Goal: Task Accomplishment & Management: Manage account settings

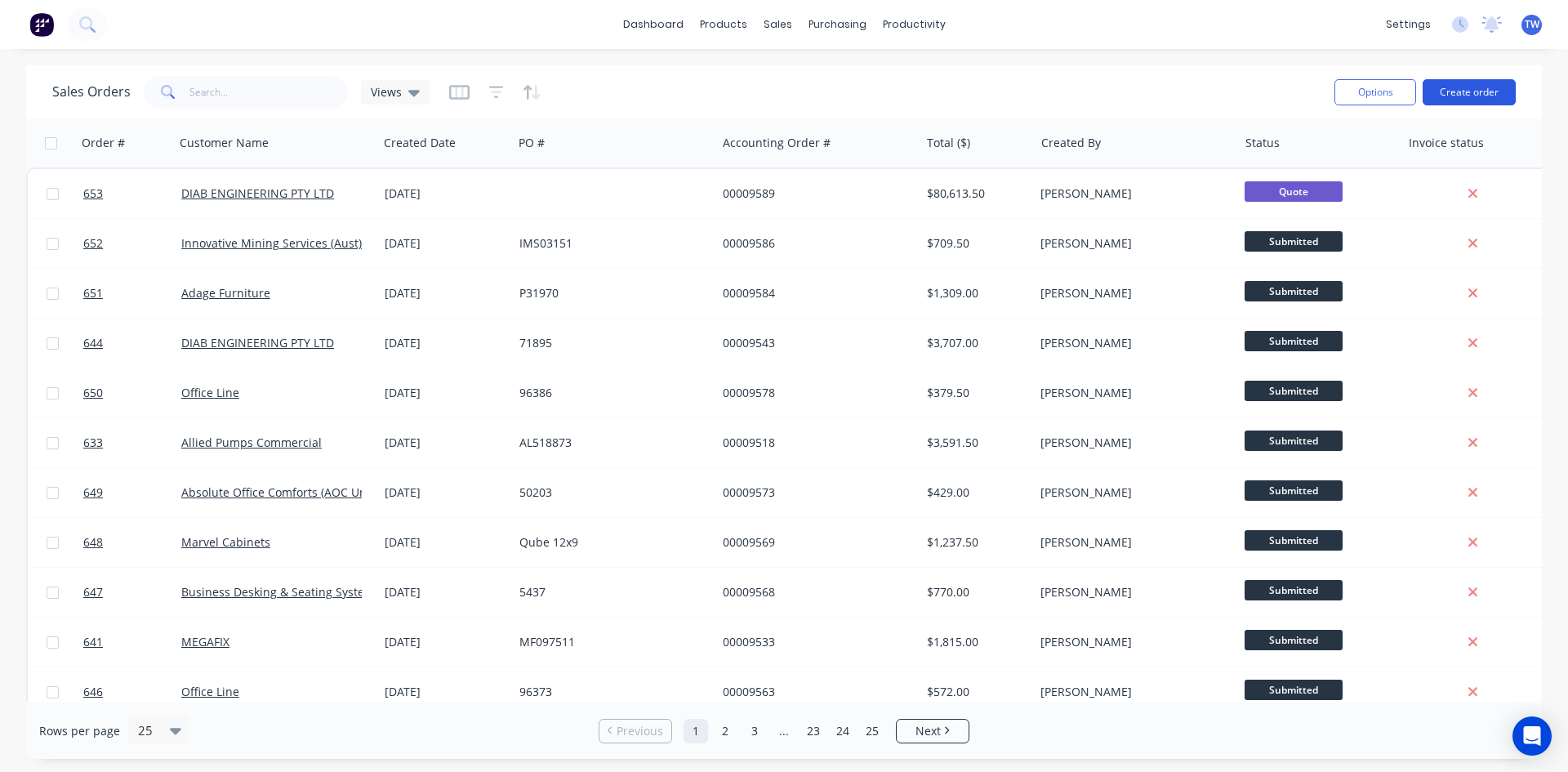
click at [1452, 96] on button "Create order" at bounding box center [1469, 93] width 93 height 27
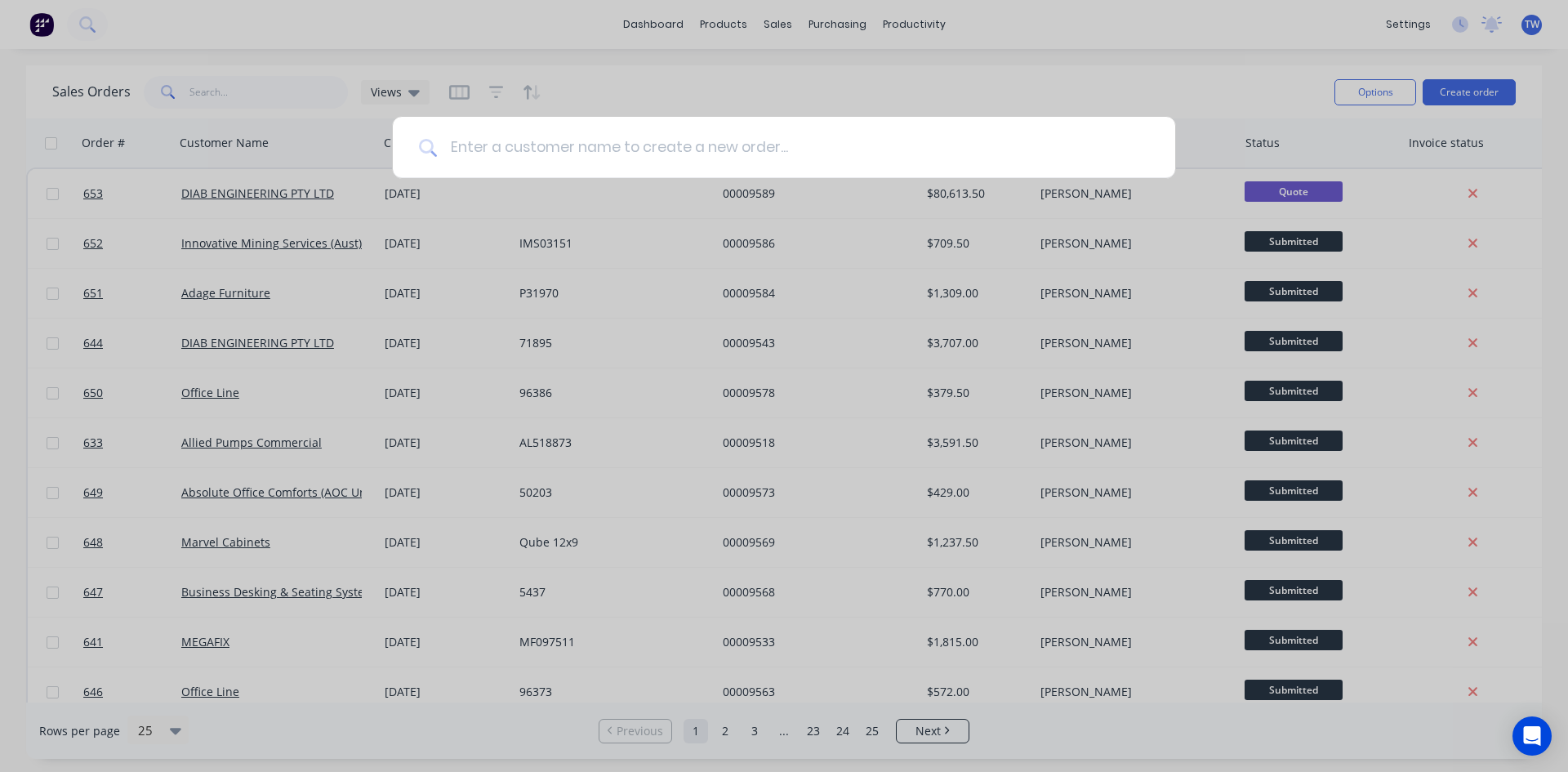
click at [962, 150] on input at bounding box center [792, 148] width 712 height 61
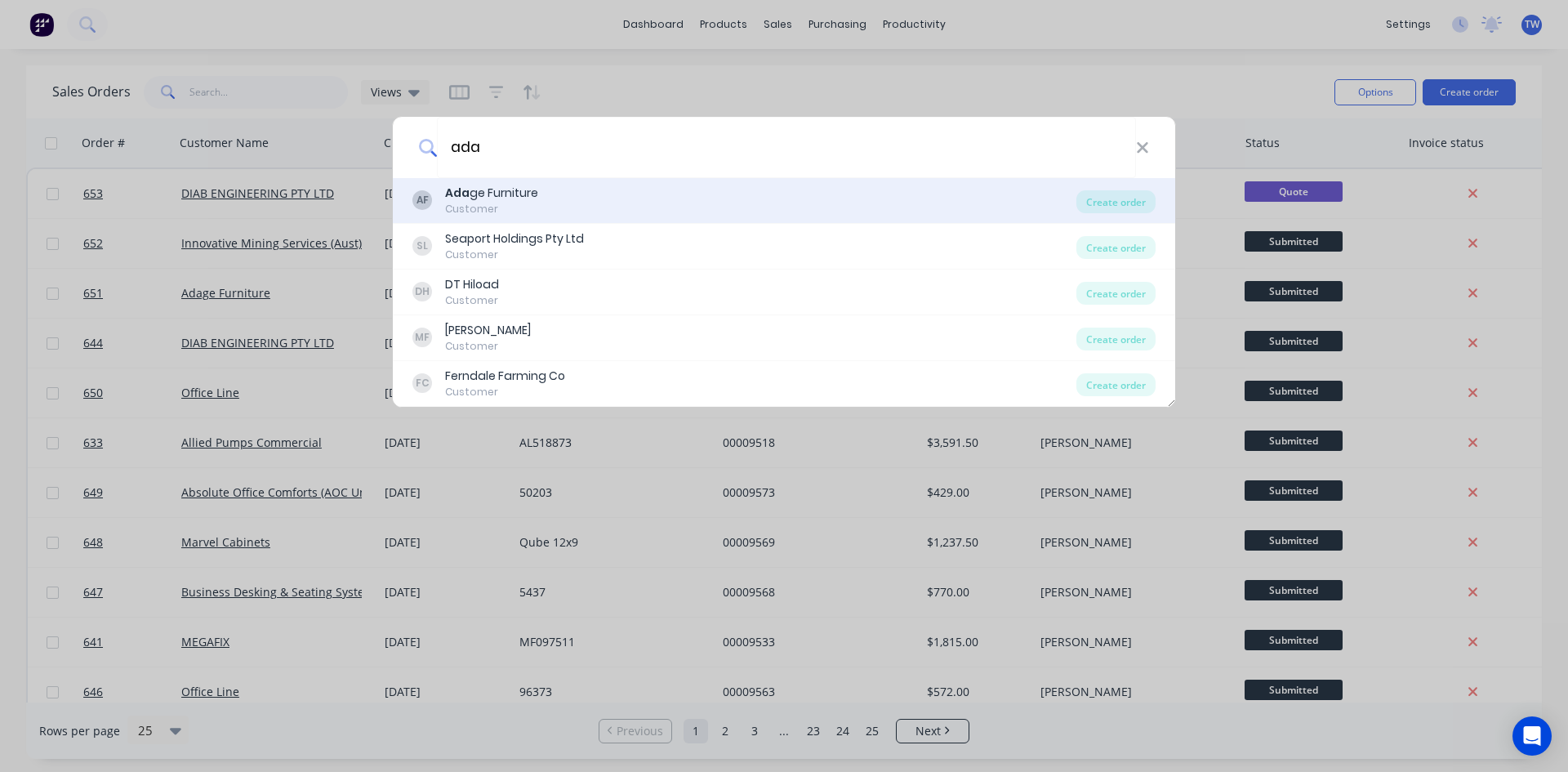
type input "ada"
click at [520, 213] on div "Customer" at bounding box center [491, 209] width 93 height 15
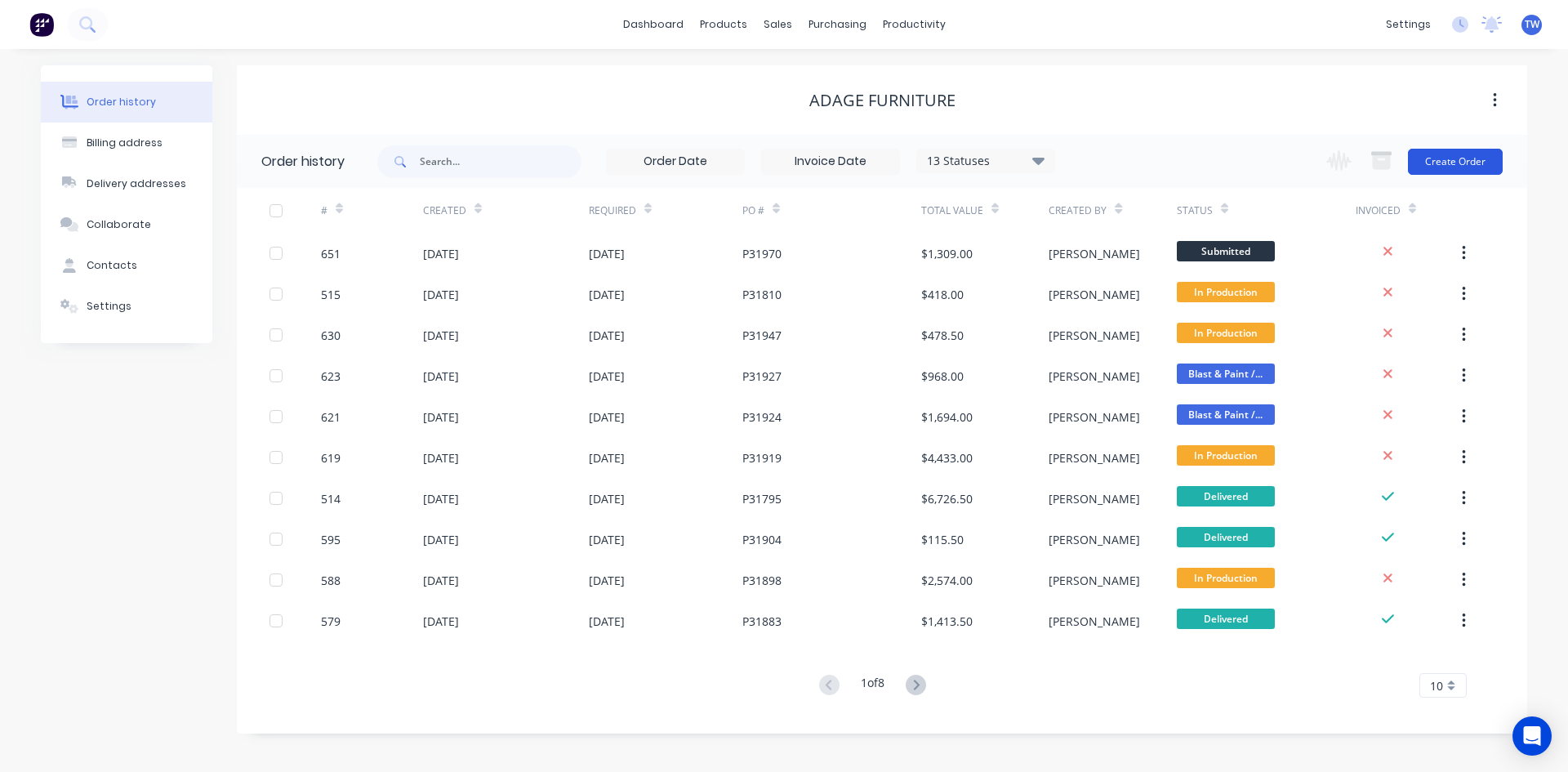
click at [1475, 158] on button "Create Order" at bounding box center [1455, 162] width 94 height 27
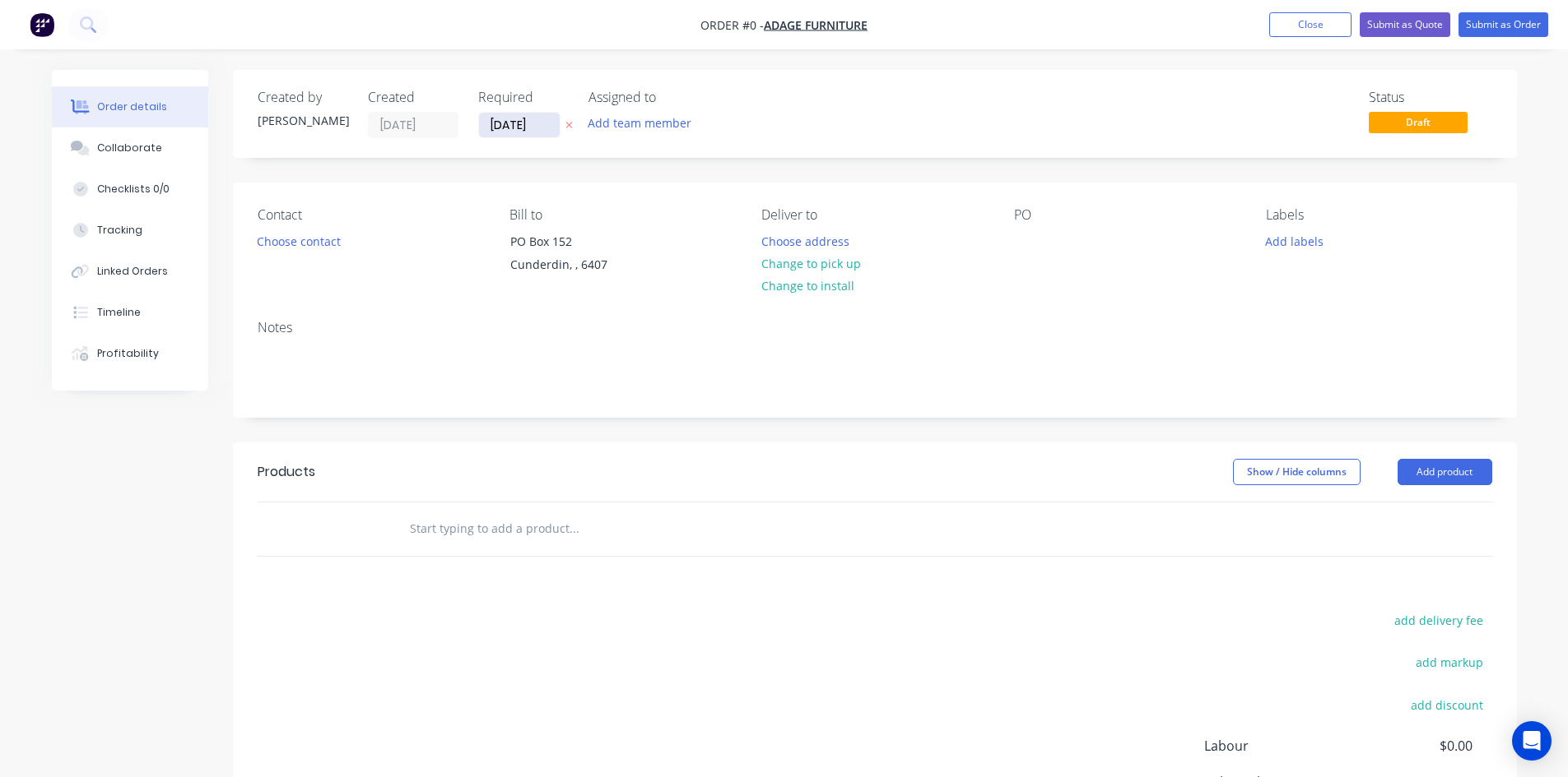
click at [502, 120] on input "[DATE]" at bounding box center [519, 125] width 81 height 25
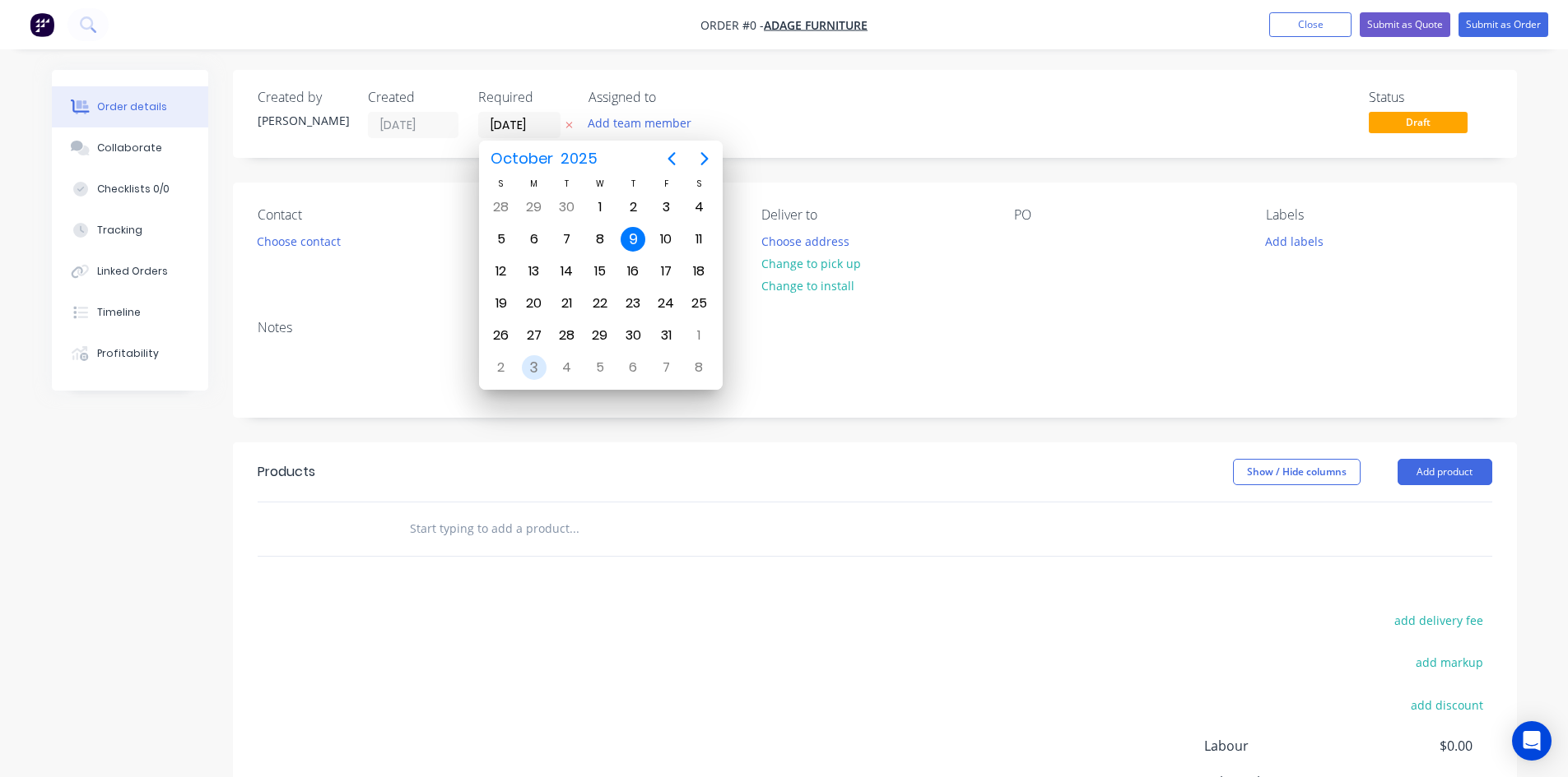
click at [537, 367] on div "3" at bounding box center [534, 368] width 25 height 25
type input "[DATE]"
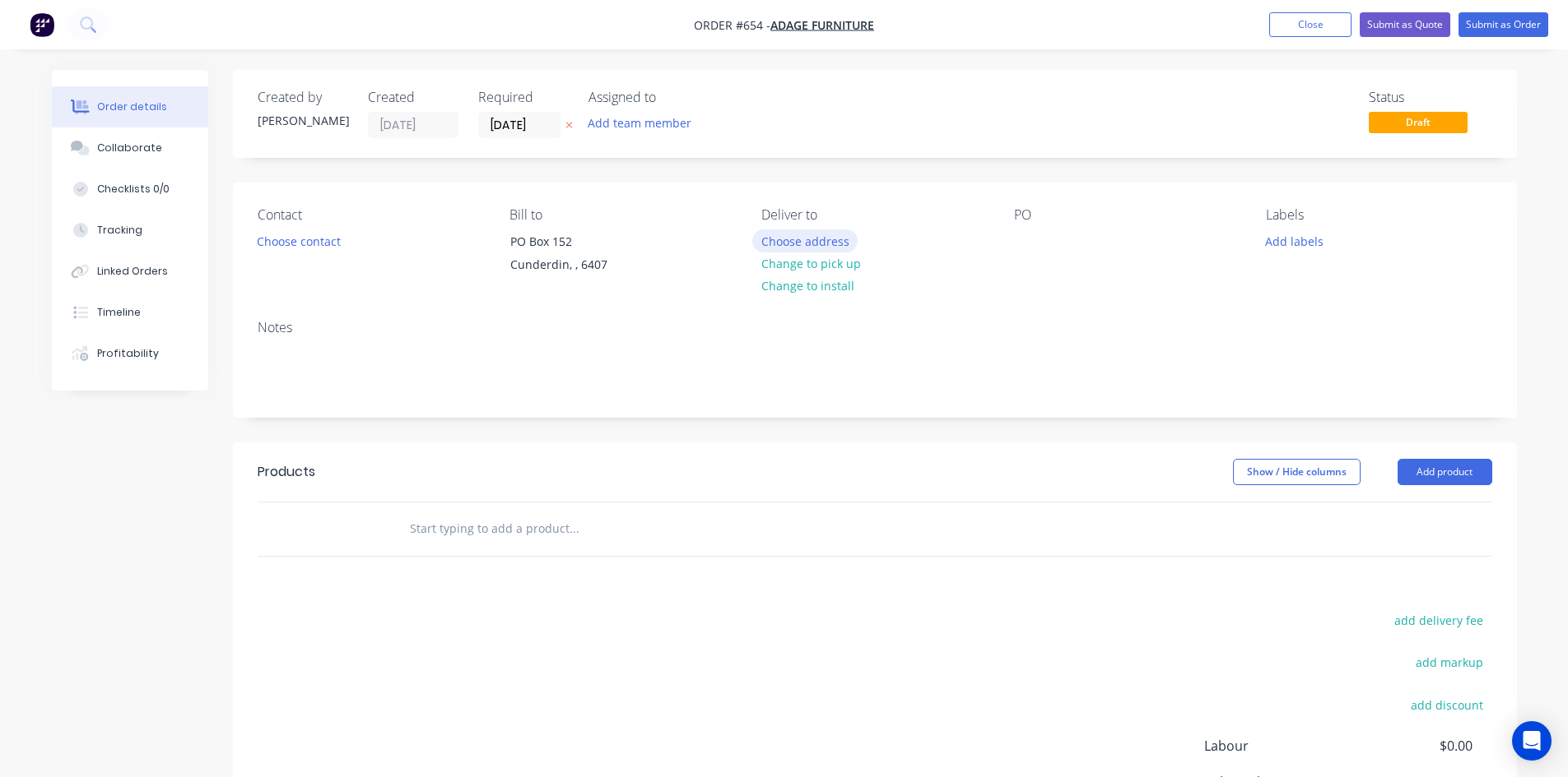
click at [832, 238] on button "Choose address" at bounding box center [805, 240] width 105 height 23
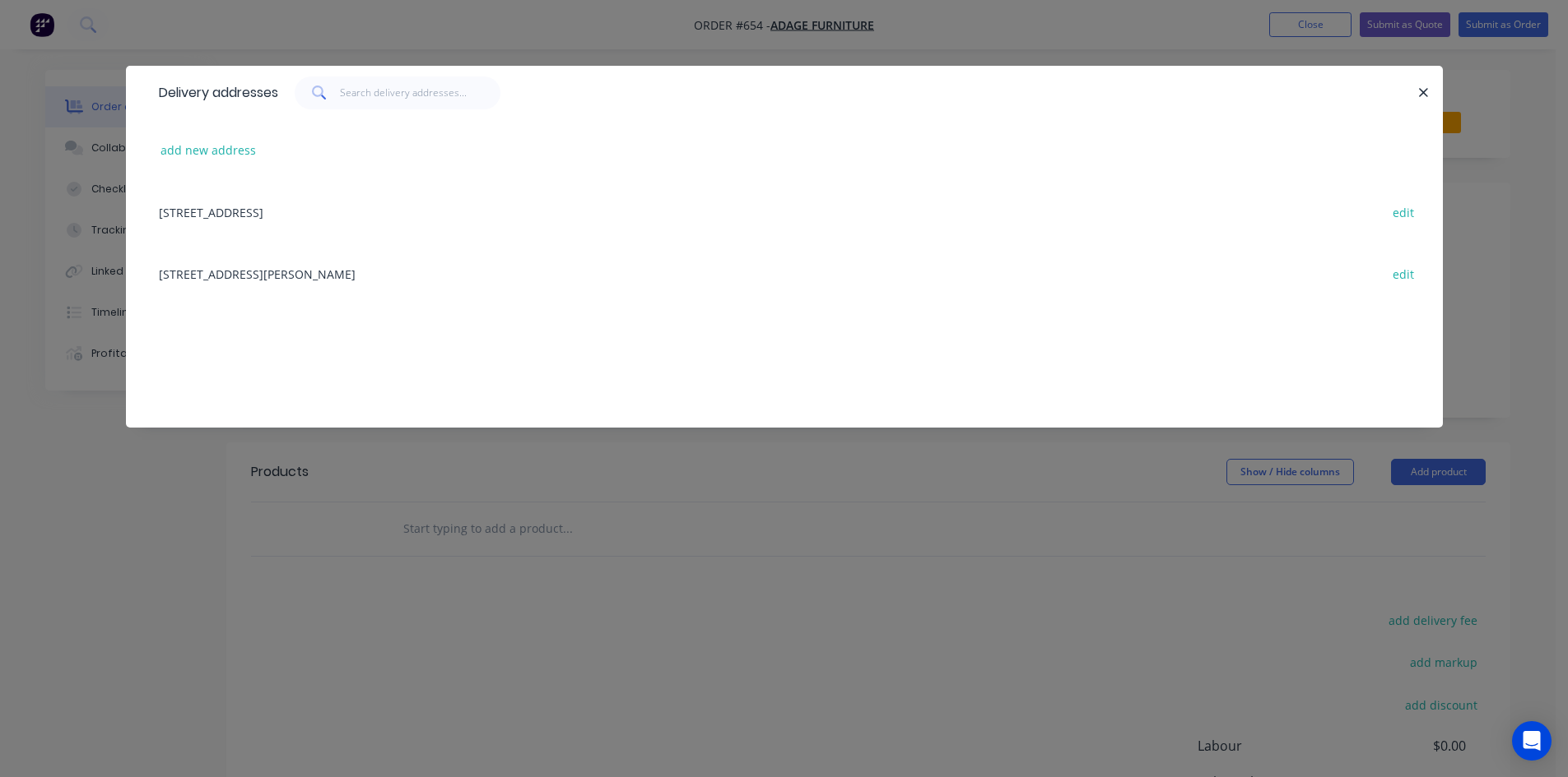
click at [360, 275] on div "[STREET_ADDRESS][PERSON_NAME] edit" at bounding box center [784, 274] width 1267 height 62
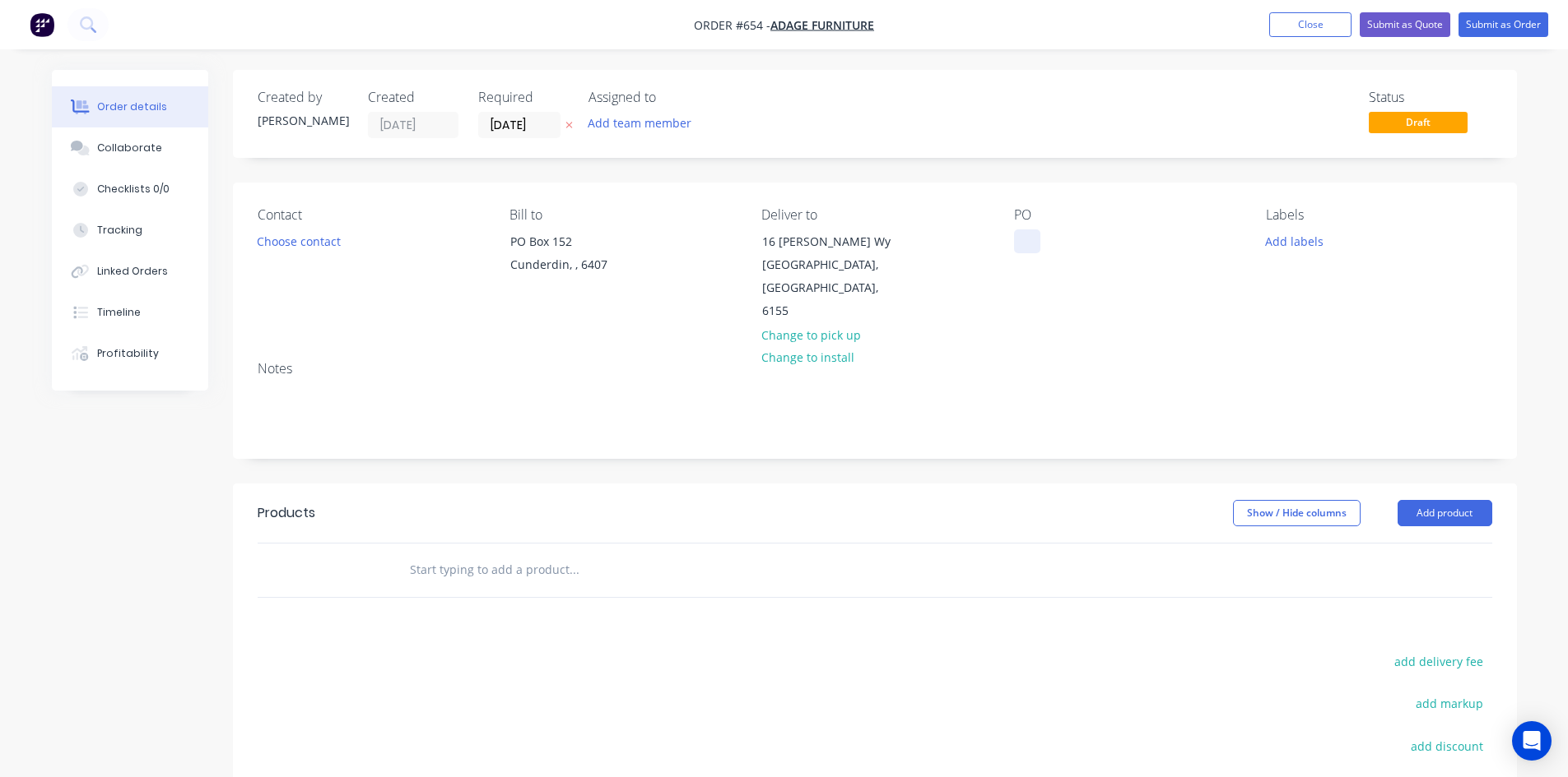
click at [1029, 245] on div at bounding box center [1027, 241] width 27 height 24
click at [1407, 500] on button "Add product" at bounding box center [1444, 513] width 94 height 27
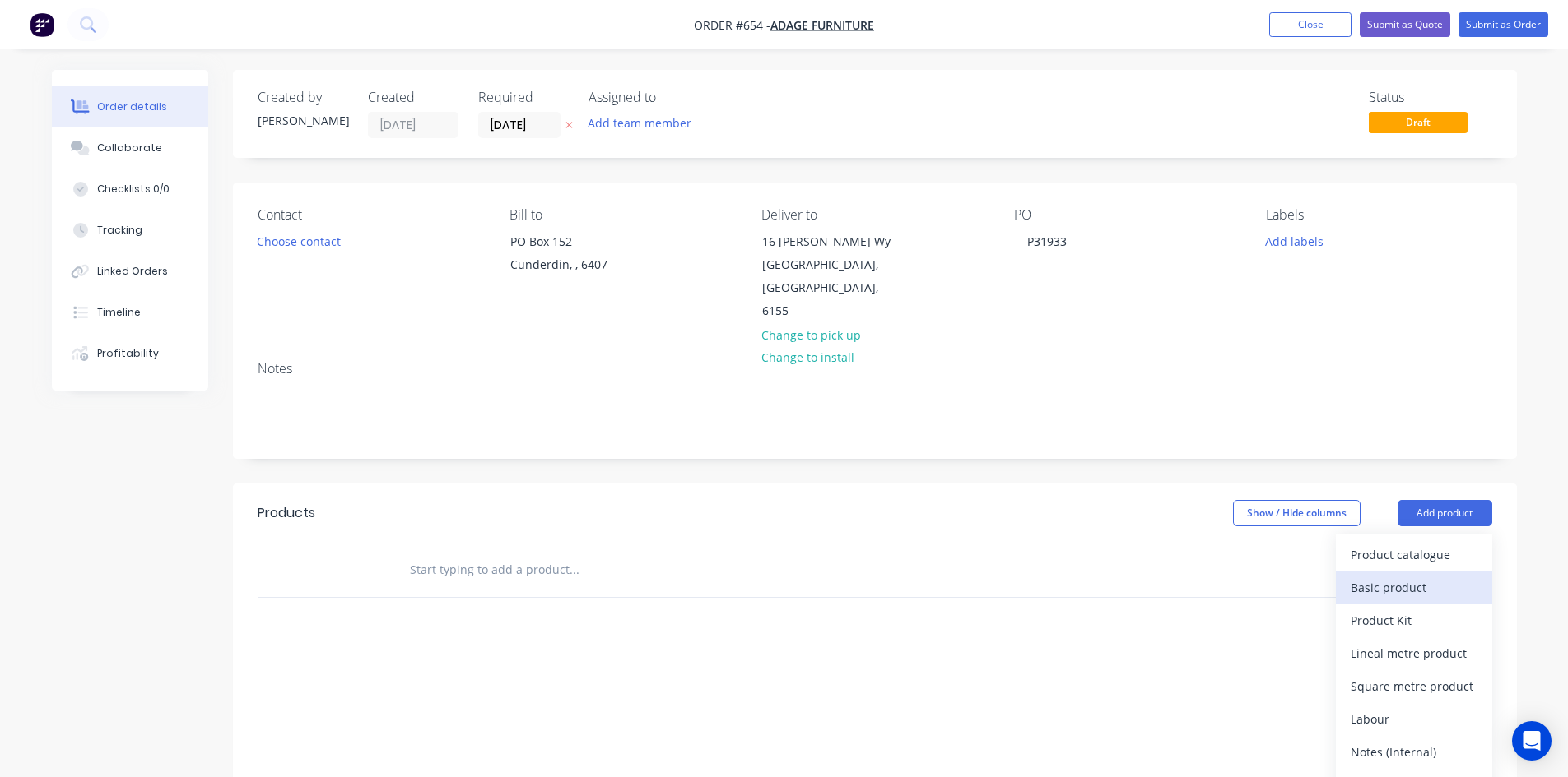
click at [1414, 576] on div "Basic product" at bounding box center [1414, 588] width 127 height 24
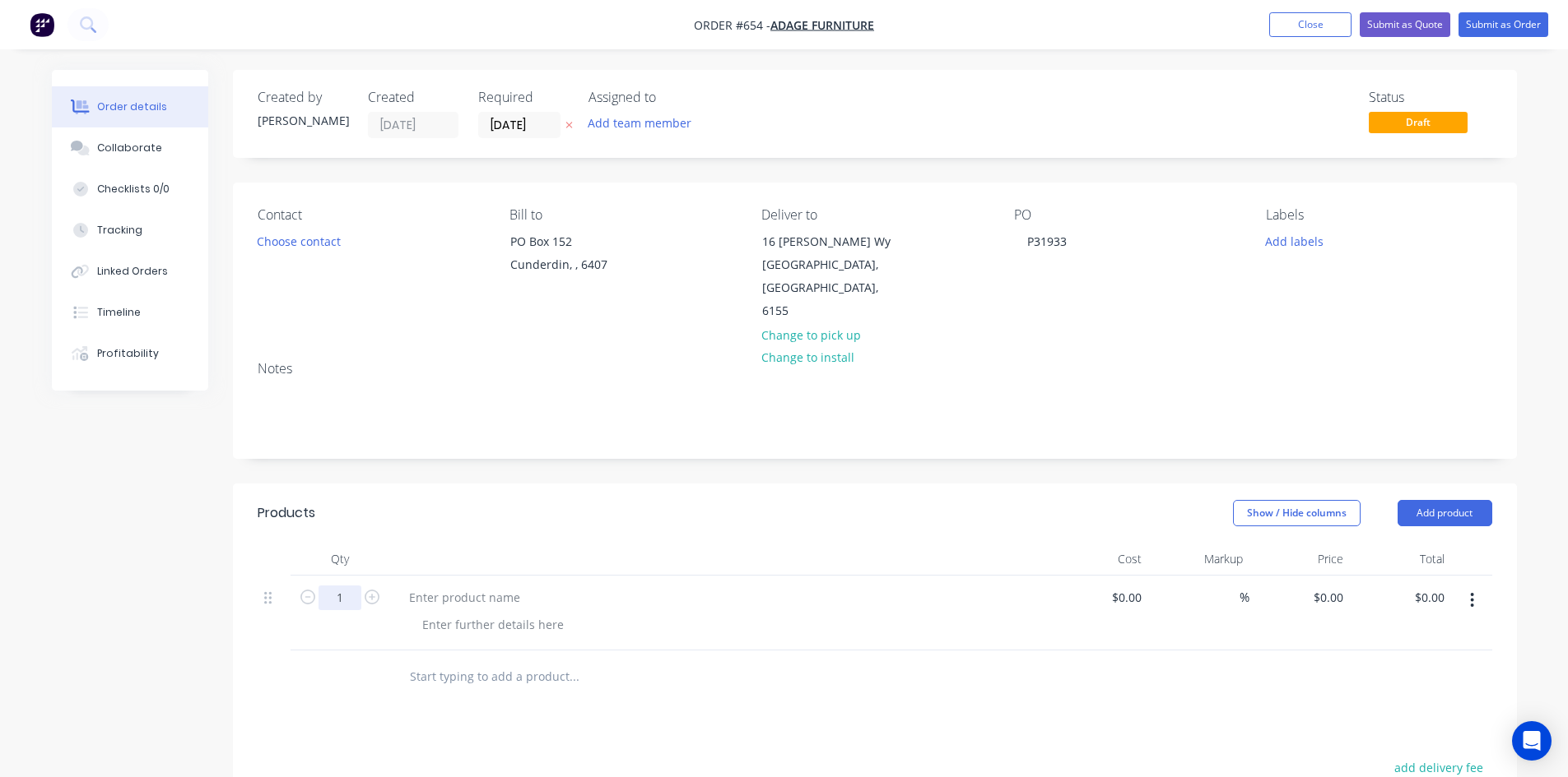
click at [347, 586] on input "1" at bounding box center [339, 598] width 43 height 25
type input "2"
click at [431, 586] on div at bounding box center [464, 598] width 138 height 24
click at [464, 586] on div at bounding box center [464, 598] width 138 height 24
paste div
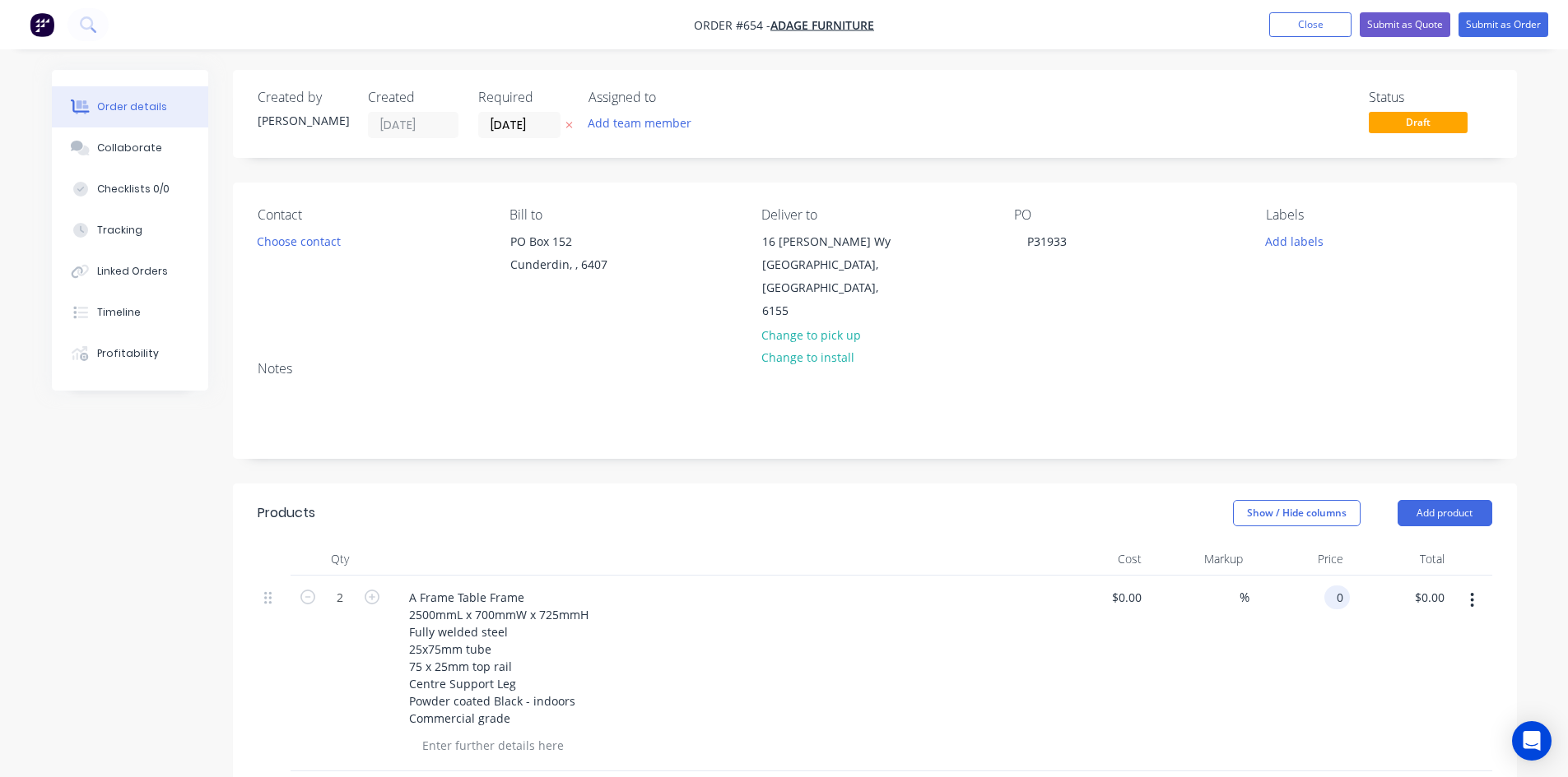
click at [1335, 586] on input "0" at bounding box center [1340, 598] width 19 height 24
type input "$550.00"
type input "$1,100.00"
click at [1444, 500] on button "Add product" at bounding box center [1444, 513] width 94 height 27
click at [1404, 576] on div "Basic product" at bounding box center [1414, 588] width 127 height 24
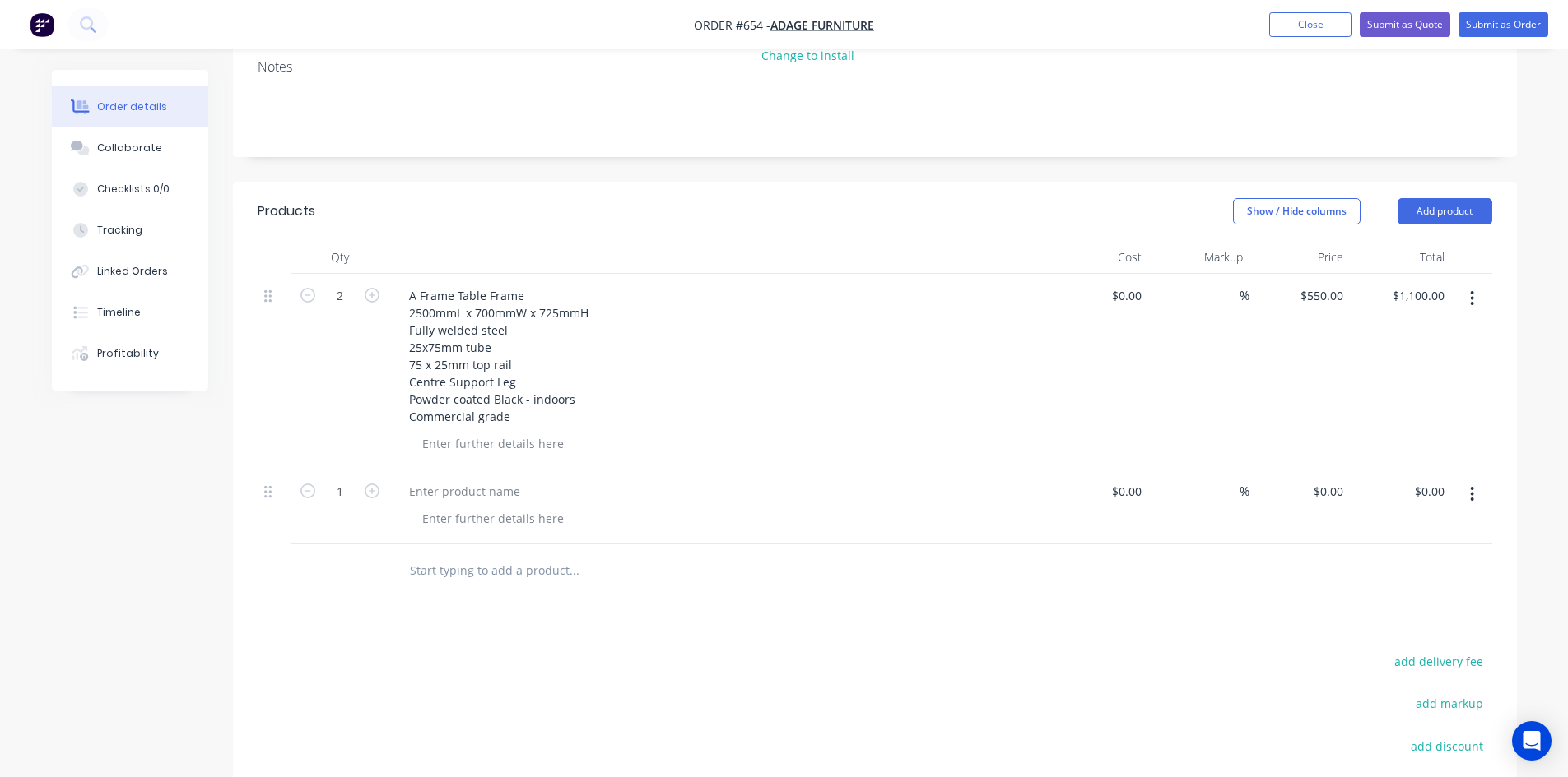
scroll to position [329, 0]
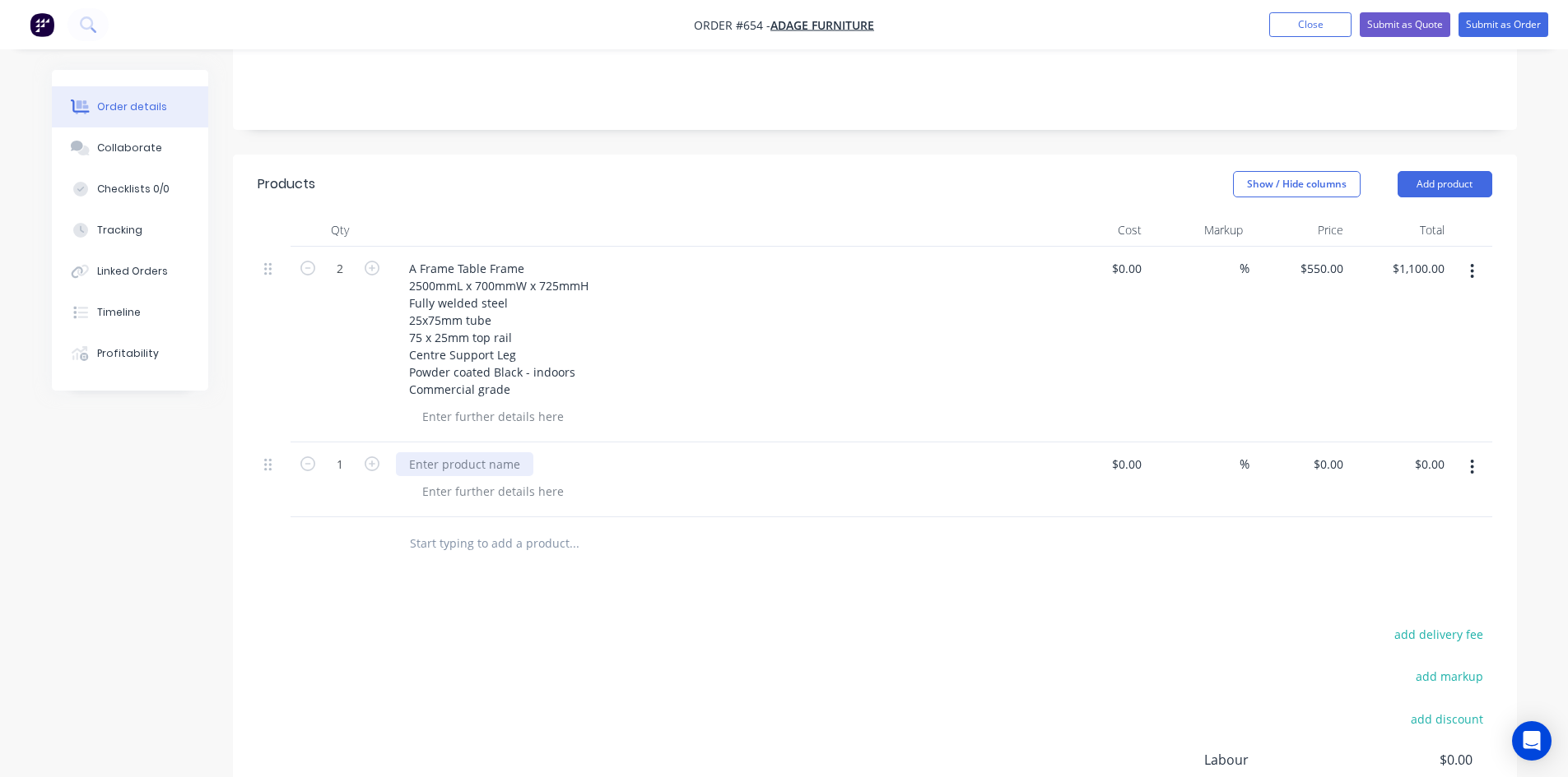
click at [442, 452] on div at bounding box center [464, 464] width 138 height 24
paste div
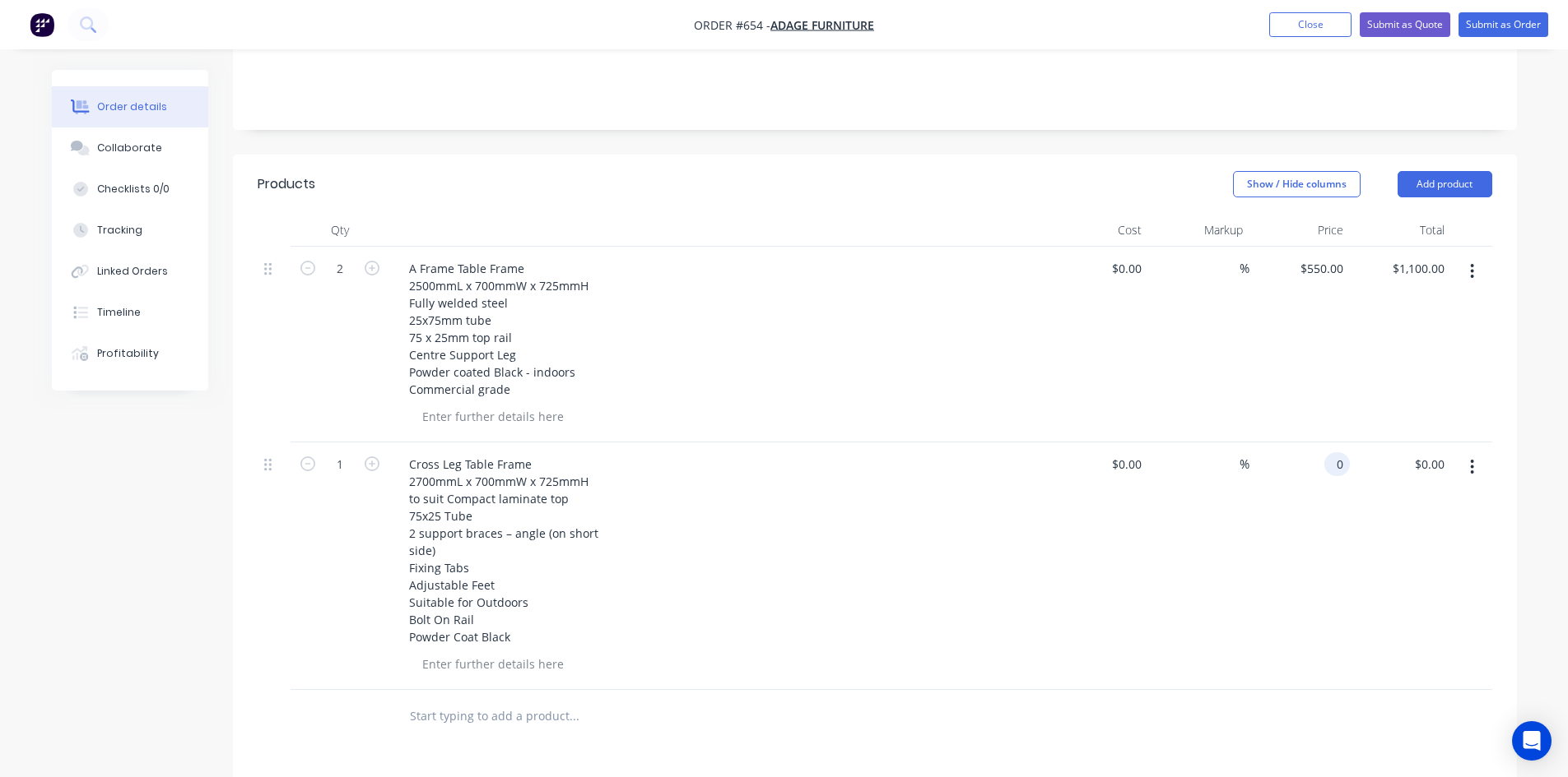
click at [1344, 452] on input "0" at bounding box center [1340, 464] width 19 height 24
type input "$595.00"
click at [1435, 171] on button "Add product" at bounding box center [1444, 184] width 94 height 27
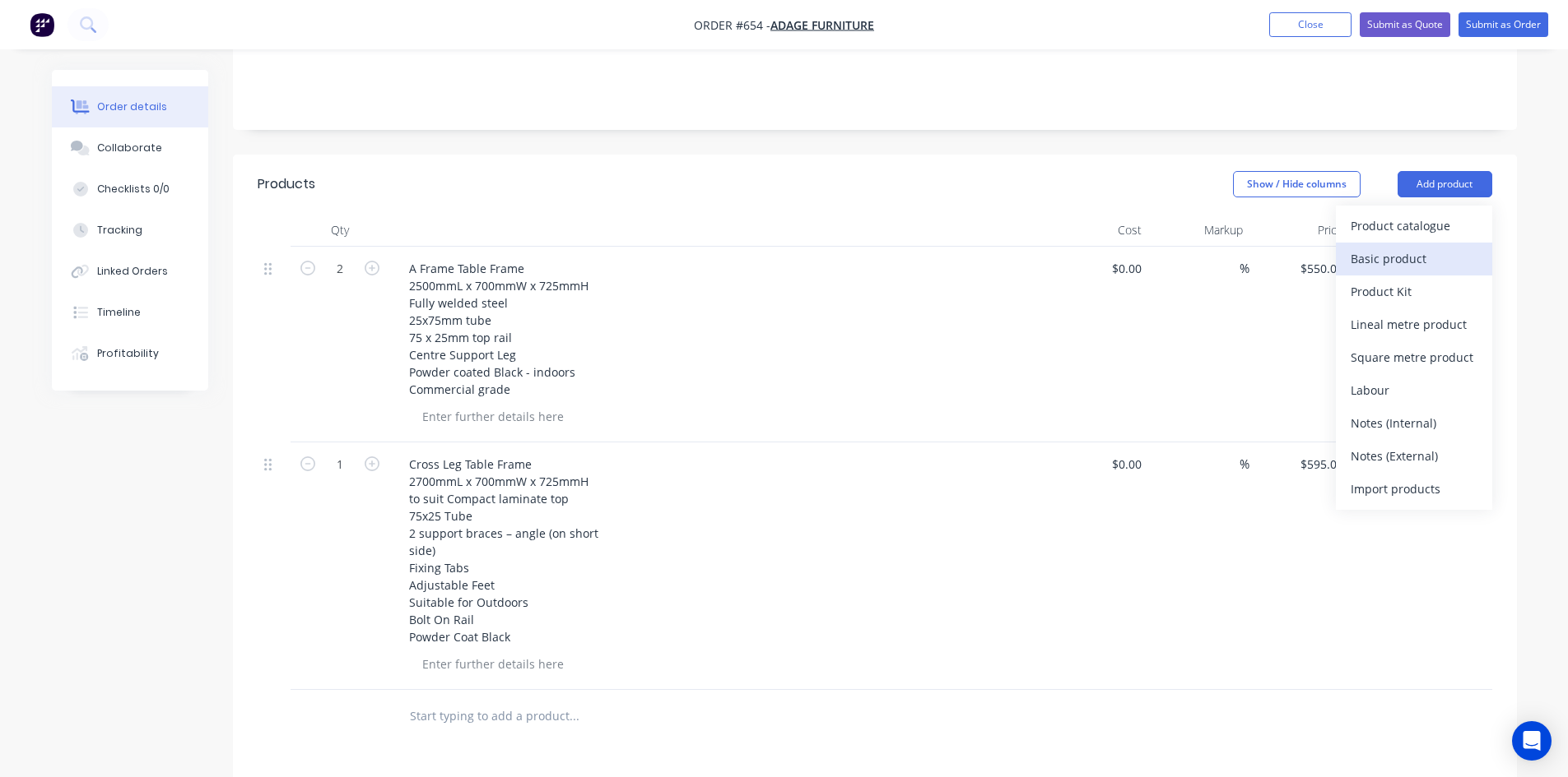
click at [1410, 247] on div "Basic product" at bounding box center [1414, 259] width 127 height 24
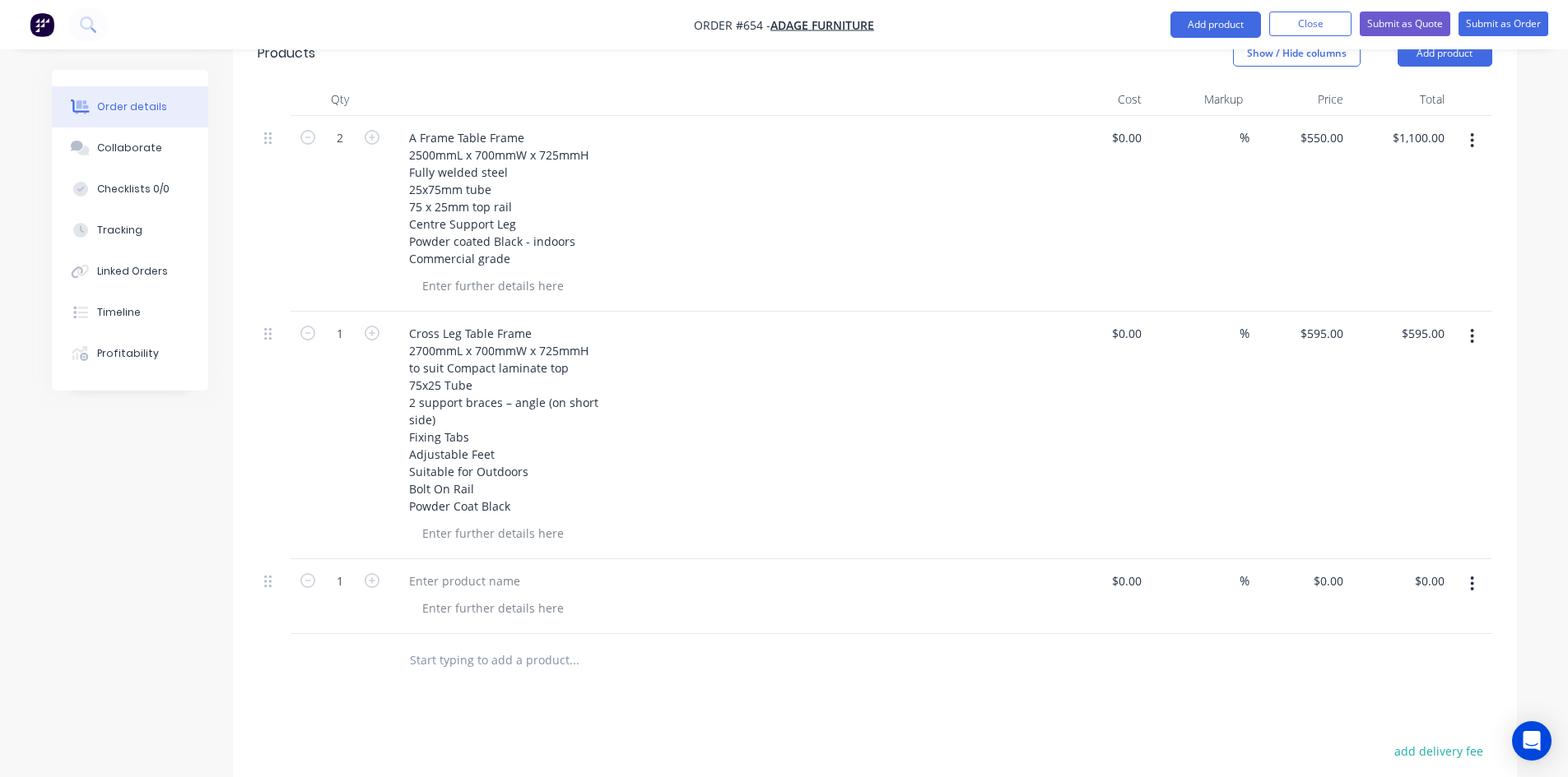
scroll to position [658, 0]
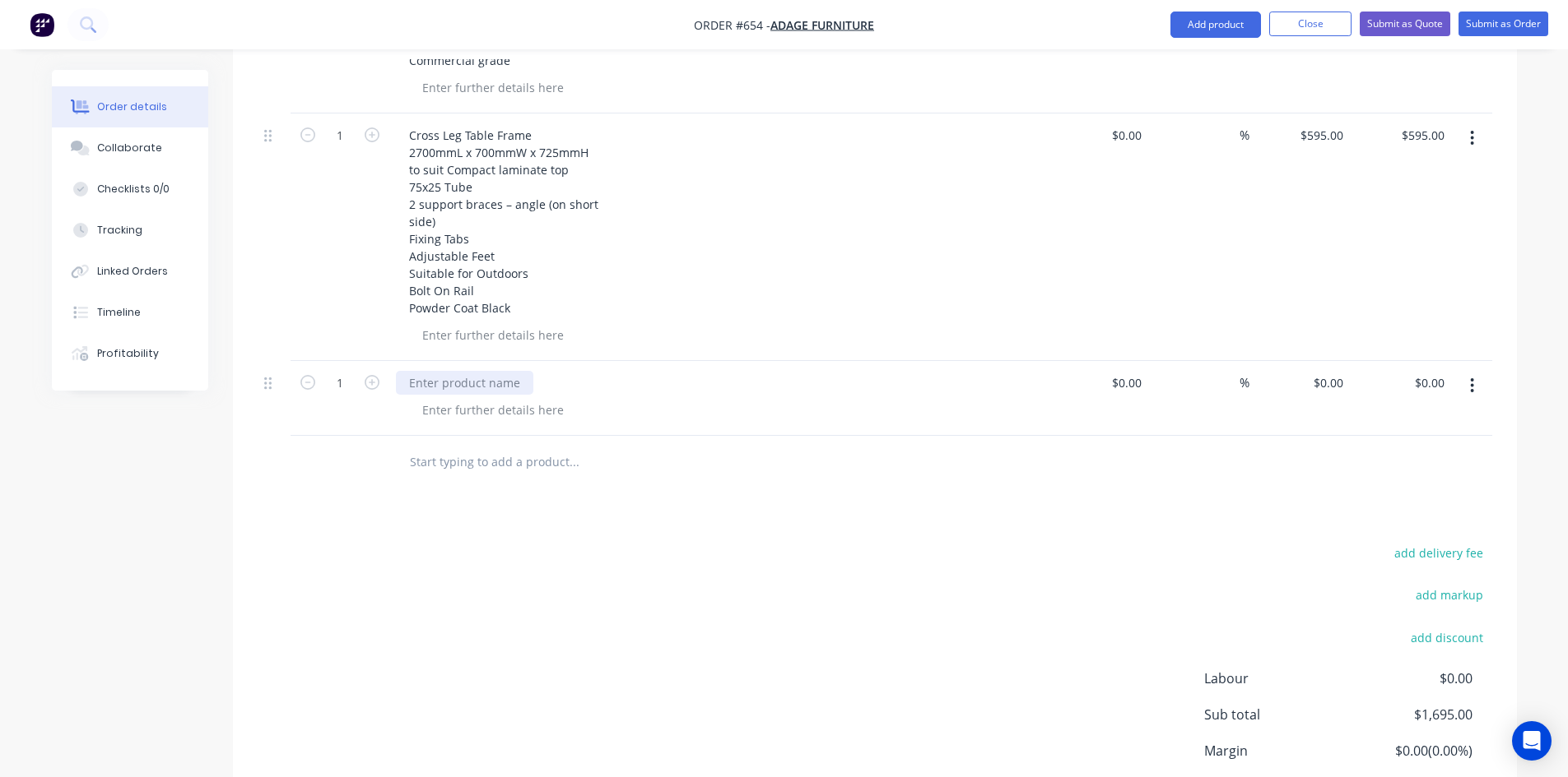
click at [454, 371] on div at bounding box center [464, 383] width 138 height 24
click at [453, 371] on div at bounding box center [464, 383] width 138 height 24
paste div
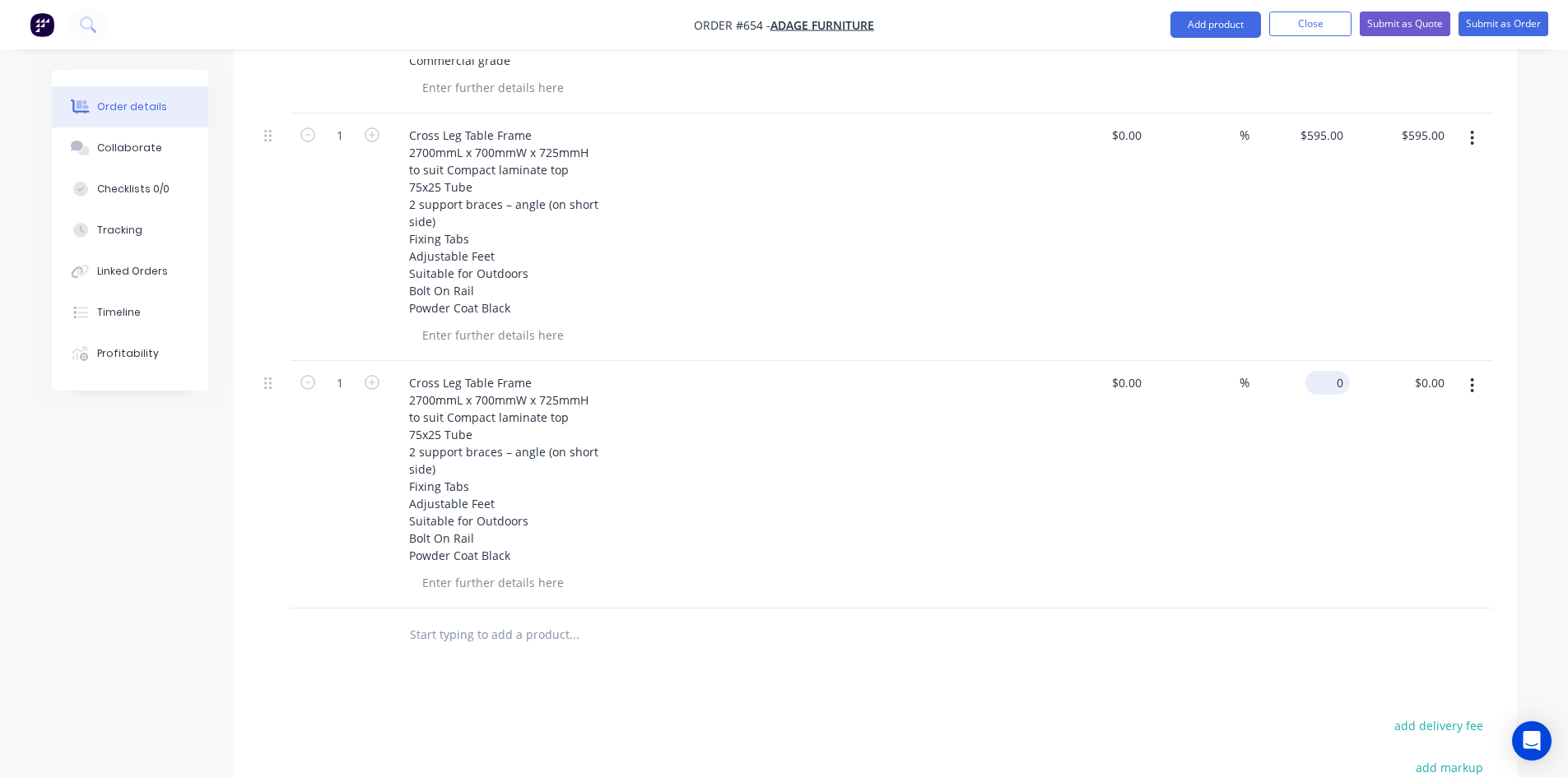
click at [1332, 371] on input "0" at bounding box center [1330, 383] width 38 height 24
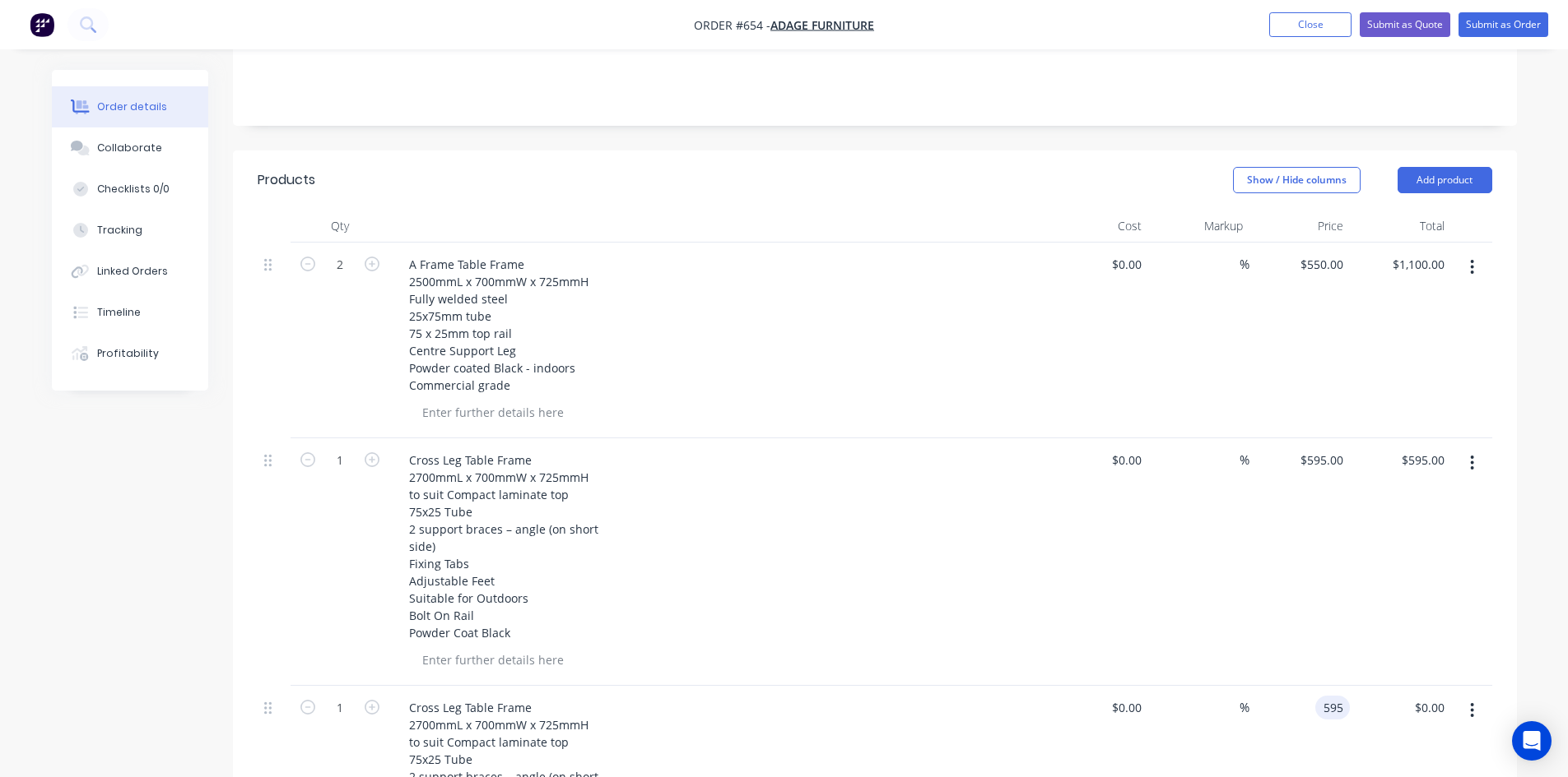
scroll to position [329, 0]
type input "$595.00"
click at [1472, 171] on button "Add product" at bounding box center [1444, 184] width 94 height 27
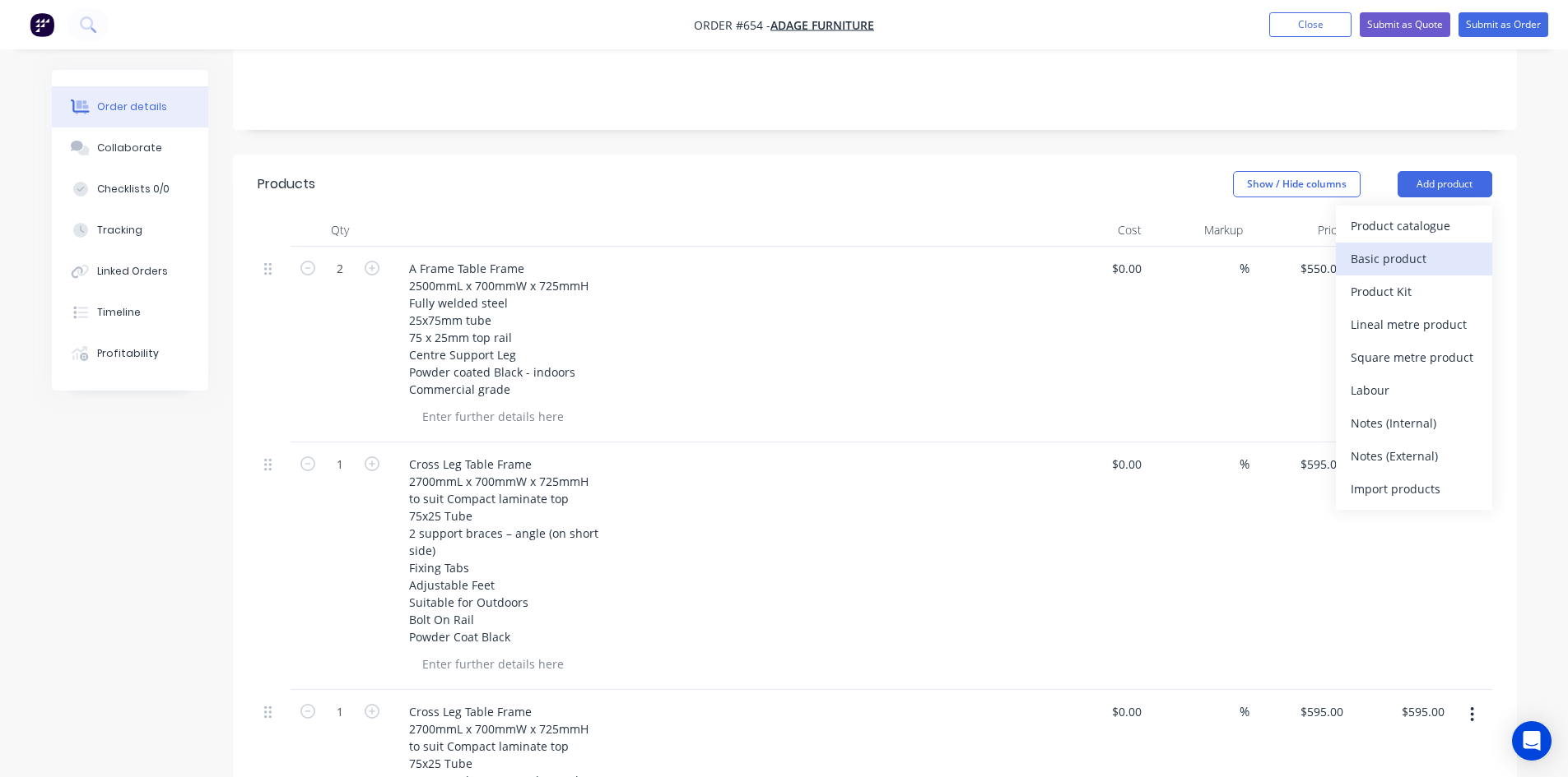
click at [1431, 247] on div "Basic product" at bounding box center [1414, 259] width 127 height 24
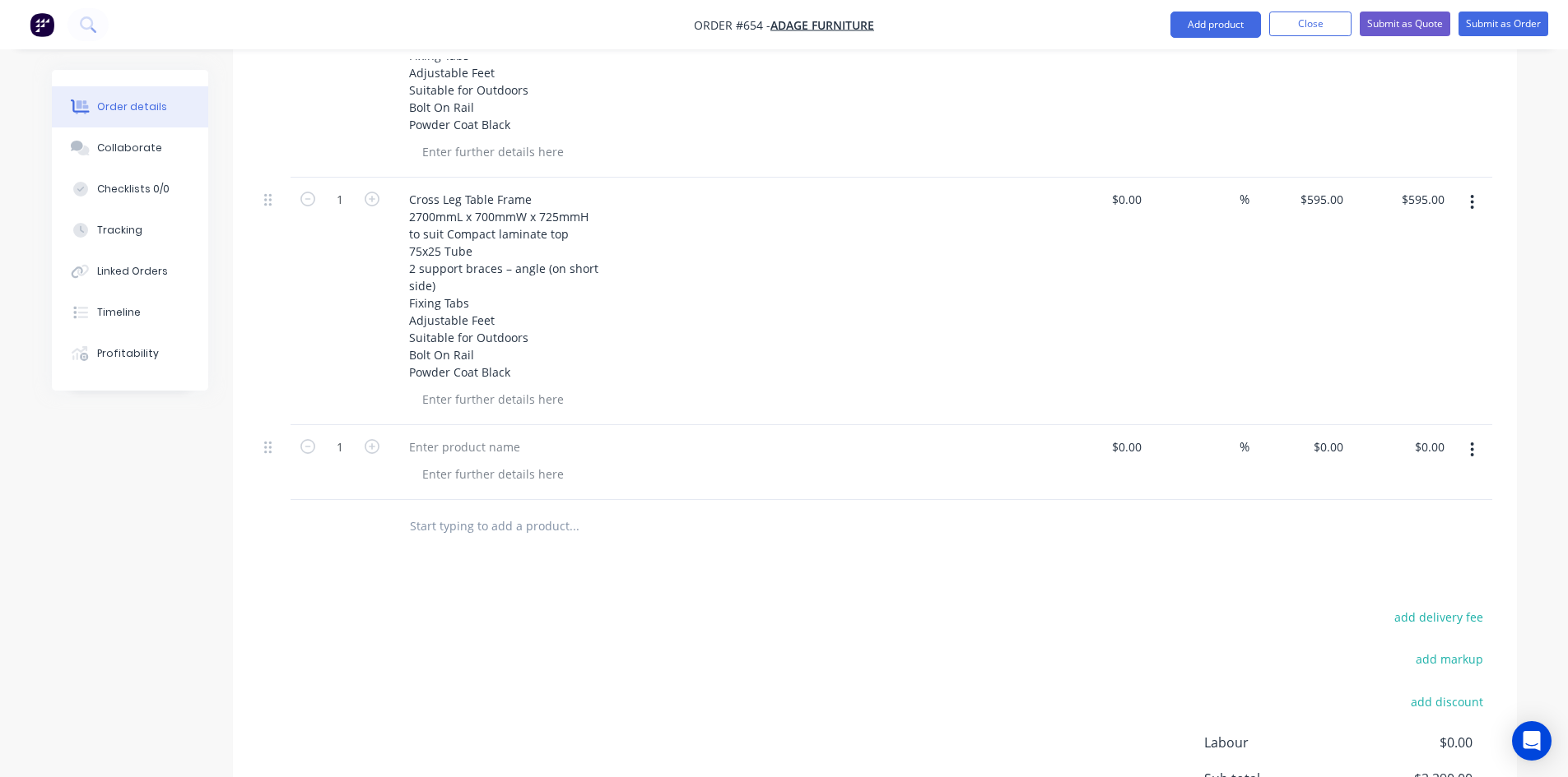
scroll to position [987, 0]
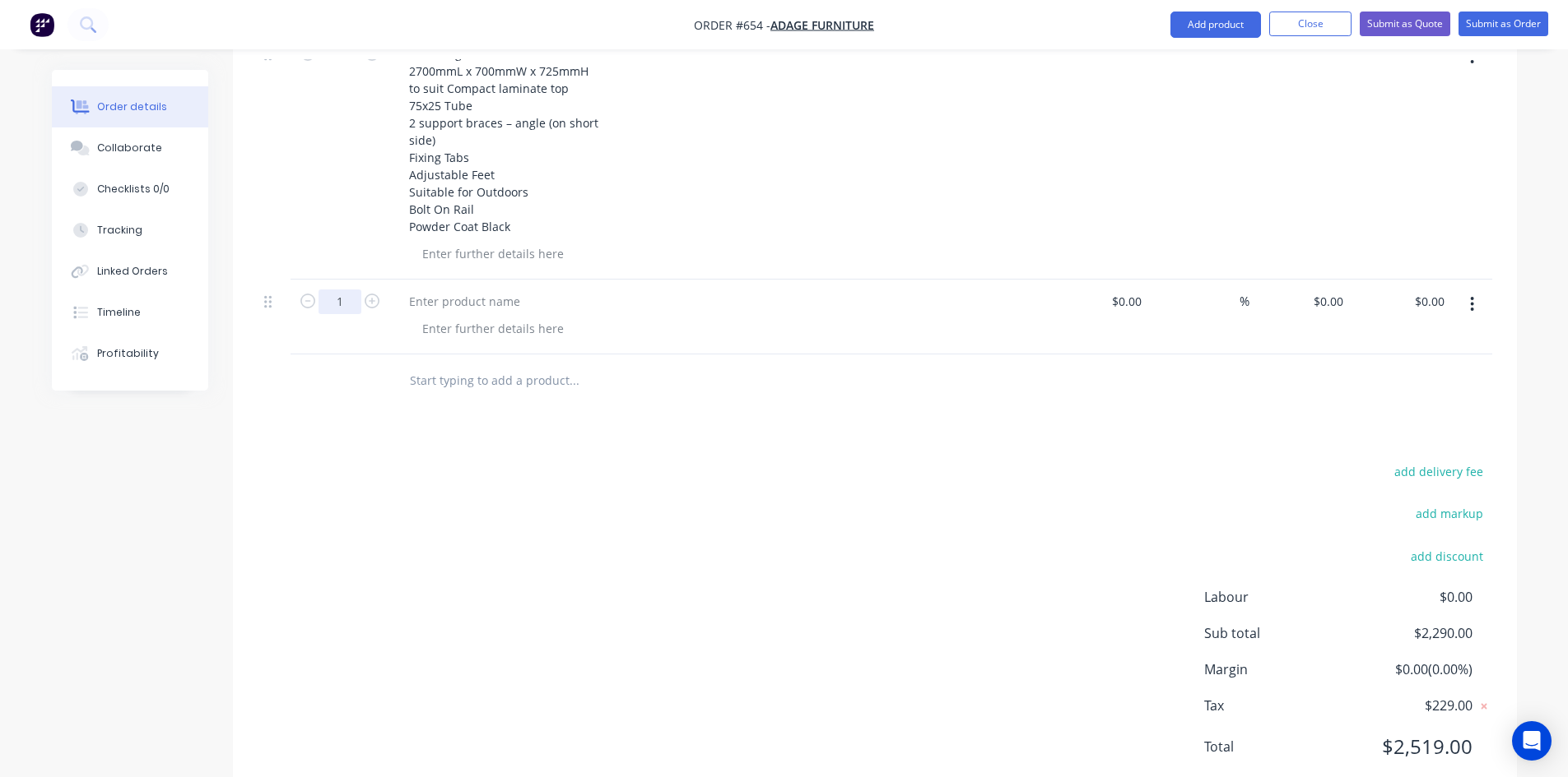
click at [349, 290] on input "1" at bounding box center [339, 302] width 43 height 25
type input "3"
click at [438, 290] on div at bounding box center [464, 301] width 138 height 24
click at [461, 290] on div at bounding box center [464, 301] width 138 height 24
paste div
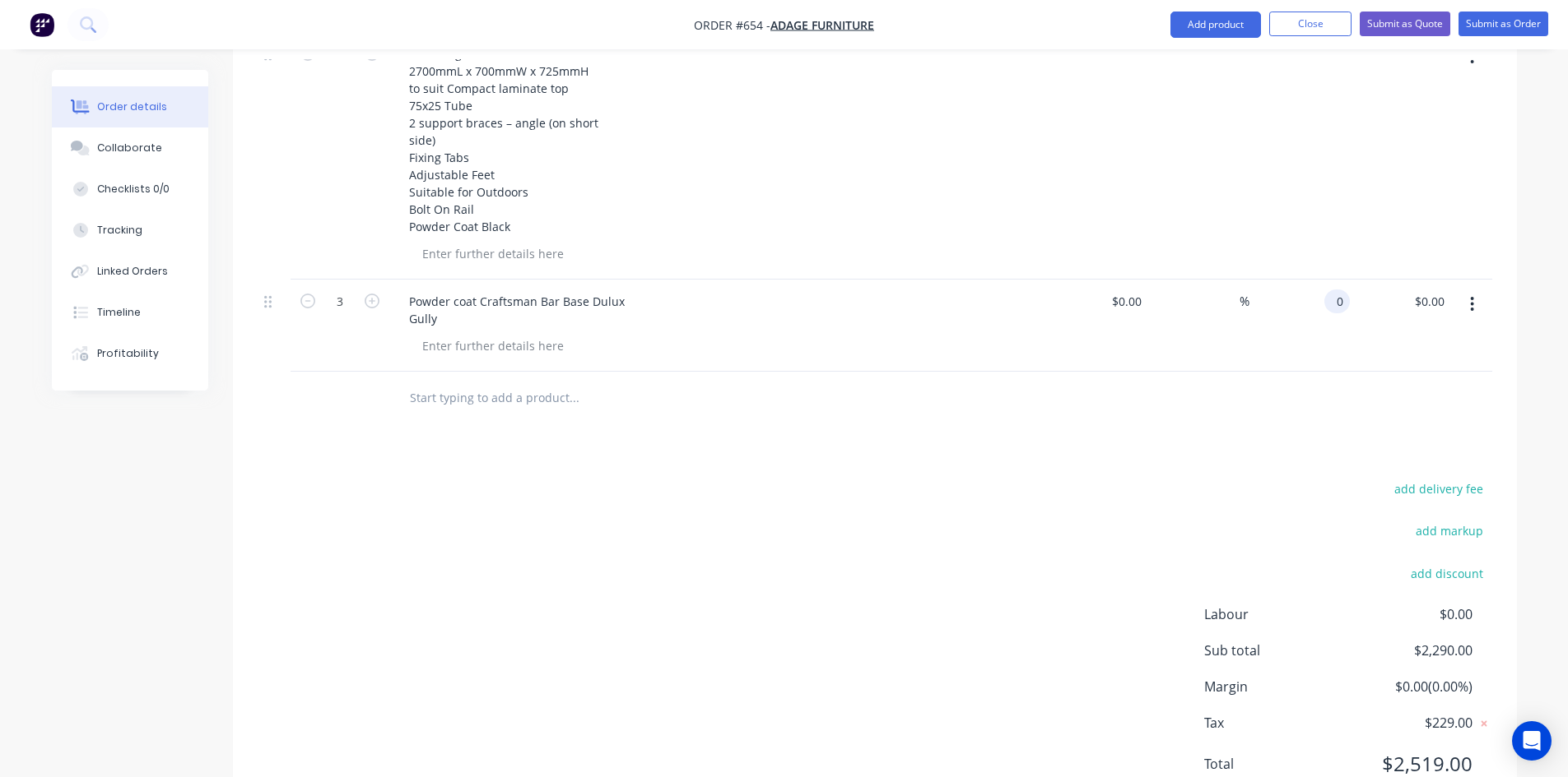
click at [1341, 290] on input "0" at bounding box center [1340, 301] width 19 height 24
type input "$125.00"
type input "$375.00"
click at [1502, 15] on button "Submit as Order" at bounding box center [1503, 24] width 89 height 25
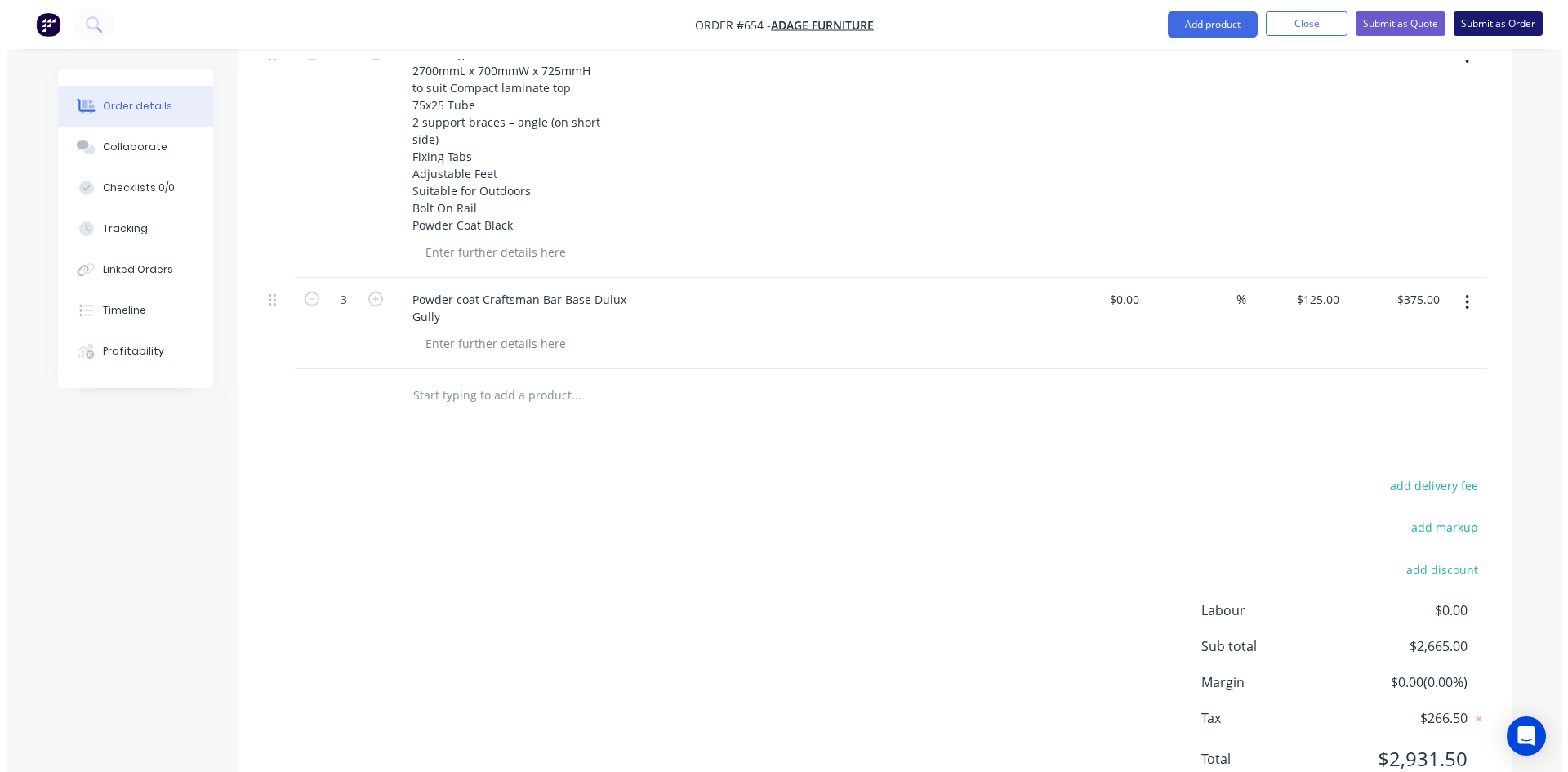
scroll to position [0, 0]
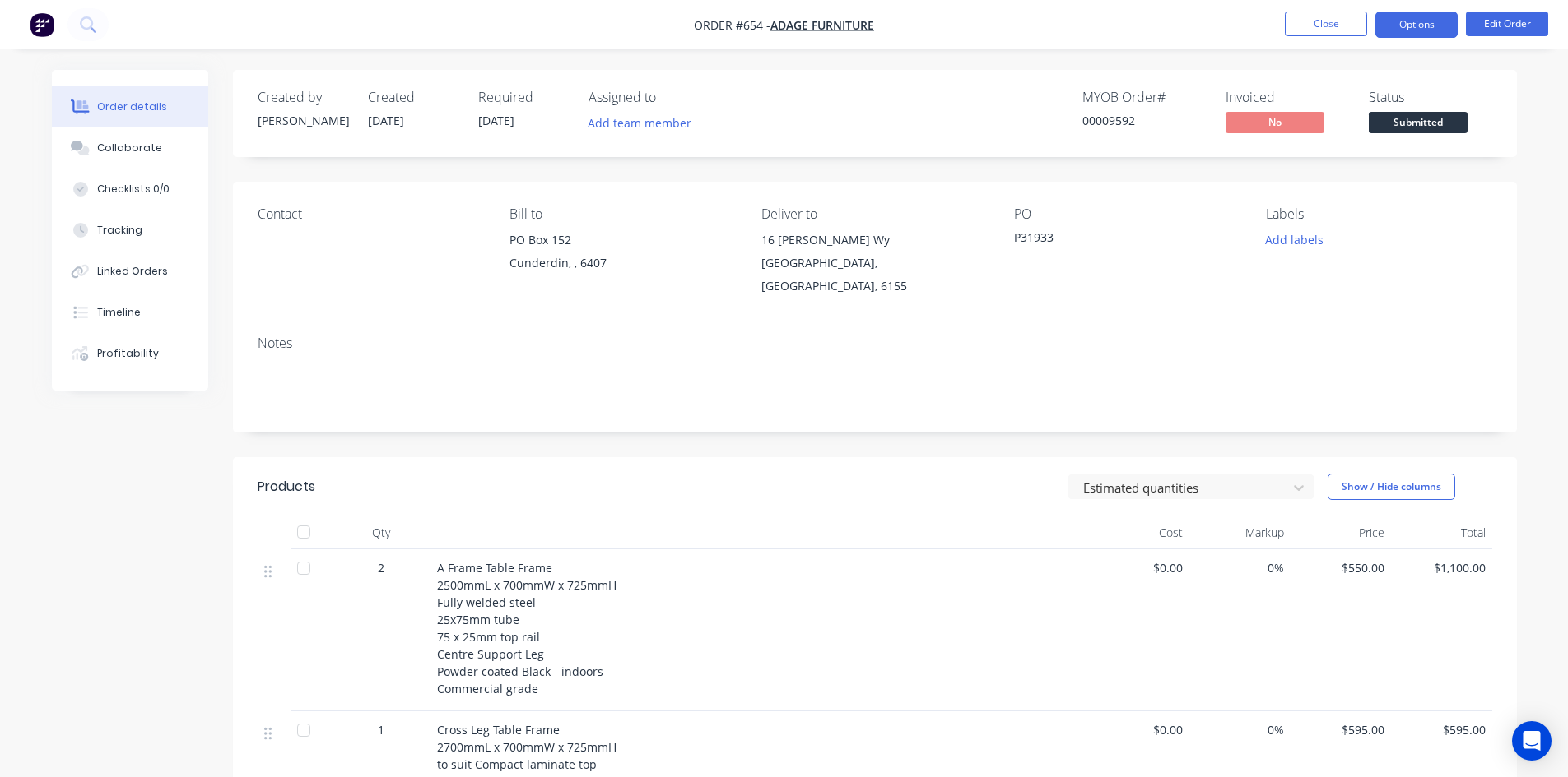
click at [1419, 28] on button "Options" at bounding box center [1416, 25] width 83 height 27
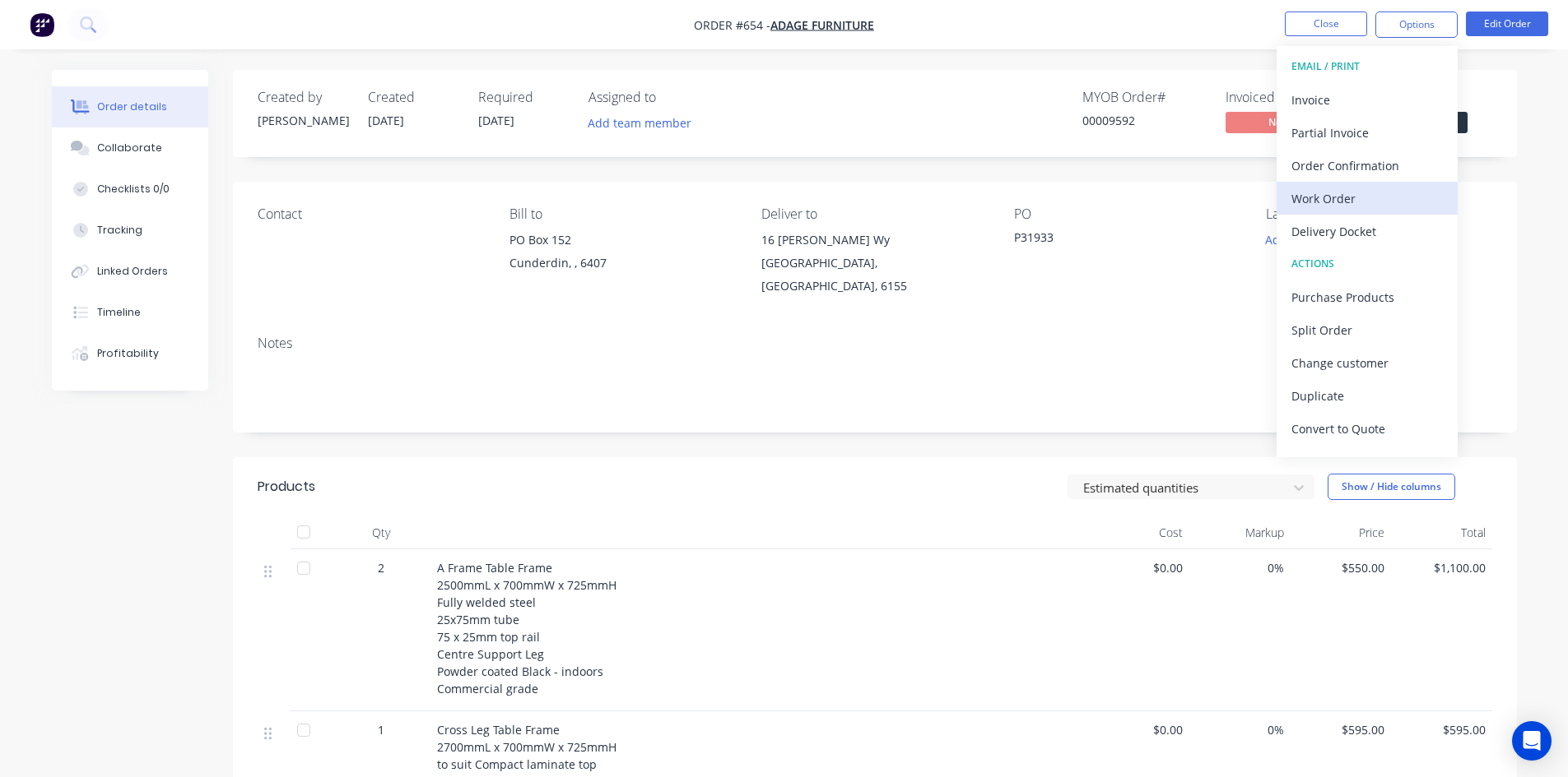
click at [1331, 194] on div "Work Order" at bounding box center [1366, 199] width 151 height 24
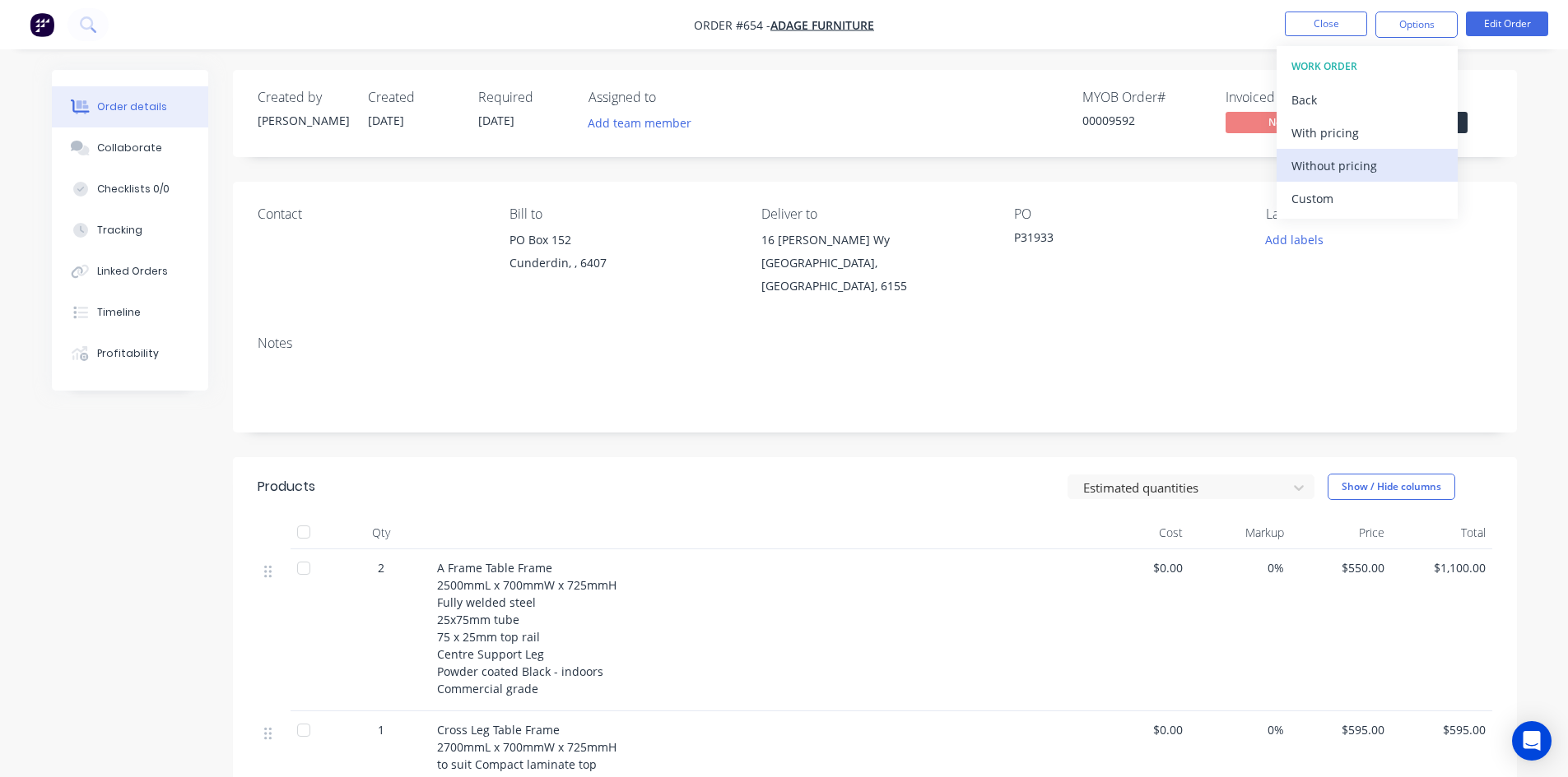
click at [1333, 163] on div "Without pricing" at bounding box center [1366, 165] width 151 height 24
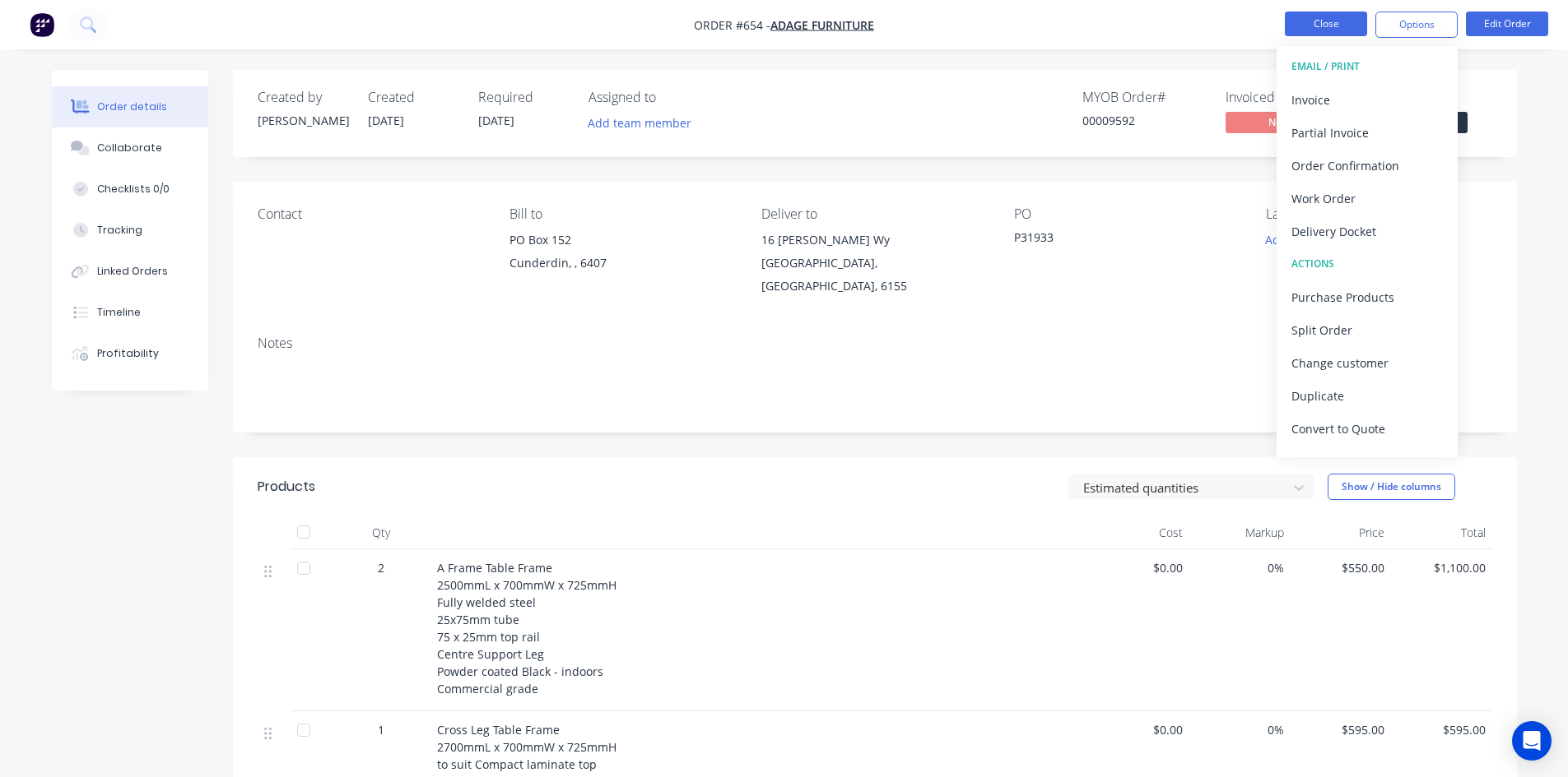
click at [1311, 27] on button "Close" at bounding box center [1326, 24] width 83 height 25
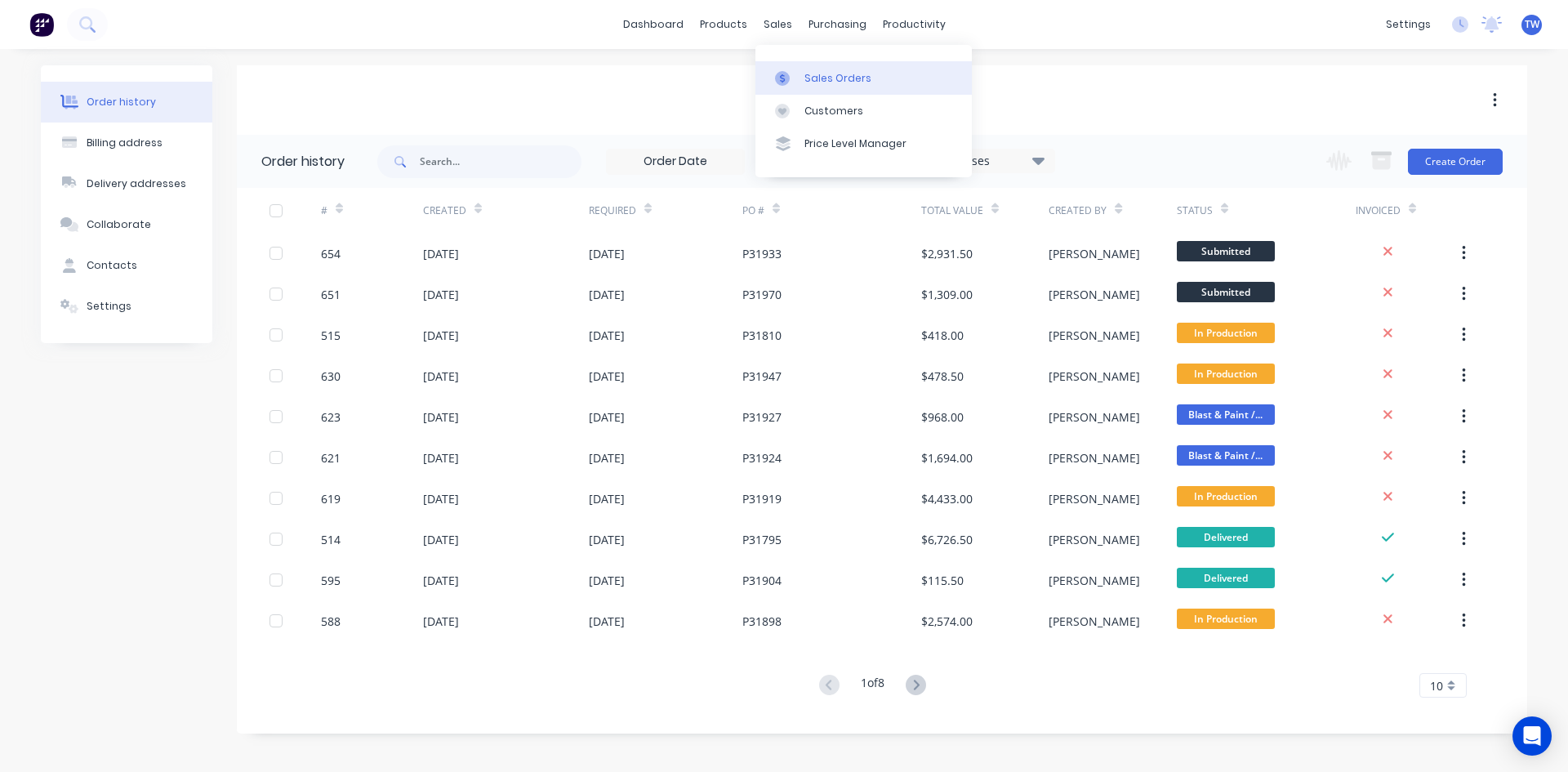
click at [820, 71] on div "Sales Orders" at bounding box center [838, 79] width 67 height 15
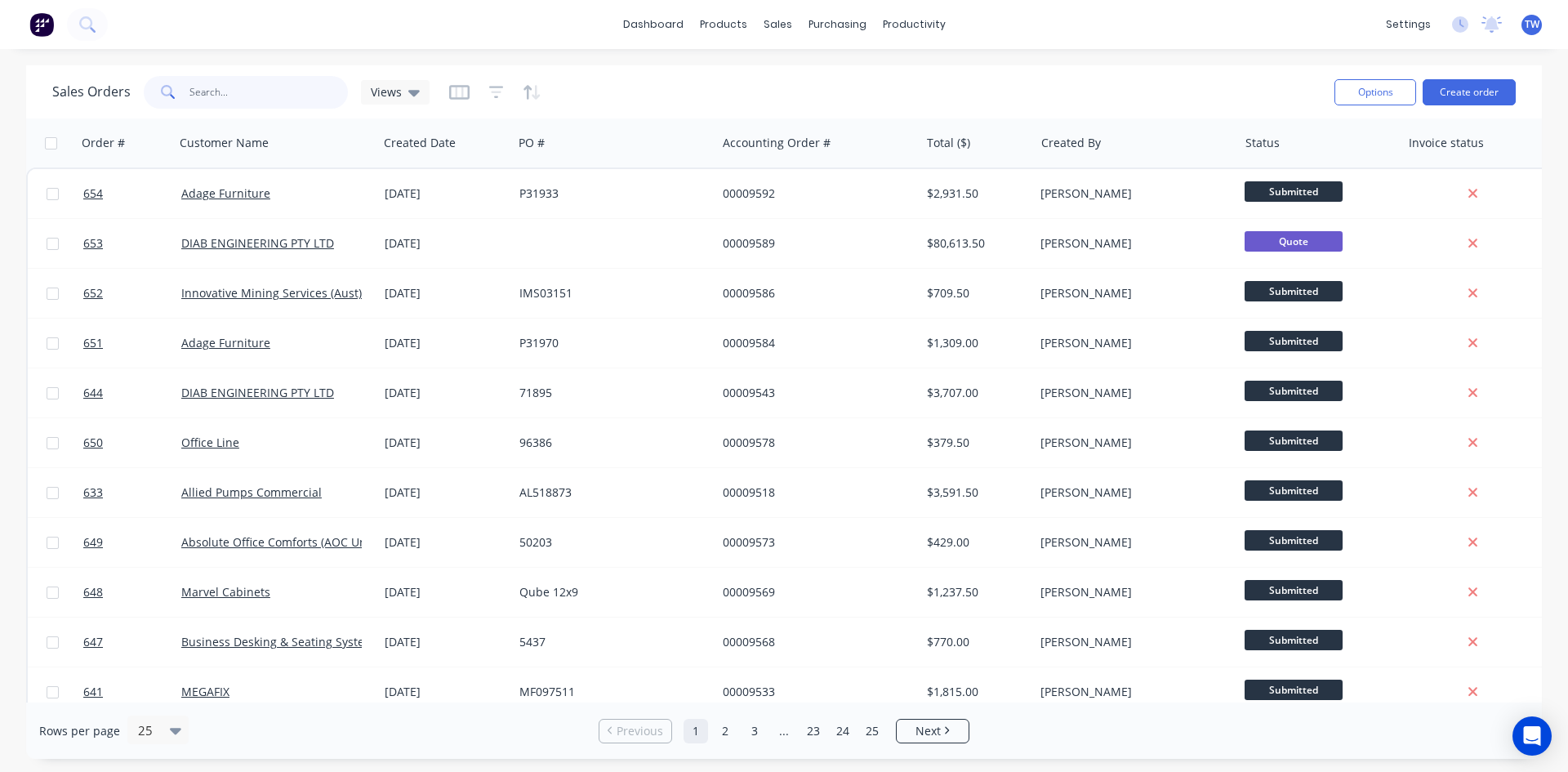
click at [274, 100] on input "text" at bounding box center [269, 92] width 159 height 32
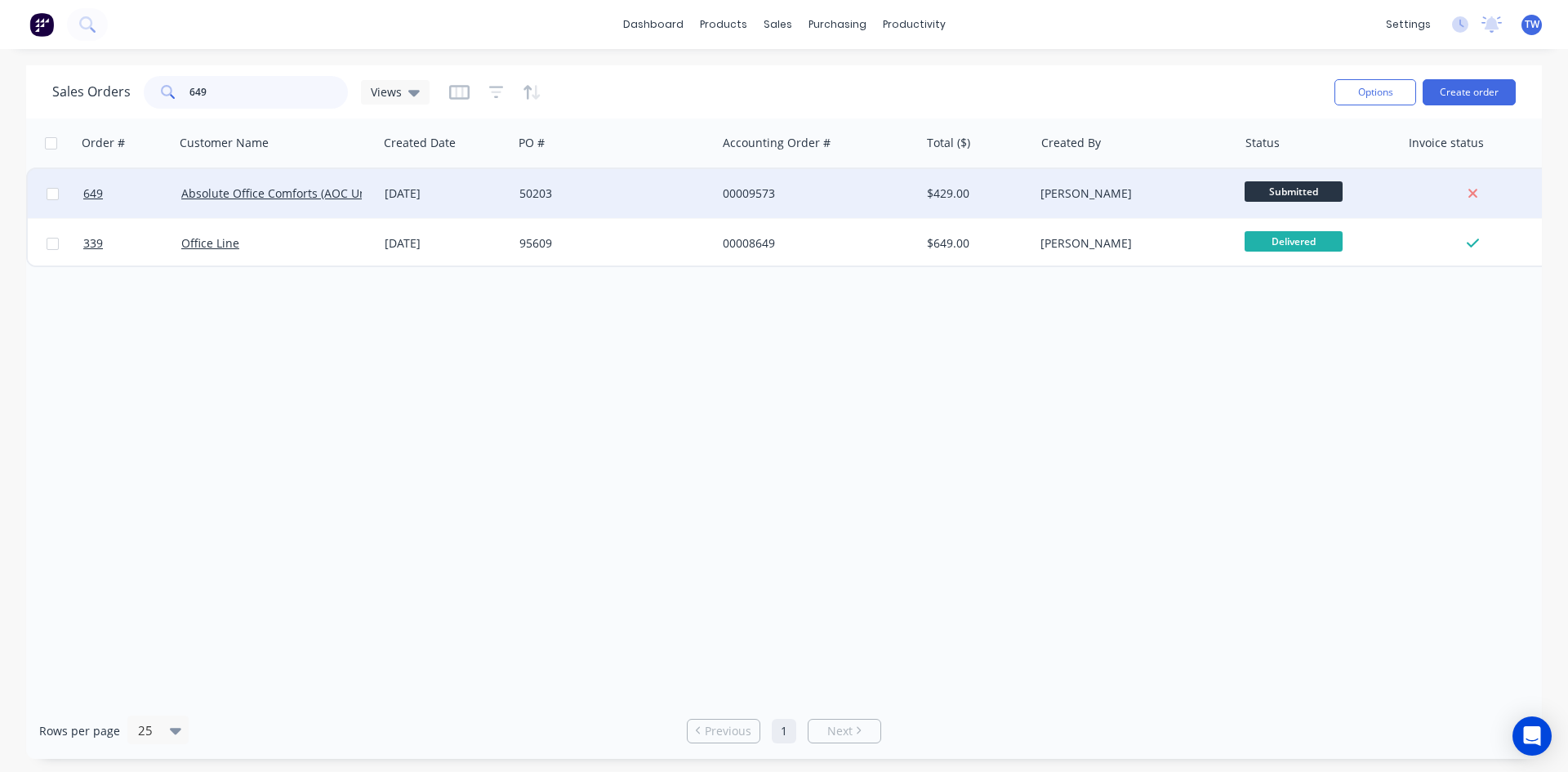
type input "649"
click at [691, 192] on div "50203" at bounding box center [610, 194] width 181 height 17
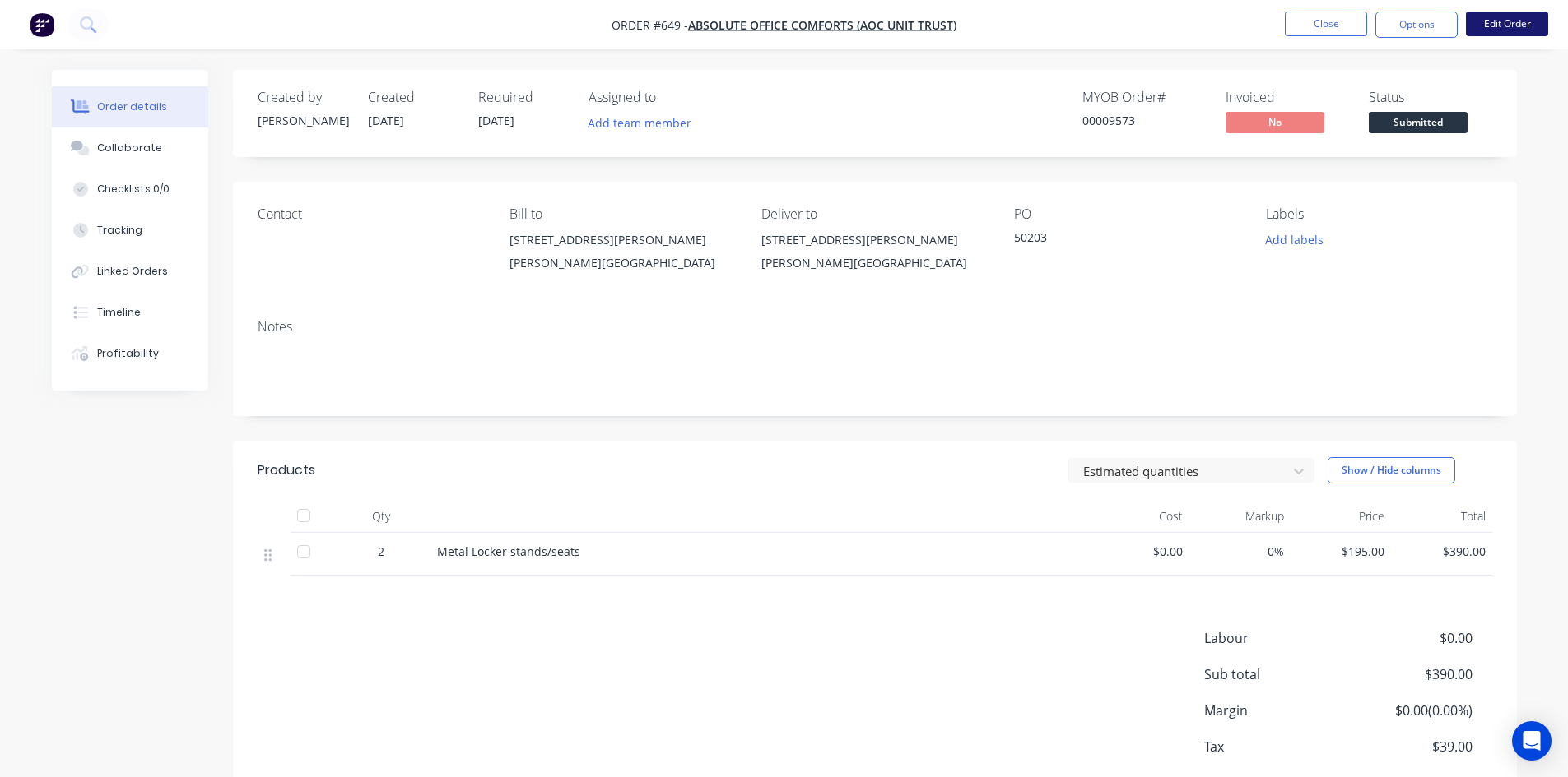
click at [1519, 28] on button "Edit Order" at bounding box center [1506, 24] width 83 height 25
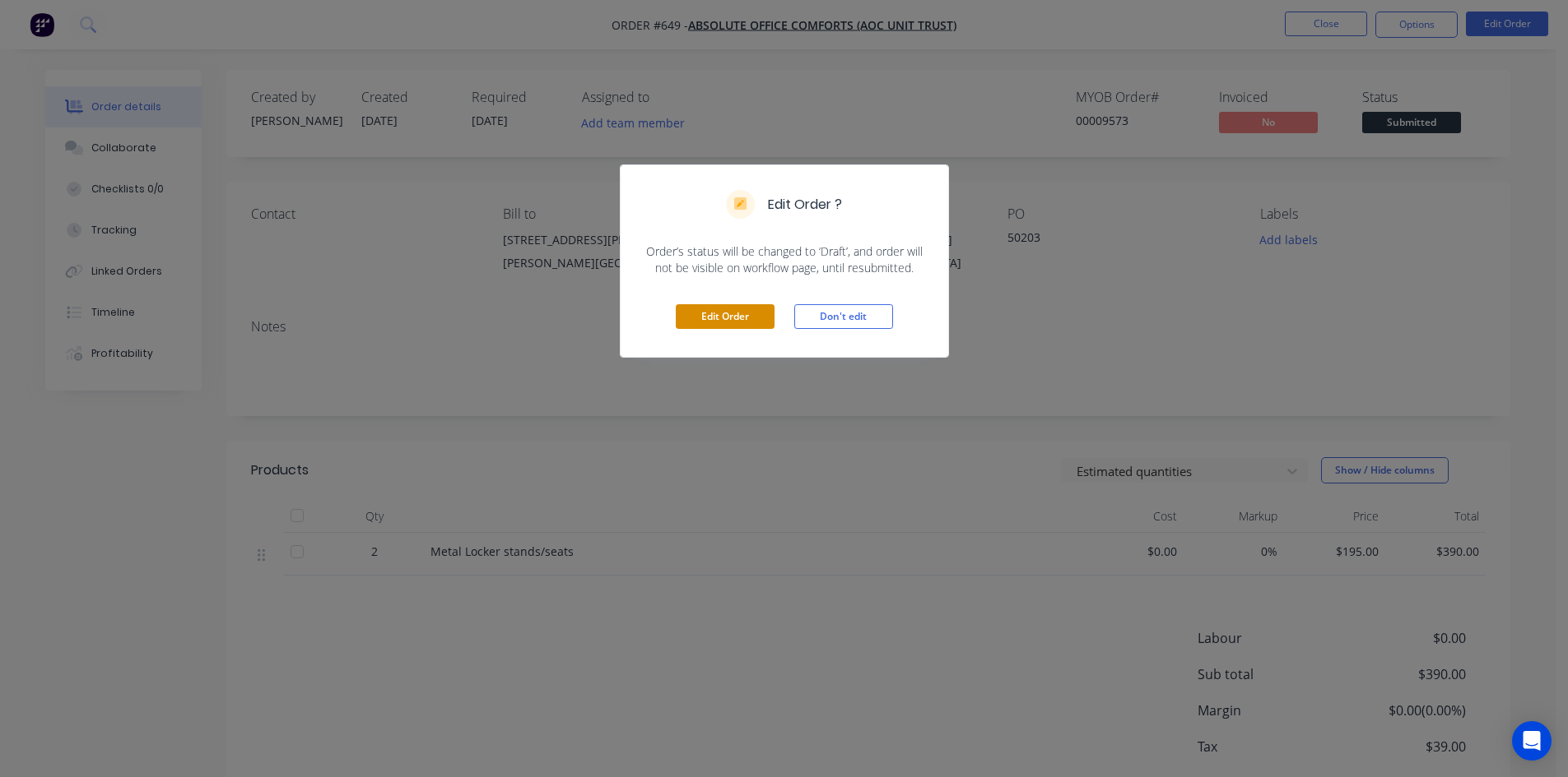
drag, startPoint x: 753, startPoint y: 315, endPoint x: 710, endPoint y: 361, distance: 63.0
click at [751, 317] on button "Edit Order" at bounding box center [725, 317] width 99 height 25
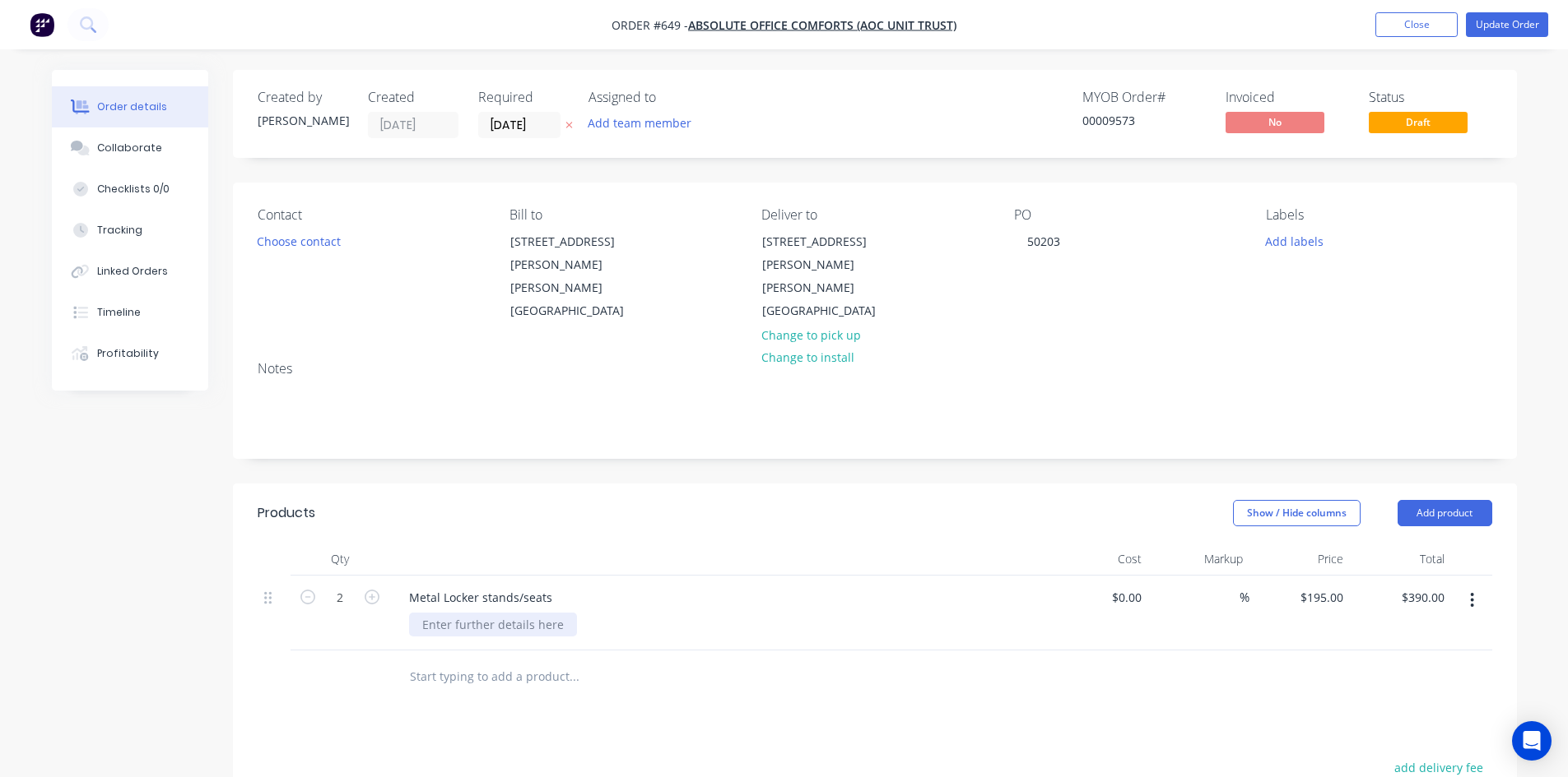
click at [529, 613] on div at bounding box center [493, 624] width 168 height 24
click at [1500, 23] on button "Update Order" at bounding box center [1506, 25] width 83 height 25
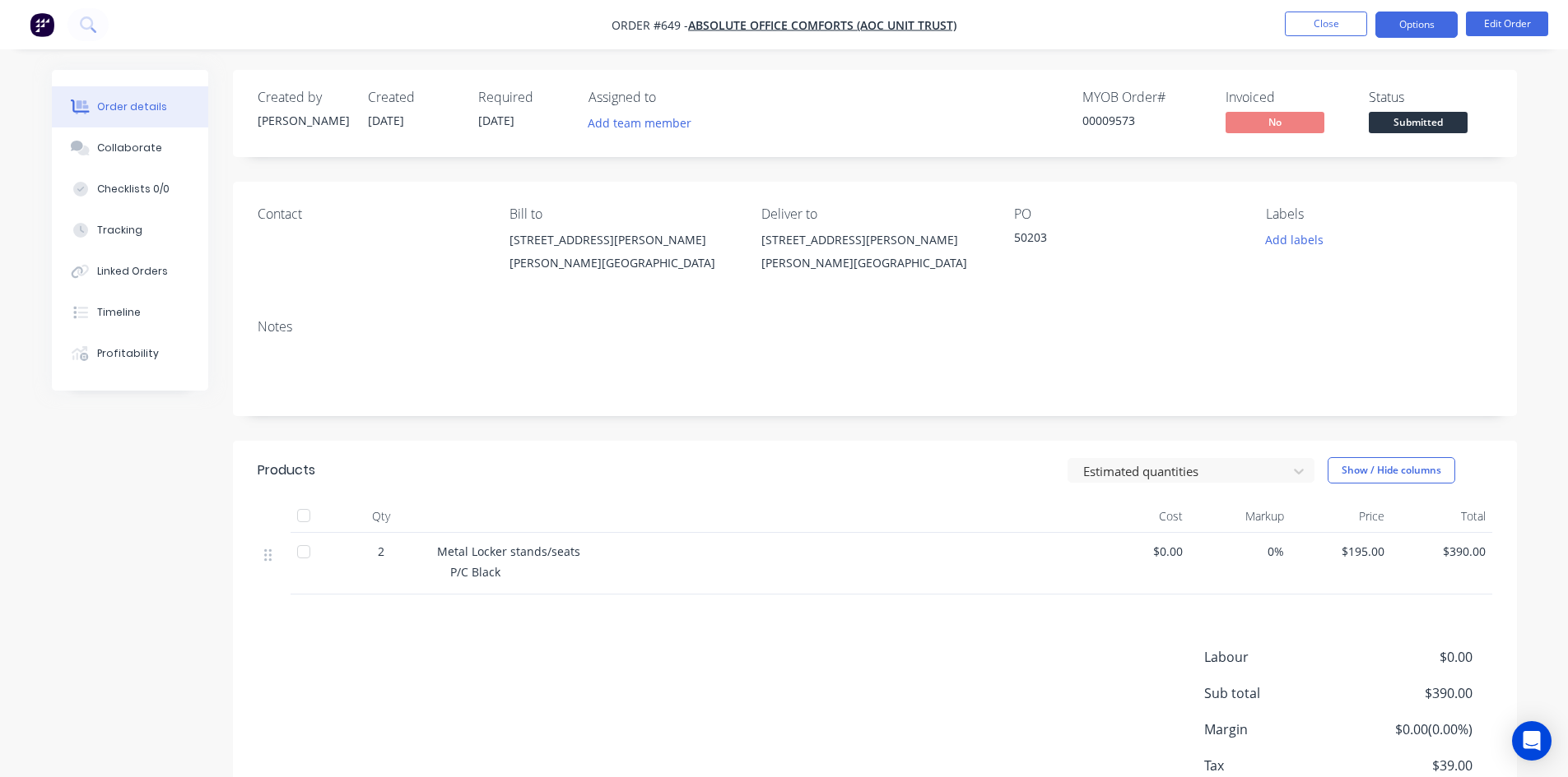
click at [1406, 25] on button "Options" at bounding box center [1416, 25] width 83 height 27
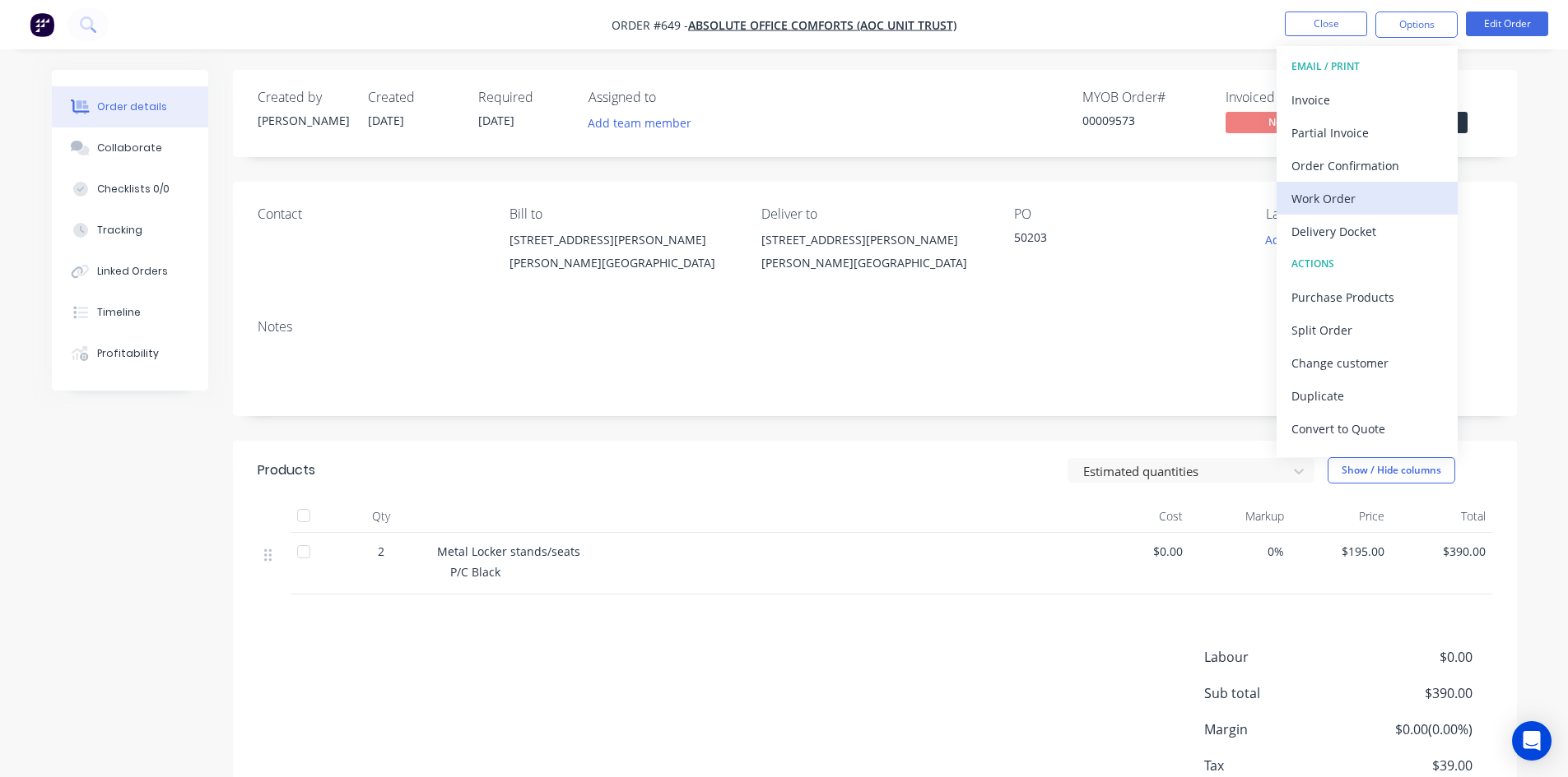
click at [1368, 198] on div "Work Order" at bounding box center [1366, 199] width 151 height 24
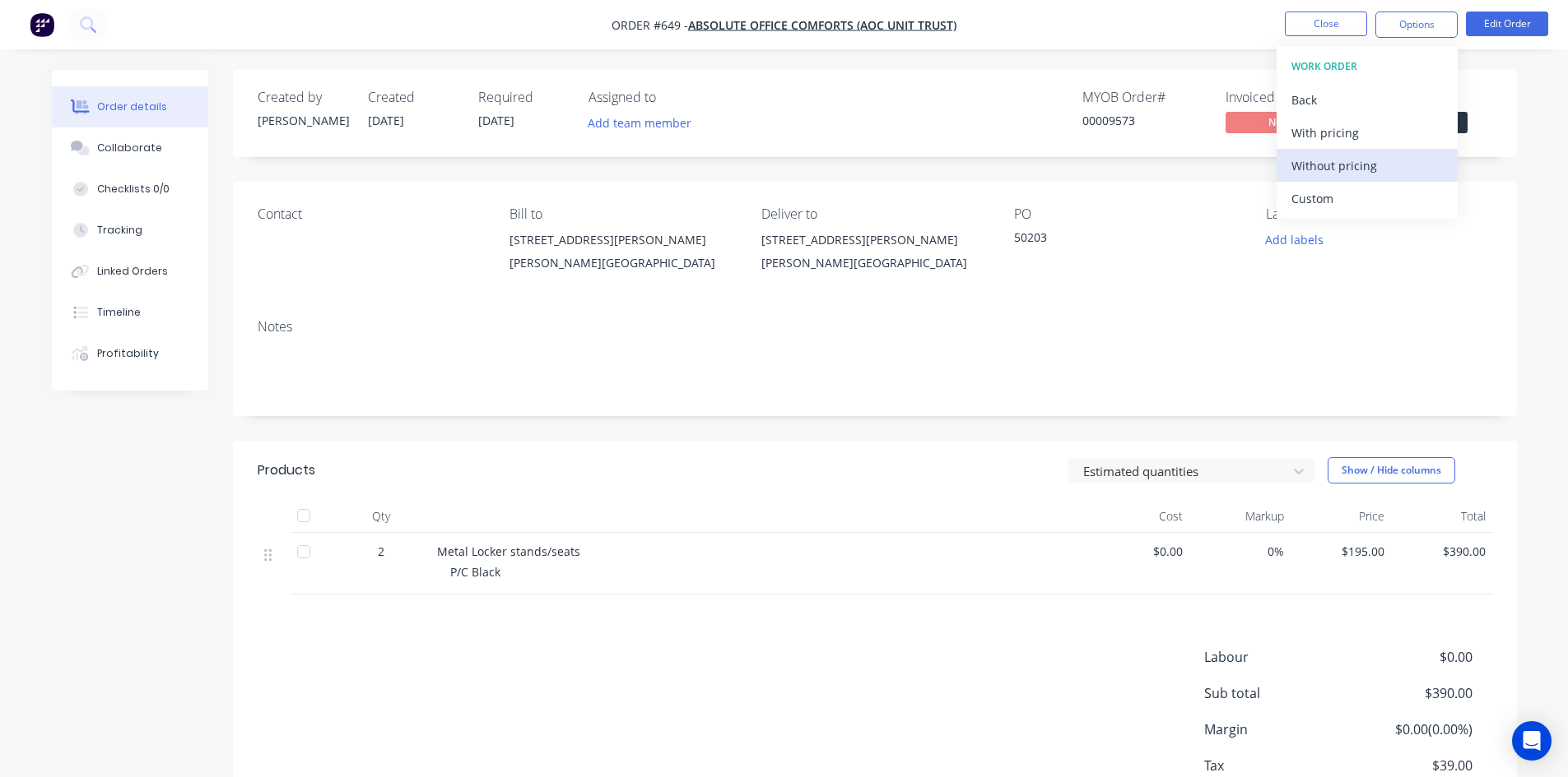
click at [1358, 167] on div "Without pricing" at bounding box center [1366, 165] width 151 height 24
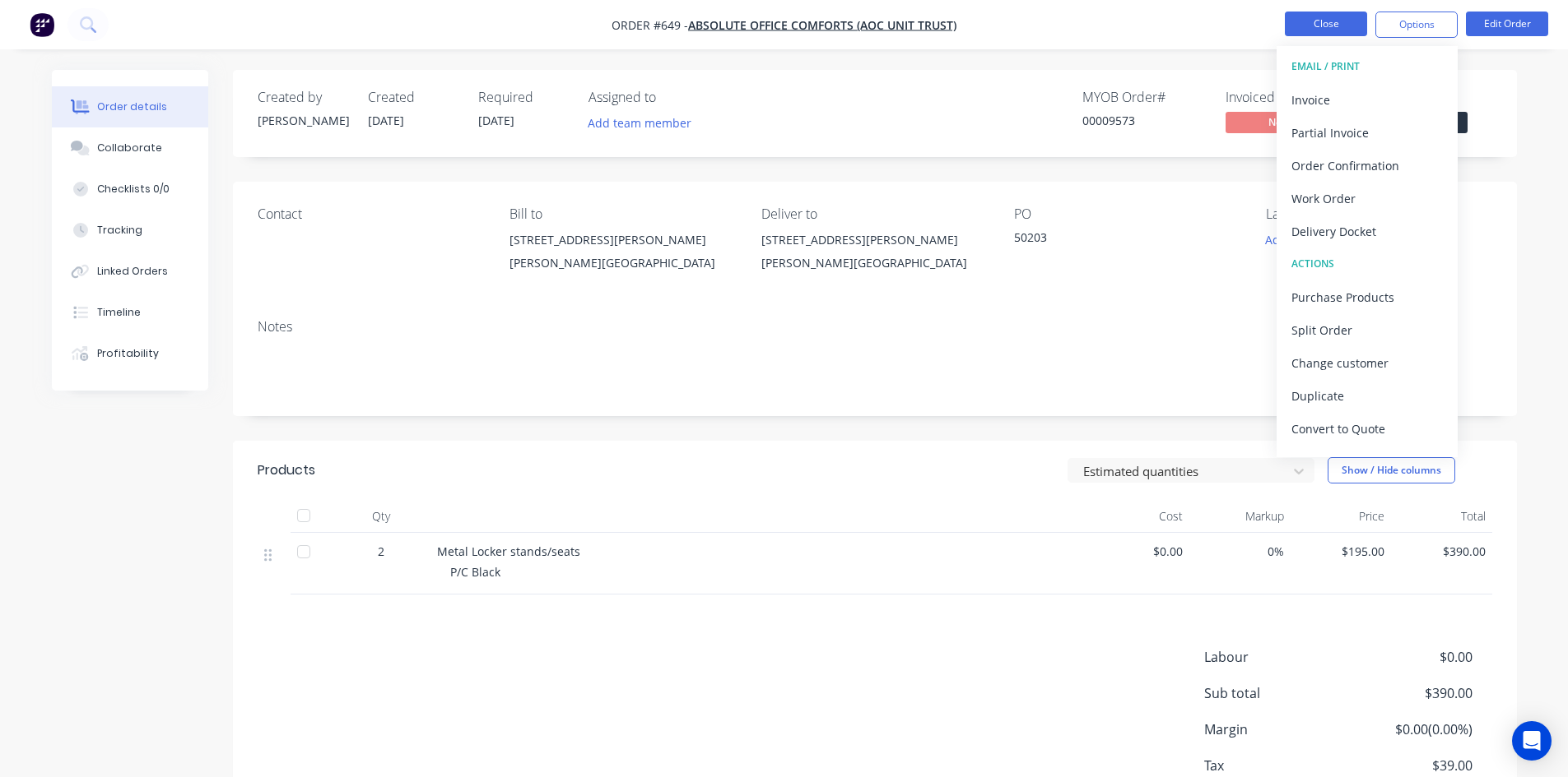
click at [1344, 14] on button "Close" at bounding box center [1326, 24] width 83 height 25
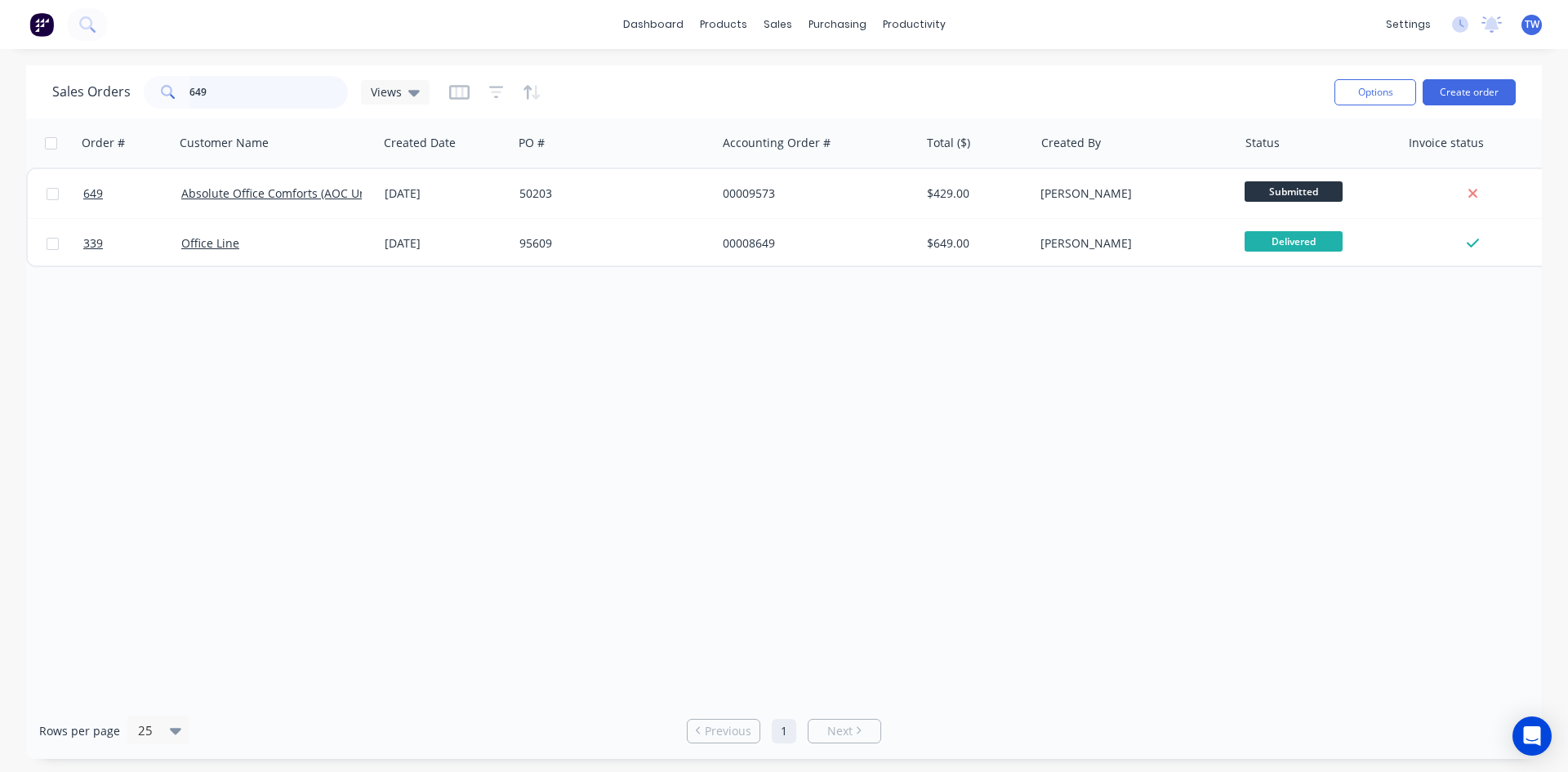
click at [240, 81] on input "649" at bounding box center [269, 92] width 159 height 32
type input "6"
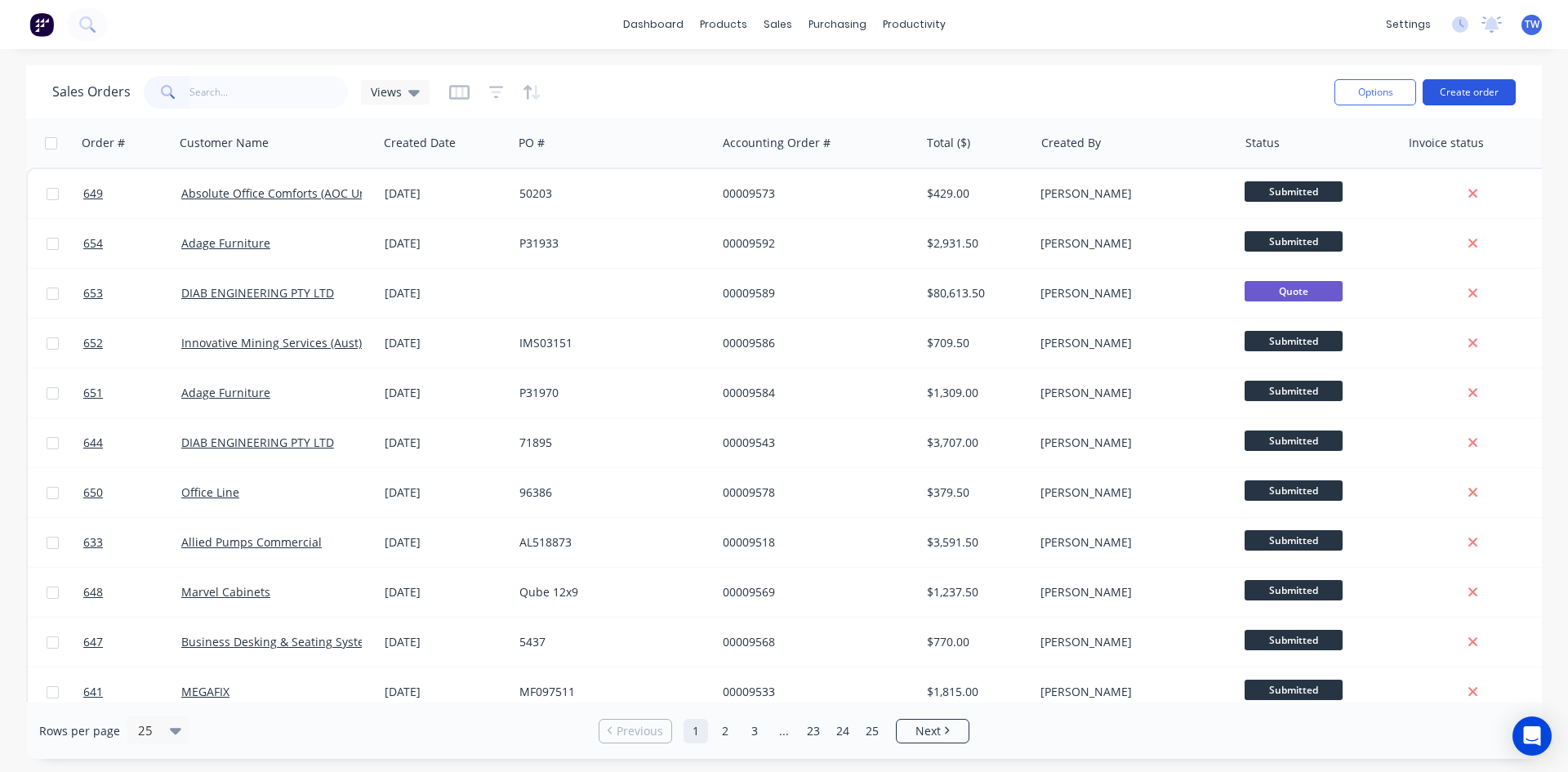
click at [1470, 92] on button "Create order" at bounding box center [1469, 93] width 93 height 27
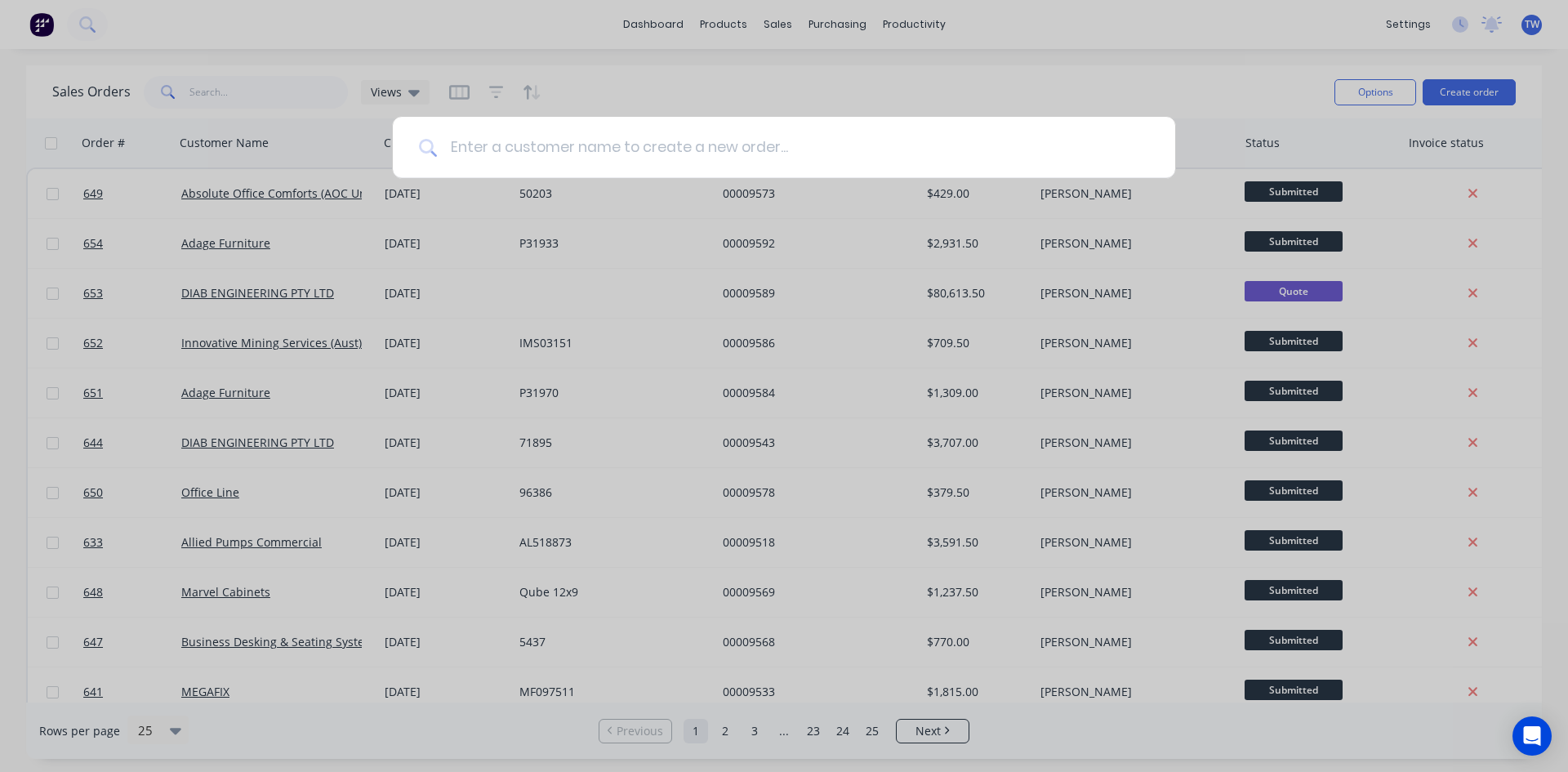
click at [782, 131] on input at bounding box center [792, 148] width 712 height 61
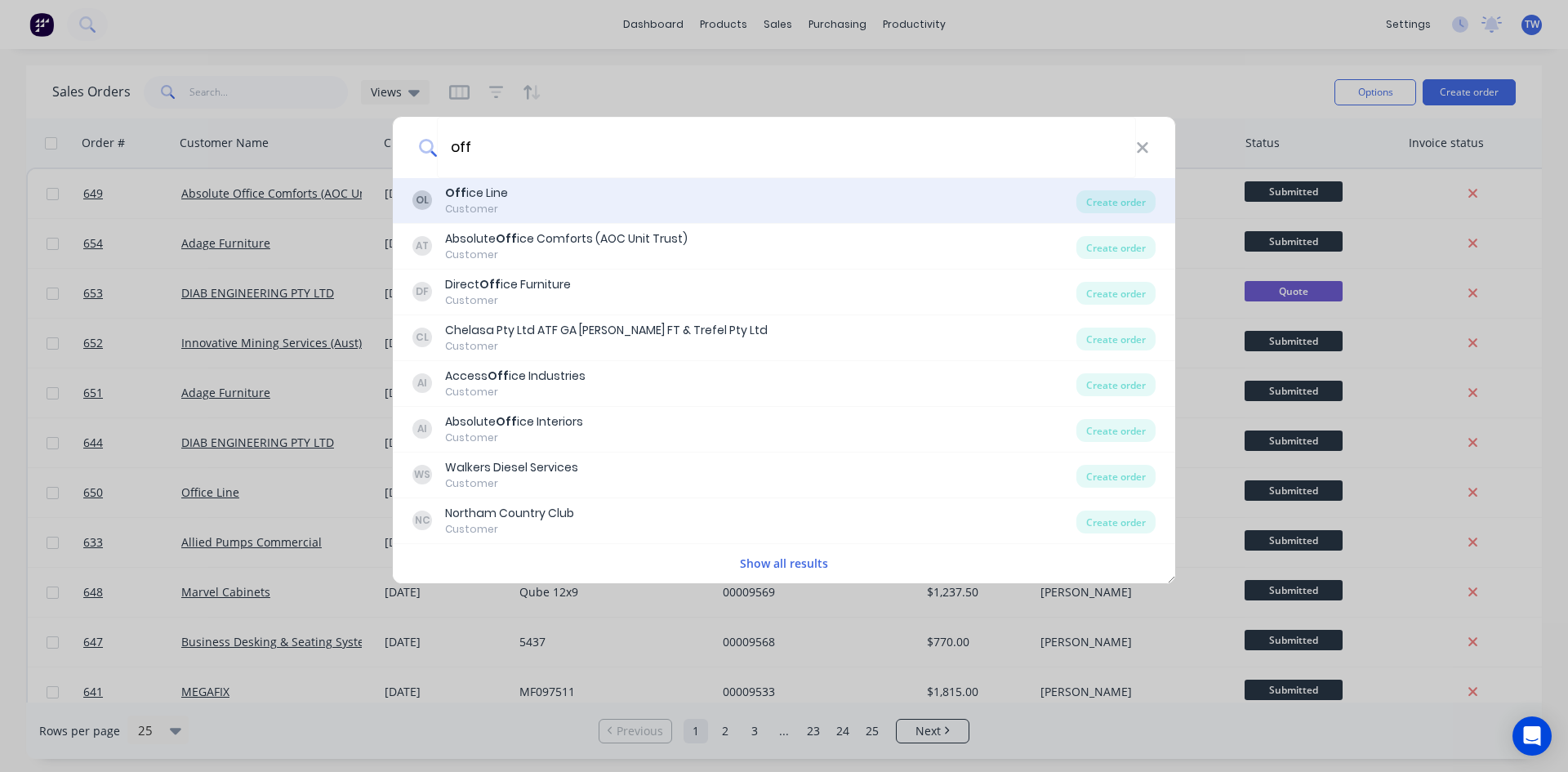
type input "off"
click at [520, 196] on div "OL Off ice Line Customer" at bounding box center [744, 201] width 664 height 32
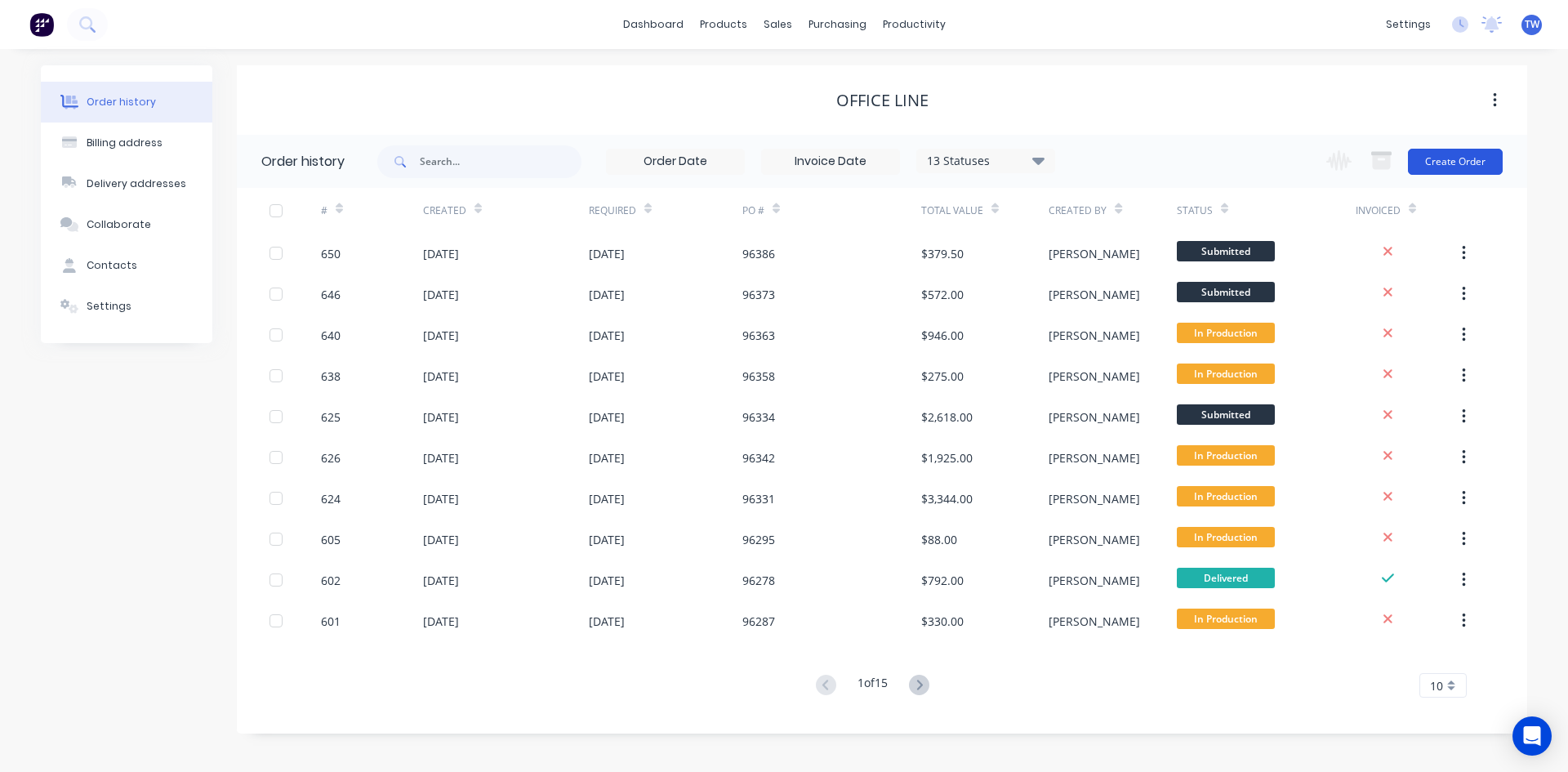
click at [1474, 154] on button "Create Order" at bounding box center [1455, 162] width 94 height 27
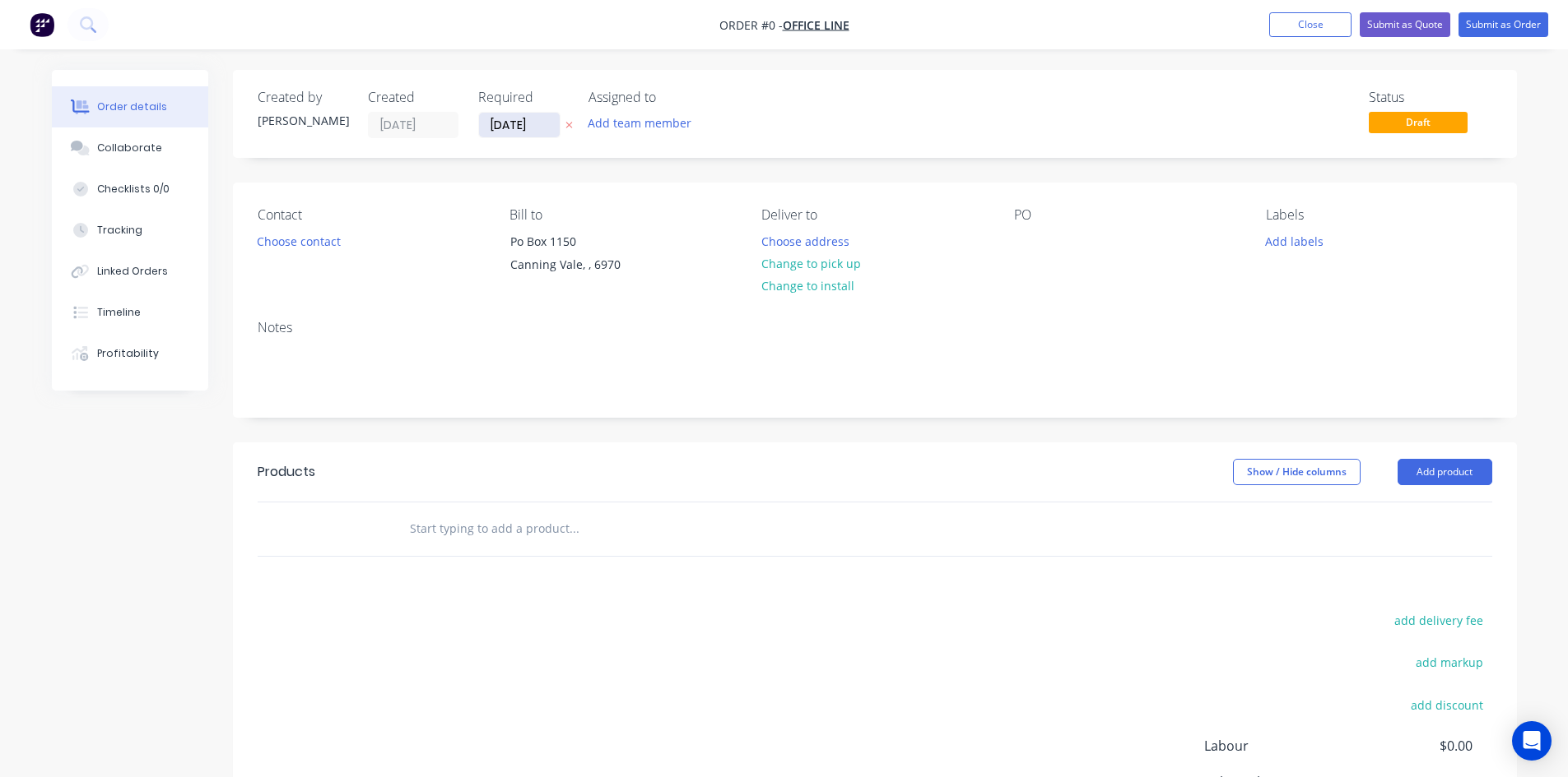
click at [534, 124] on input "[DATE]" at bounding box center [519, 125] width 81 height 25
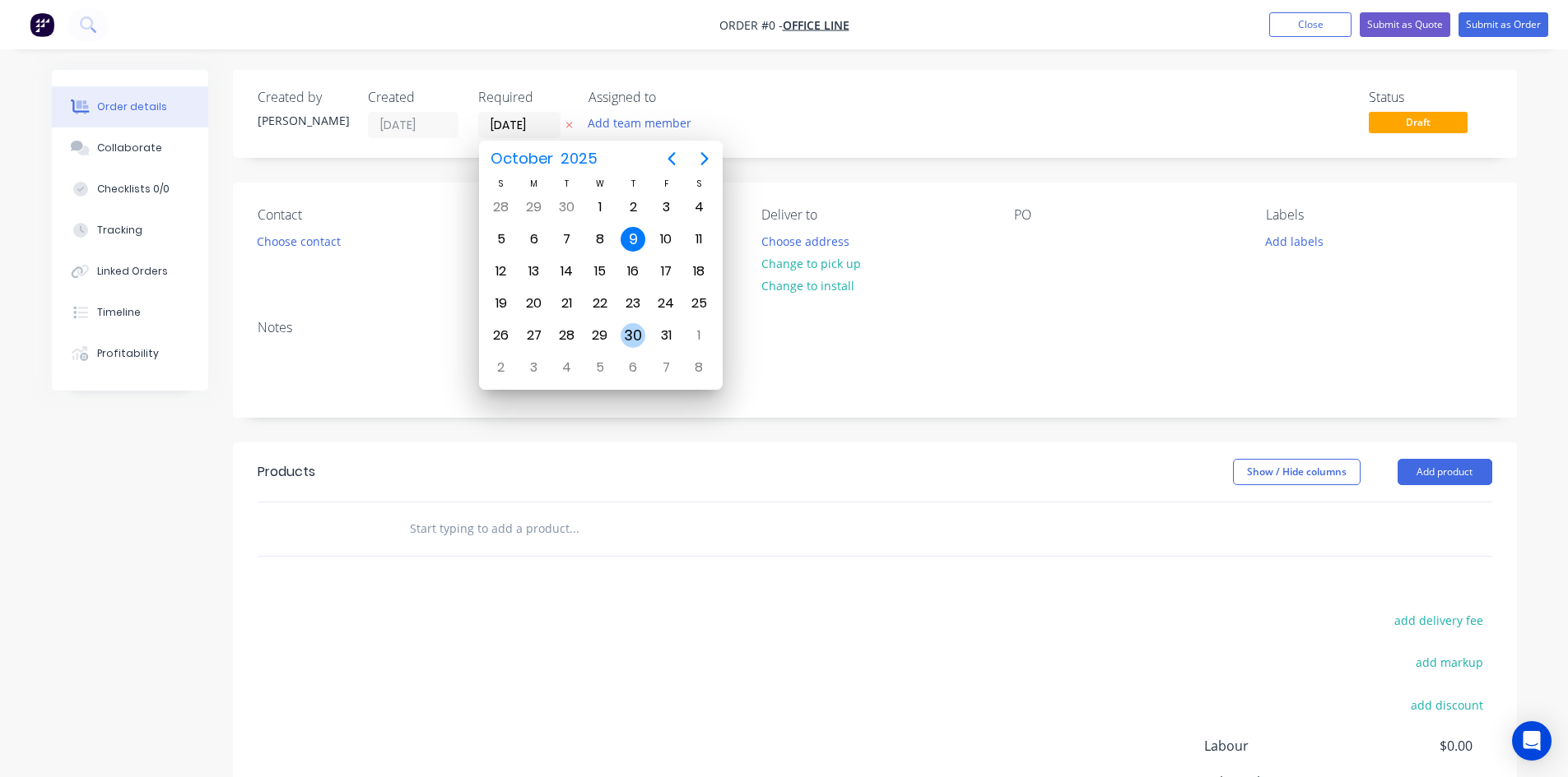
click at [640, 331] on div "30" at bounding box center [633, 336] width 25 height 25
type input "[DATE]"
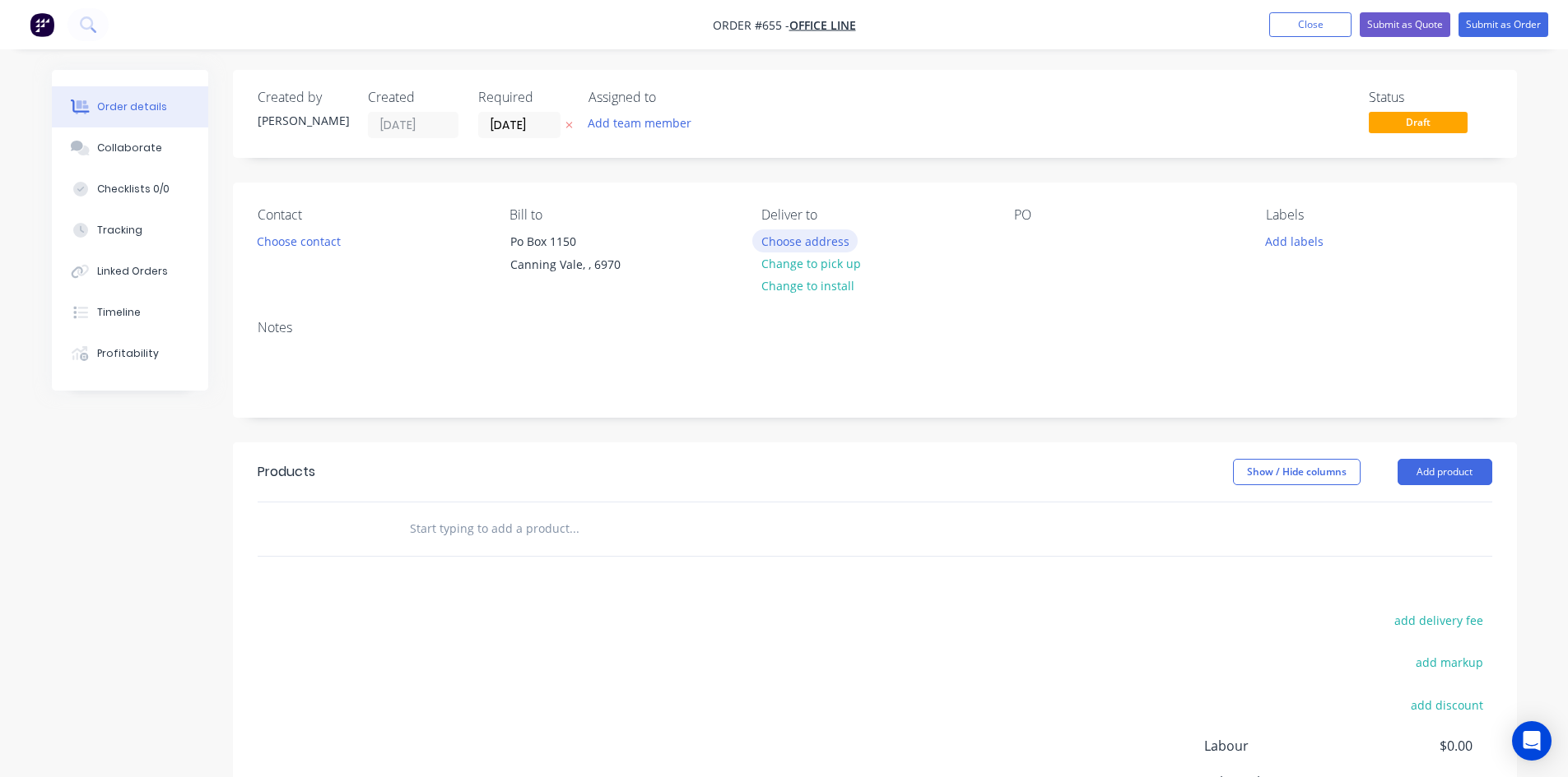
click at [805, 240] on button "Choose address" at bounding box center [805, 240] width 105 height 23
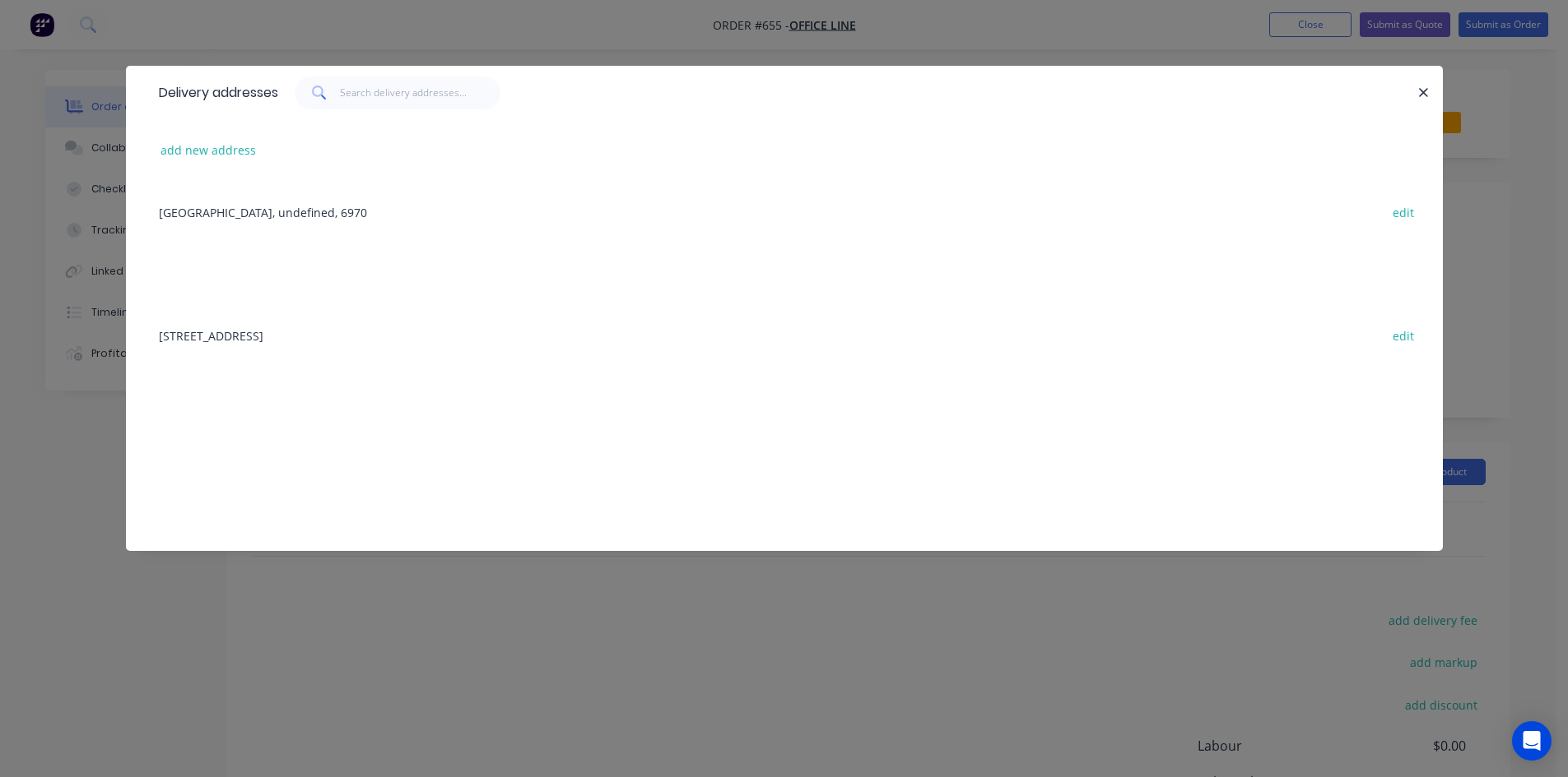
click at [325, 334] on div "[STREET_ADDRESS] edit" at bounding box center [784, 336] width 1267 height 62
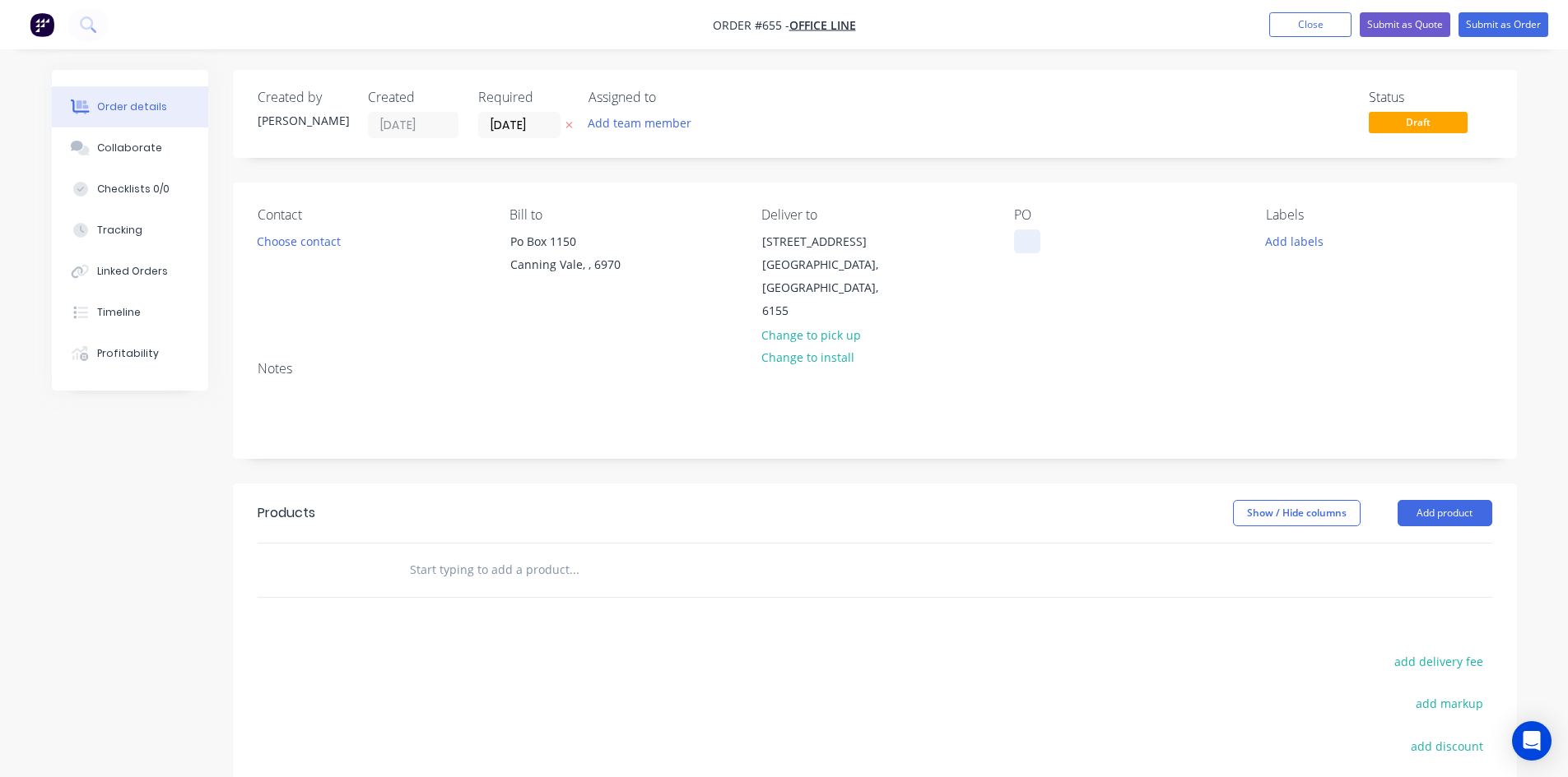
click at [1031, 240] on div at bounding box center [1027, 241] width 27 height 24
click at [1451, 500] on button "Add product" at bounding box center [1444, 513] width 94 height 27
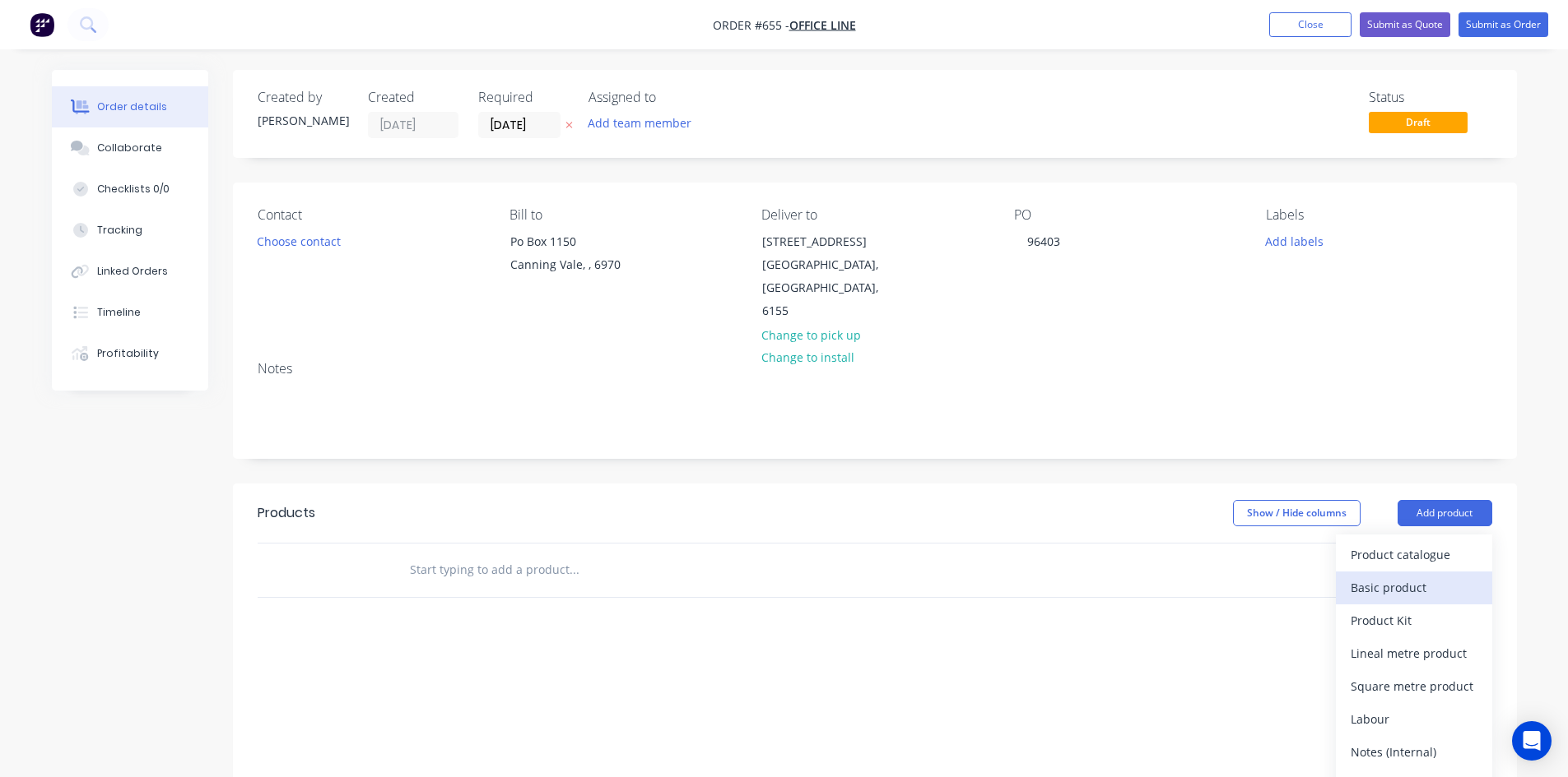
click at [1353, 576] on div "Basic product" at bounding box center [1414, 588] width 127 height 24
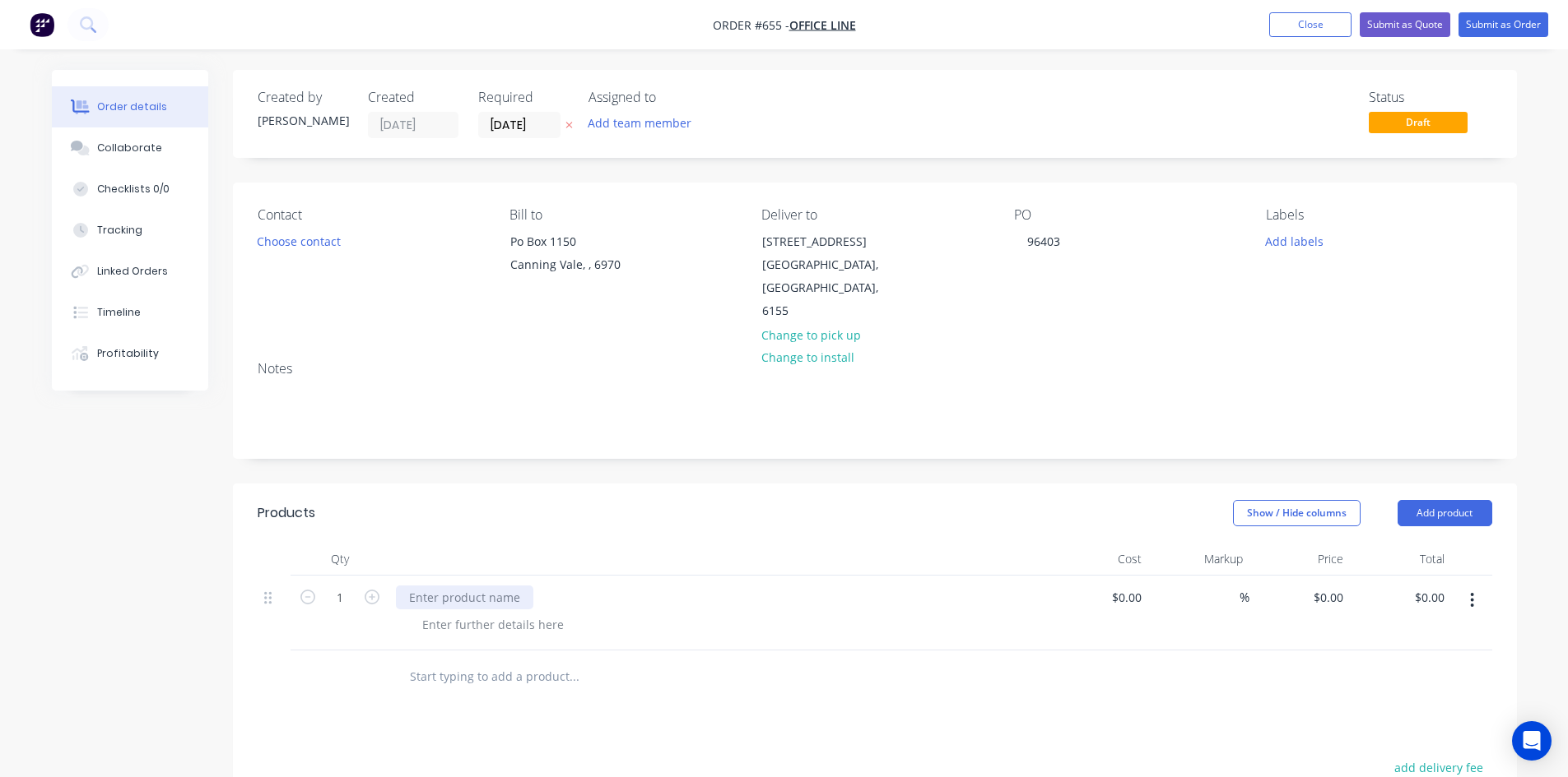
click at [487, 586] on div at bounding box center [464, 598] width 138 height 24
paste div
click at [1340, 586] on input "0" at bounding box center [1330, 598] width 38 height 24
type input "$600.00"
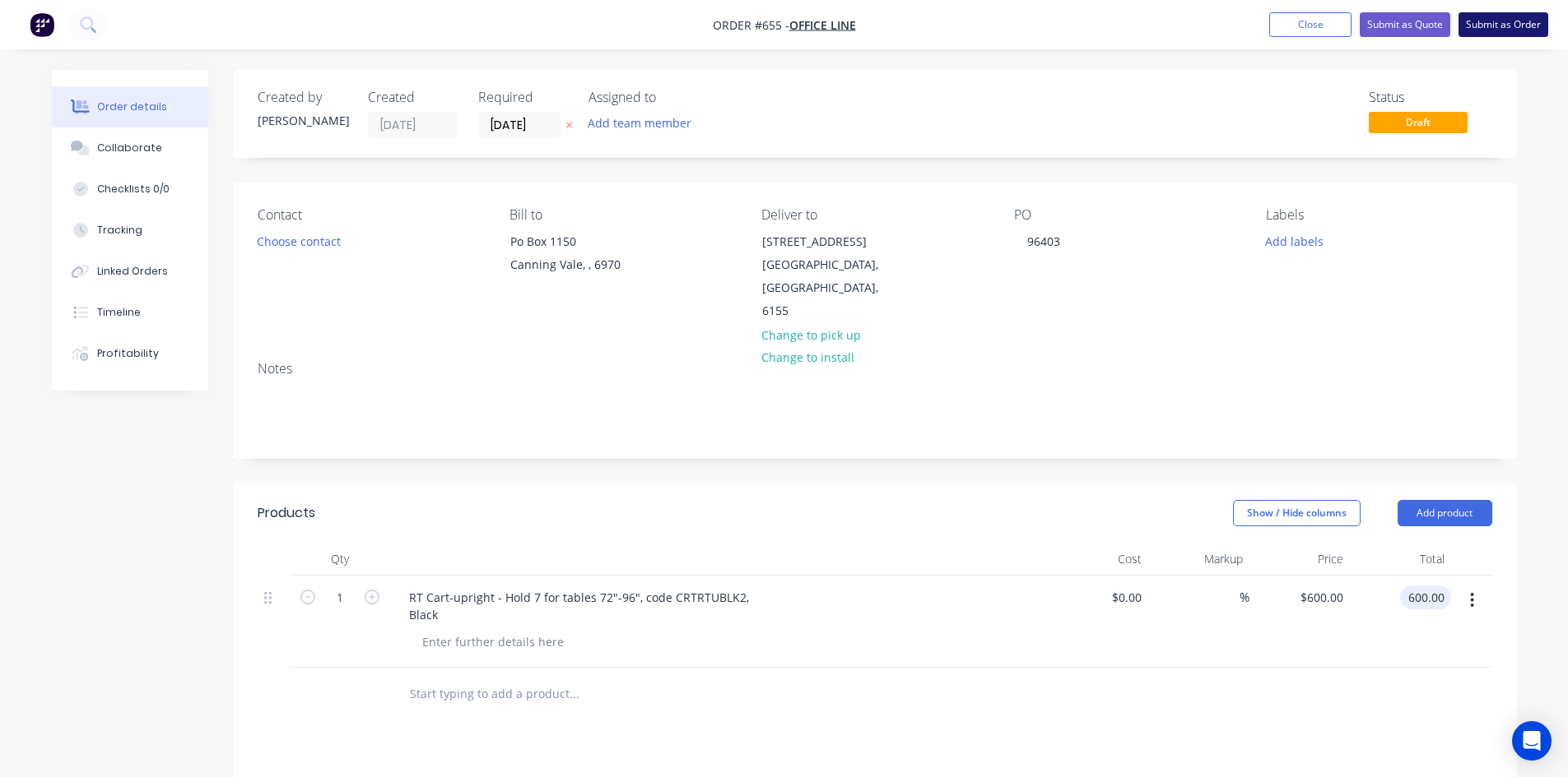
type input "$600.00"
click at [1485, 23] on button "Submit as Order" at bounding box center [1503, 25] width 89 height 25
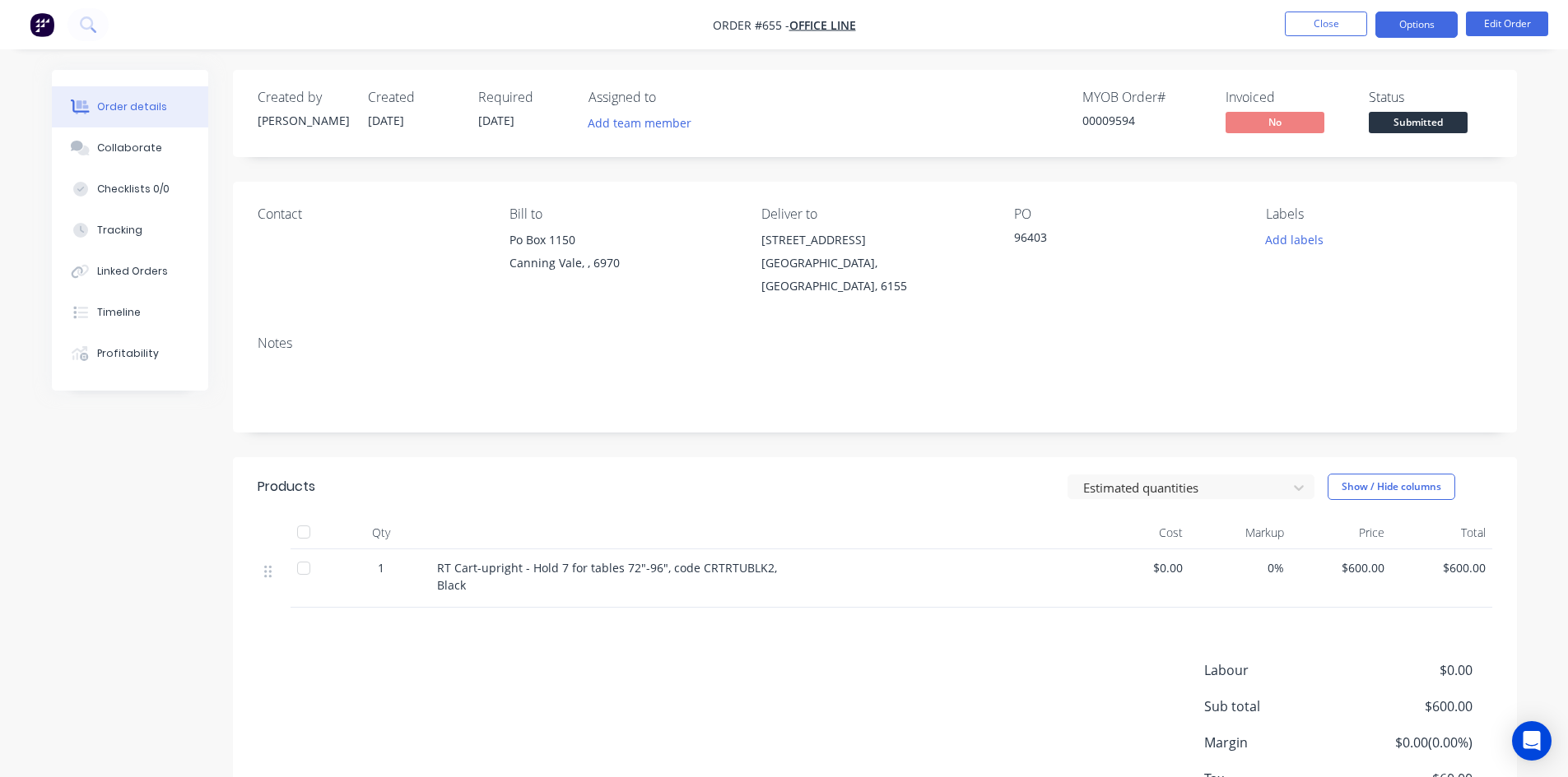
click at [1406, 30] on button "Options" at bounding box center [1416, 25] width 83 height 27
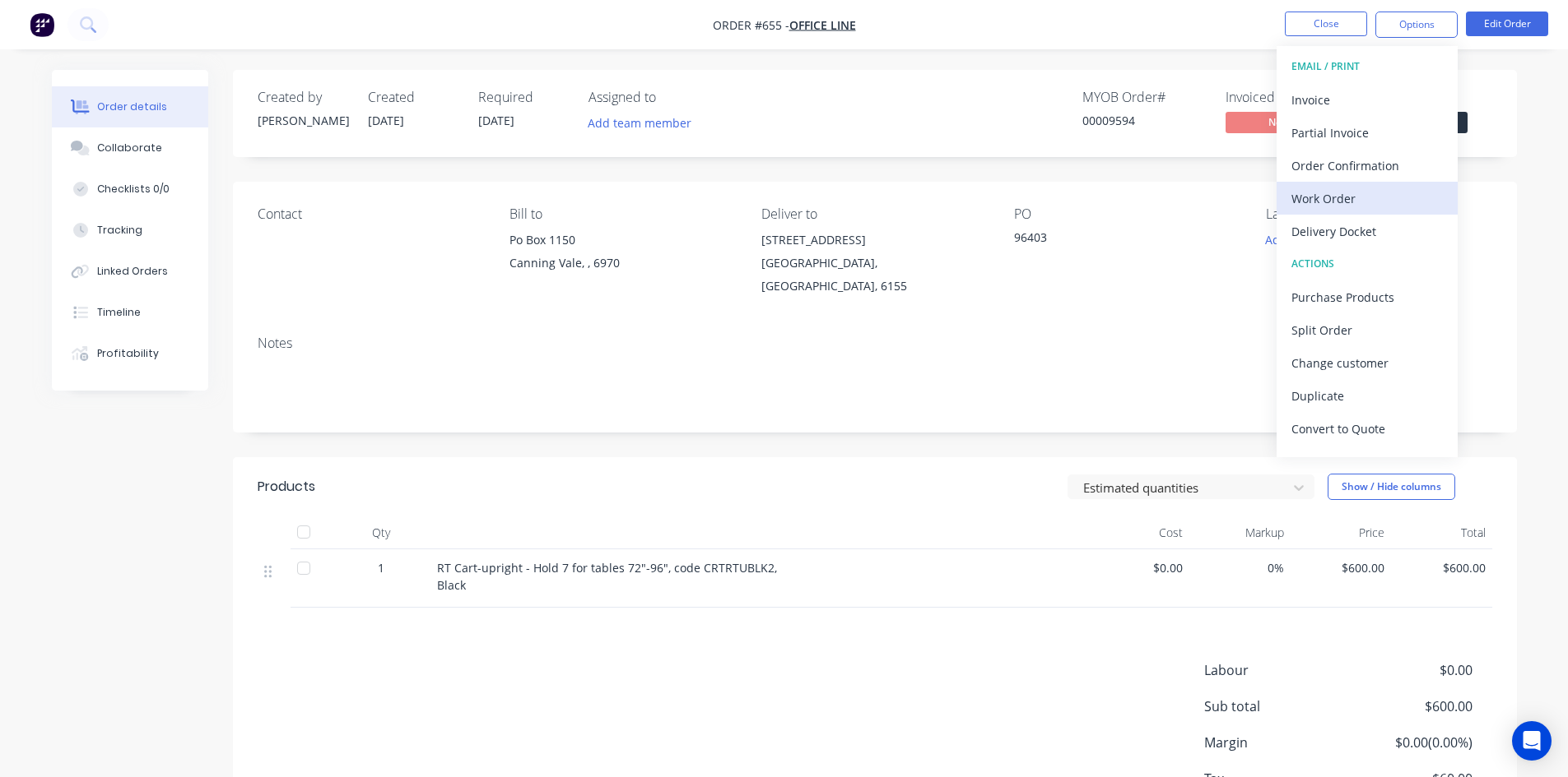
click at [1346, 196] on div "Work Order" at bounding box center [1366, 199] width 151 height 24
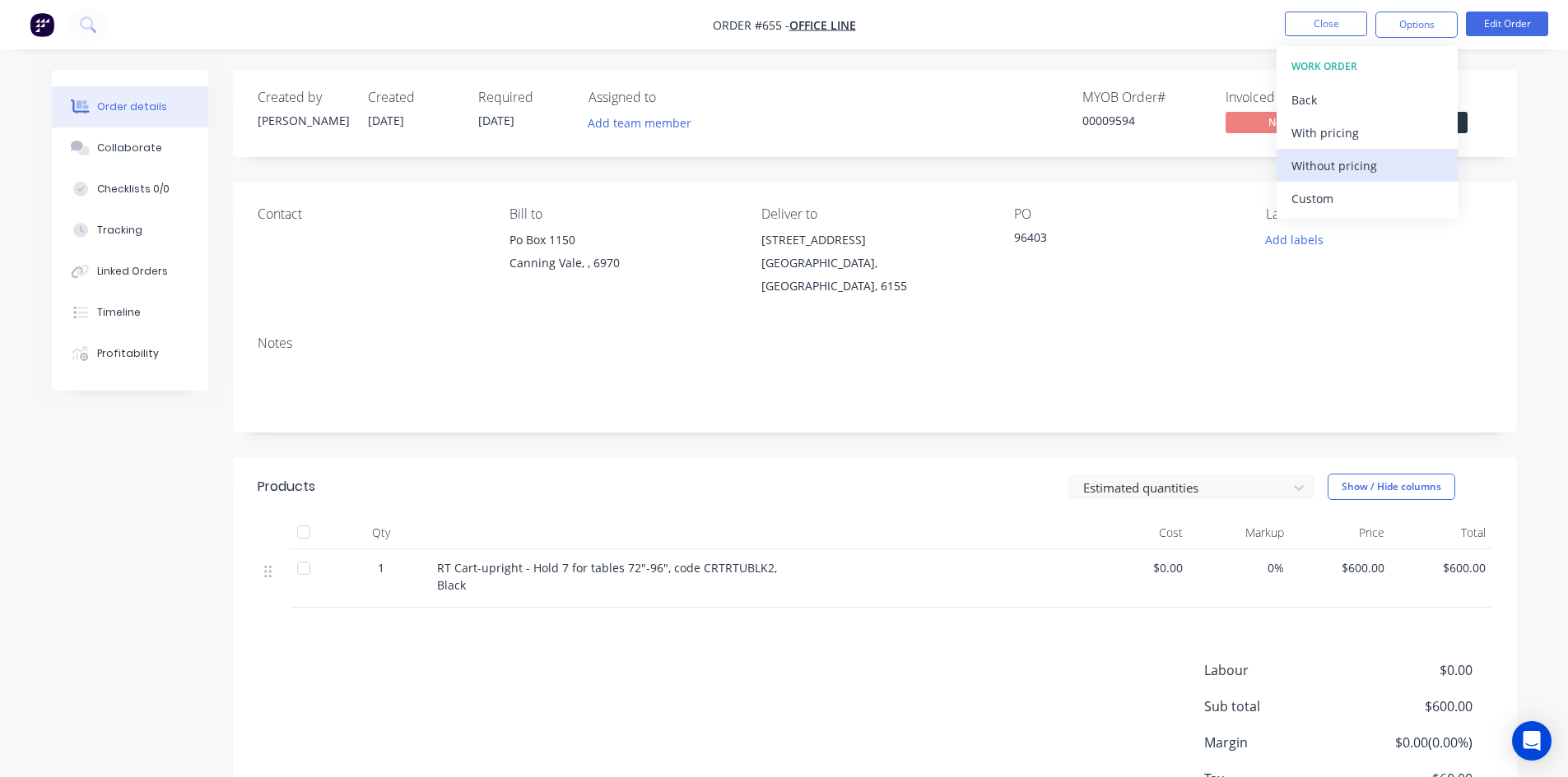
click at [1387, 174] on div "Without pricing" at bounding box center [1366, 165] width 151 height 24
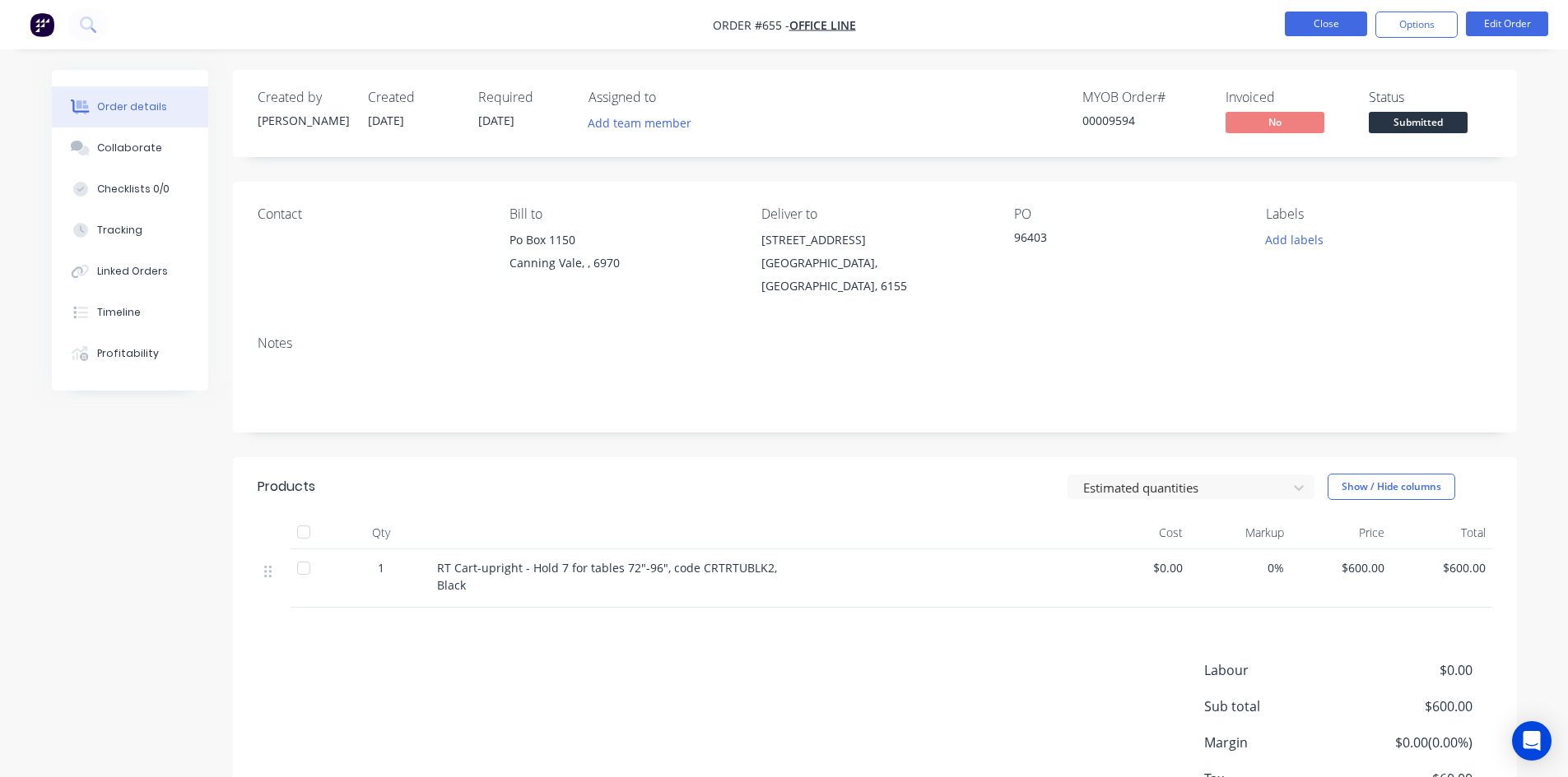
click at [1326, 29] on button "Close" at bounding box center [1326, 24] width 83 height 25
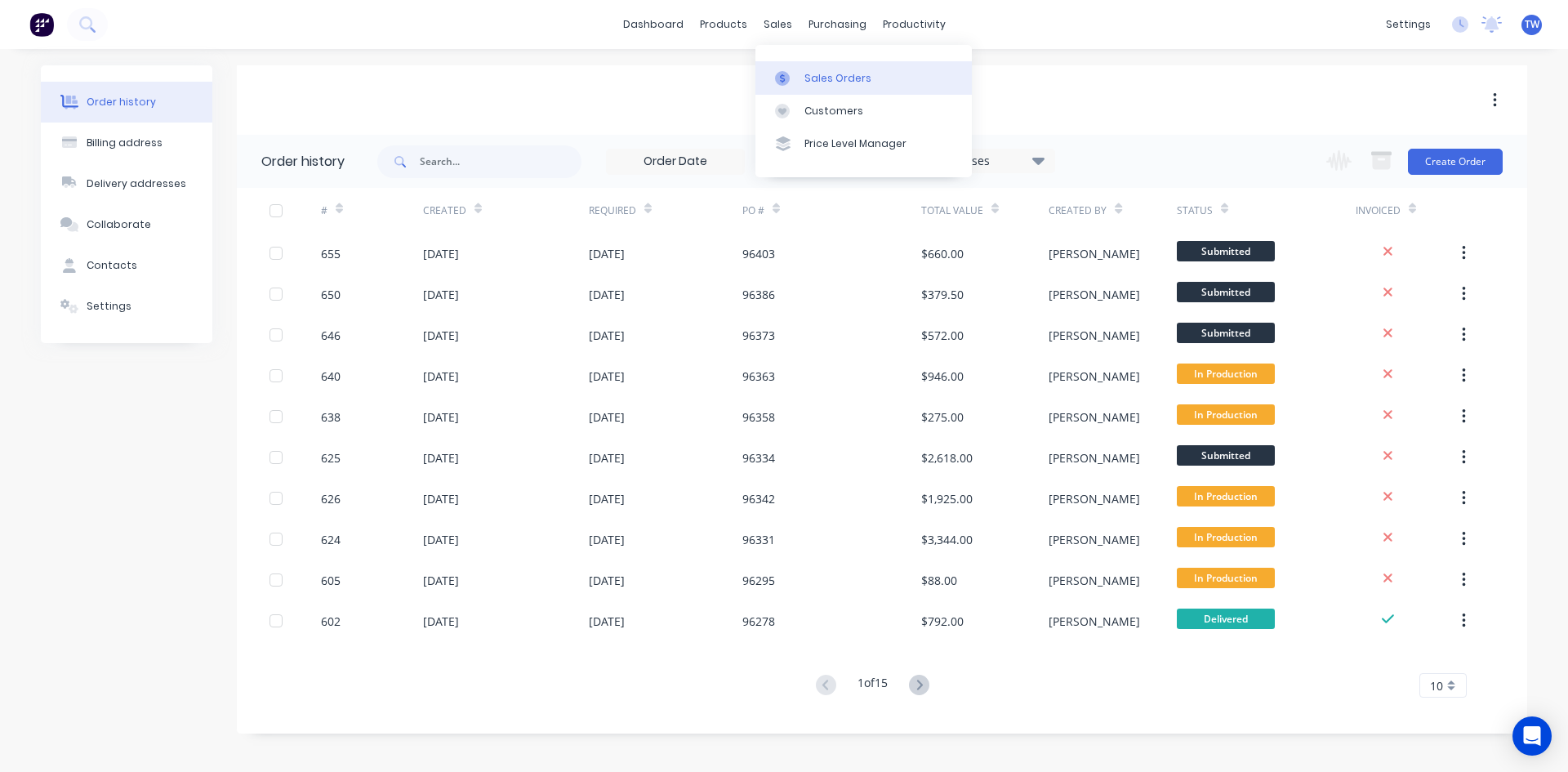
click at [815, 80] on div "Sales Orders" at bounding box center [838, 79] width 67 height 15
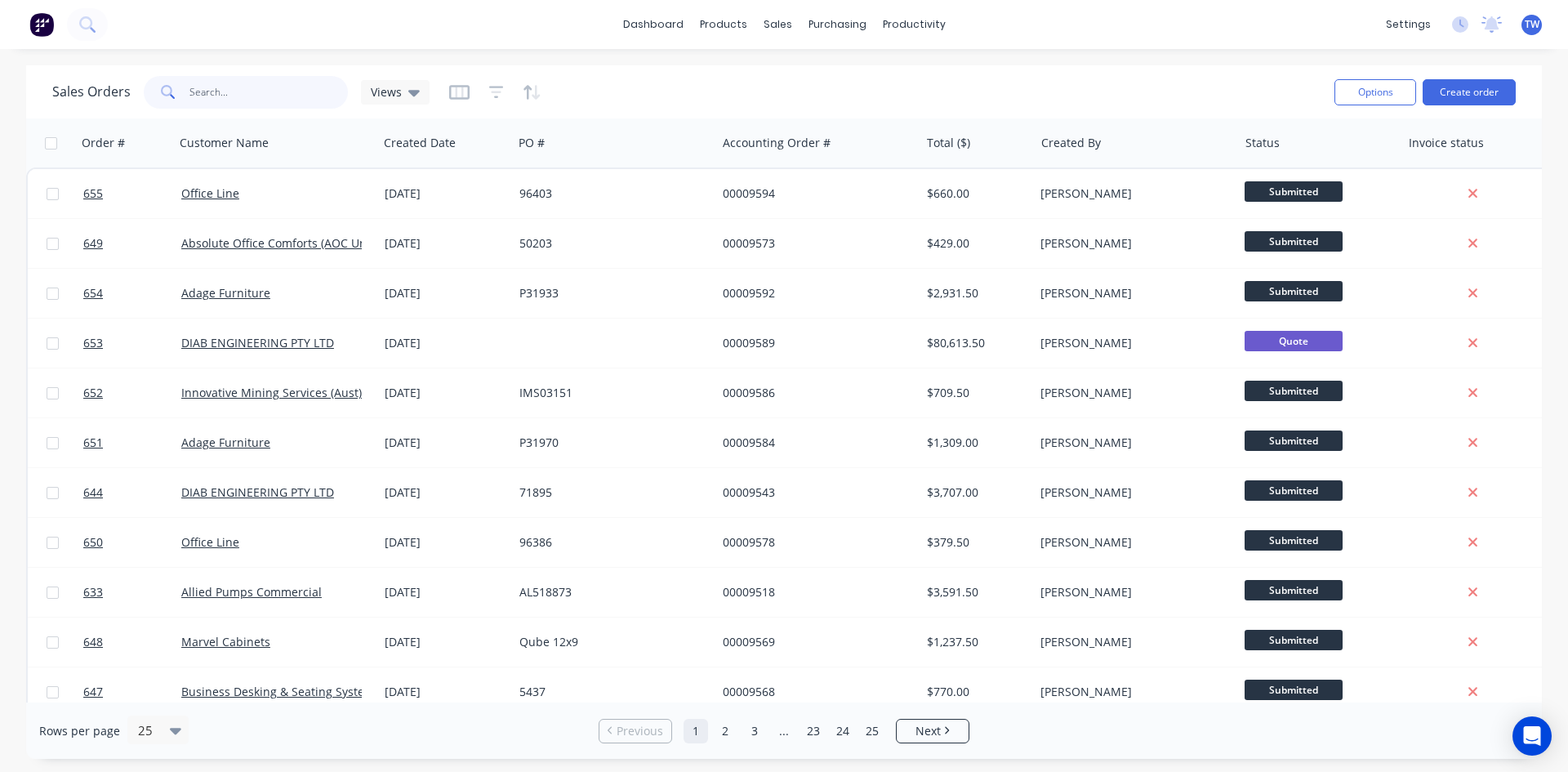
click at [275, 91] on input "text" at bounding box center [269, 92] width 159 height 32
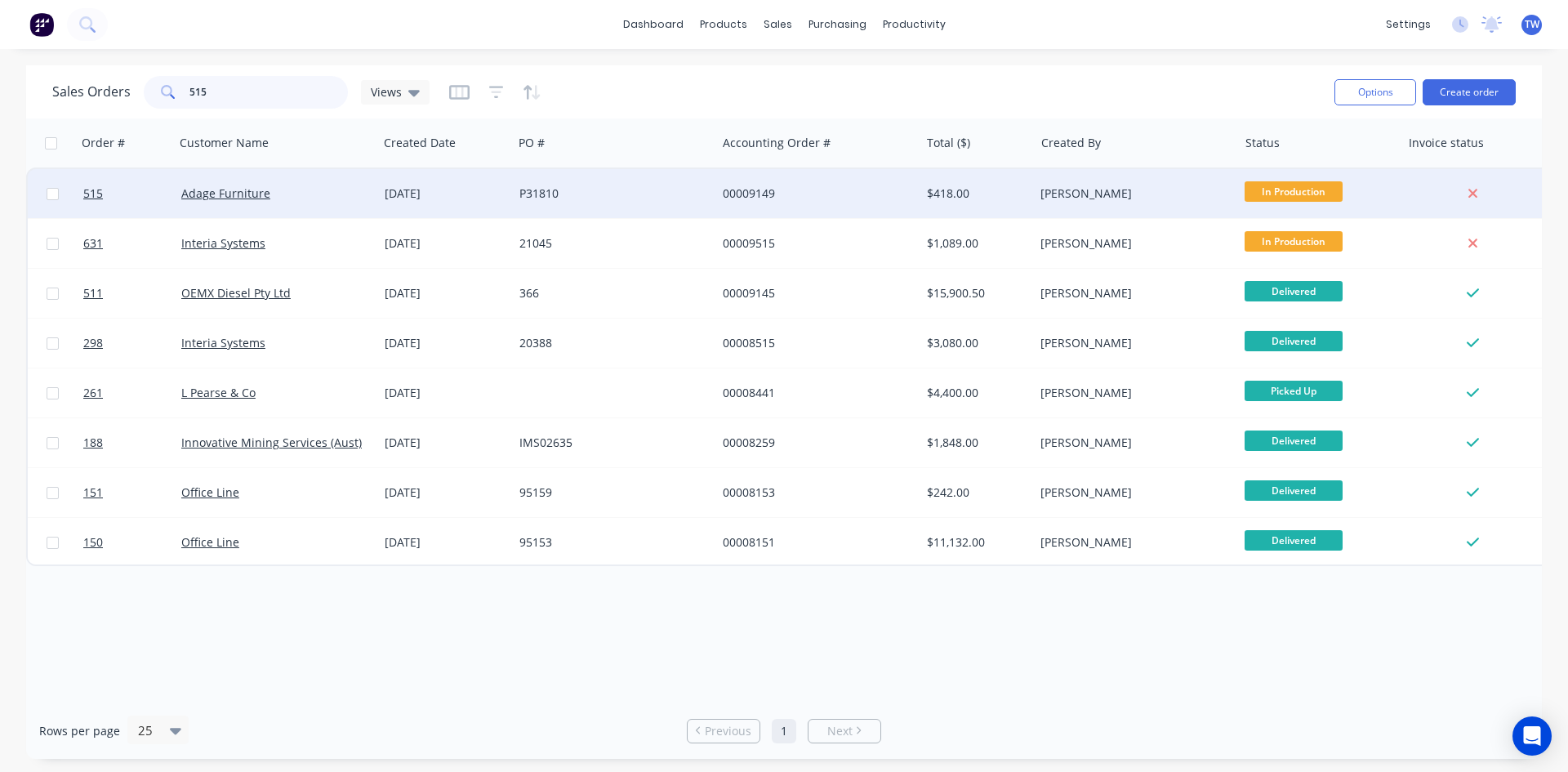
type input "515"
click at [506, 208] on div "[DATE]" at bounding box center [445, 193] width 135 height 49
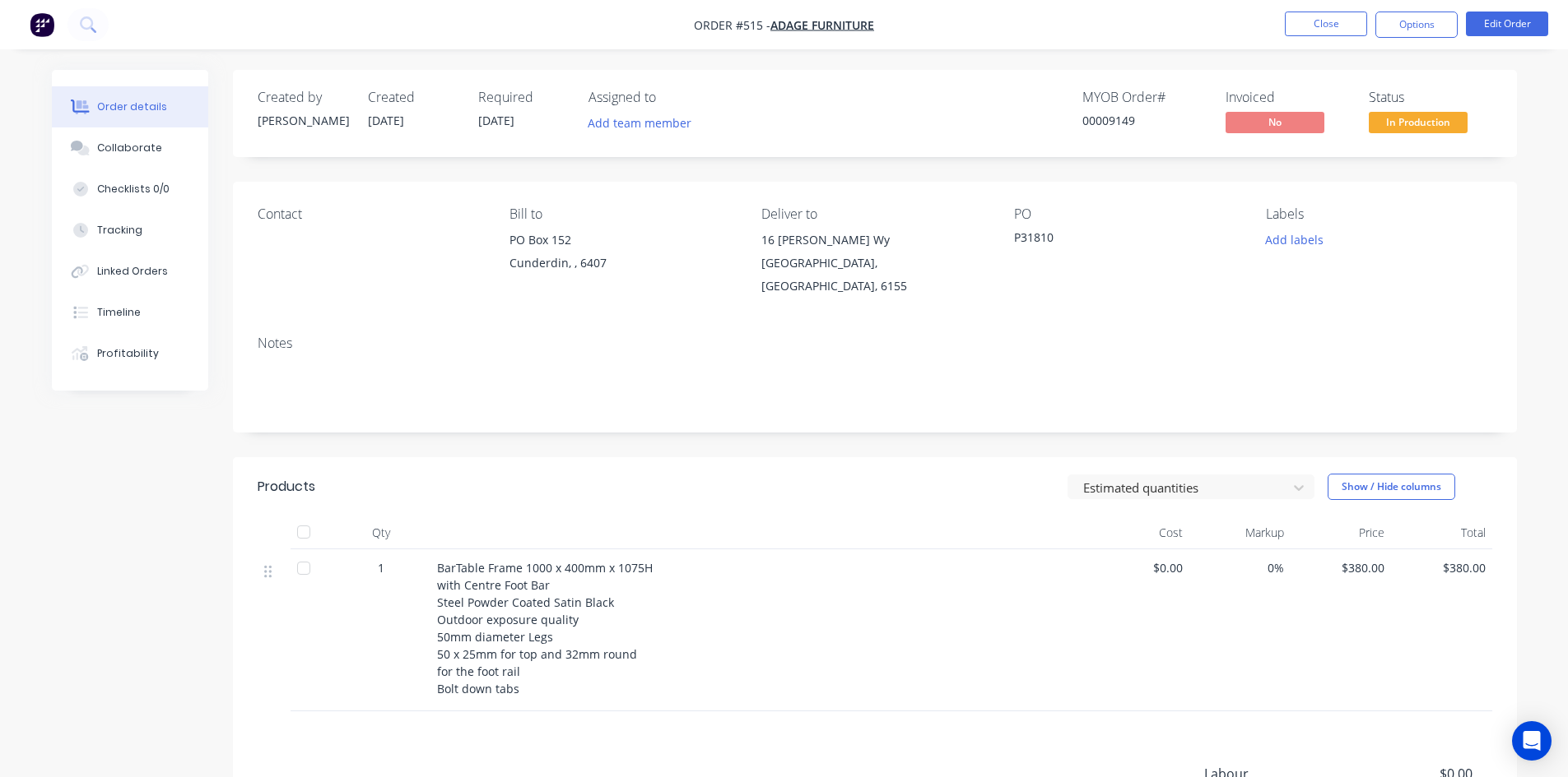
click at [1404, 124] on span "In Production" at bounding box center [1418, 122] width 99 height 21
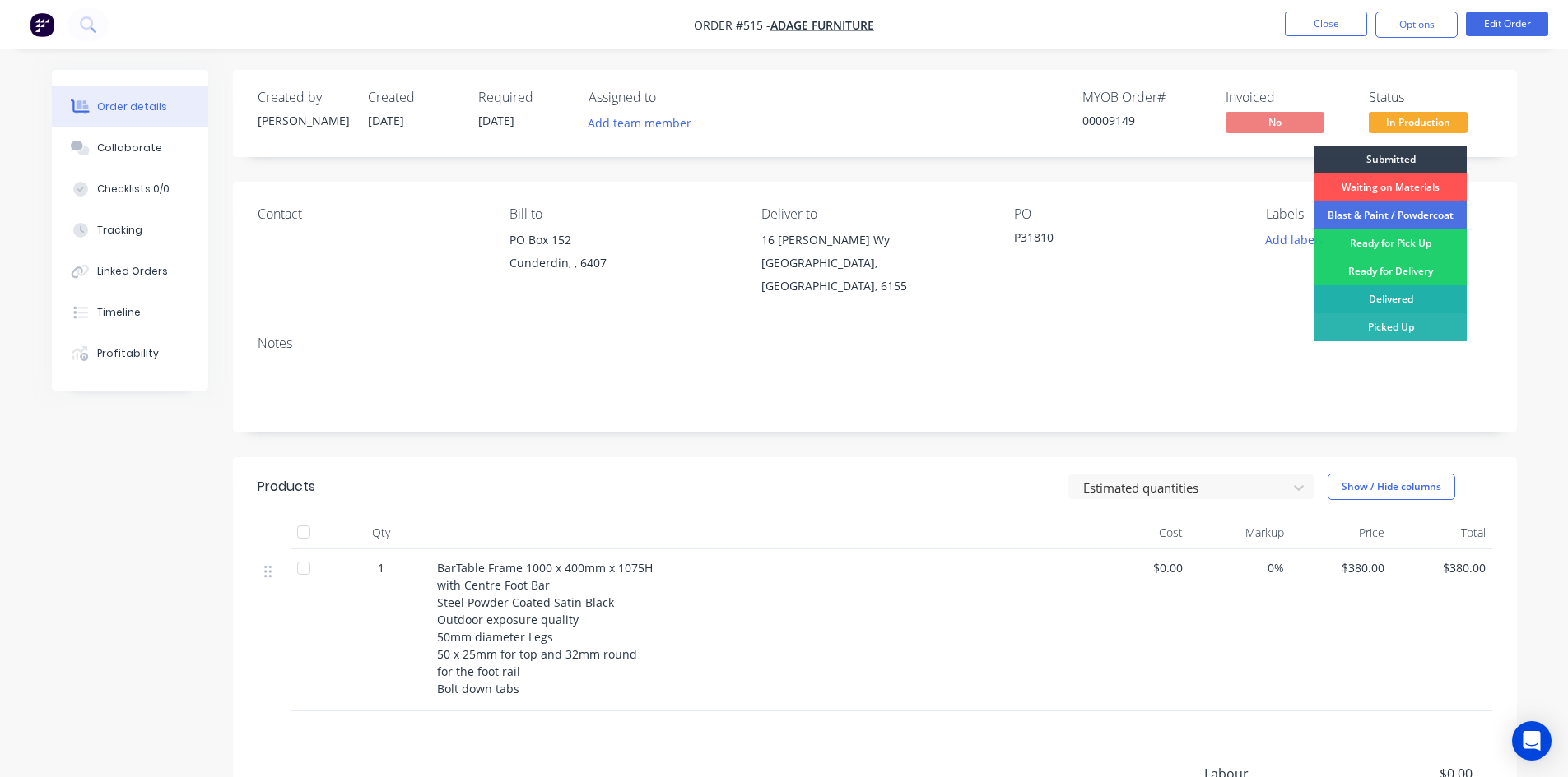
click at [1418, 295] on div "Delivered" at bounding box center [1390, 300] width 152 height 28
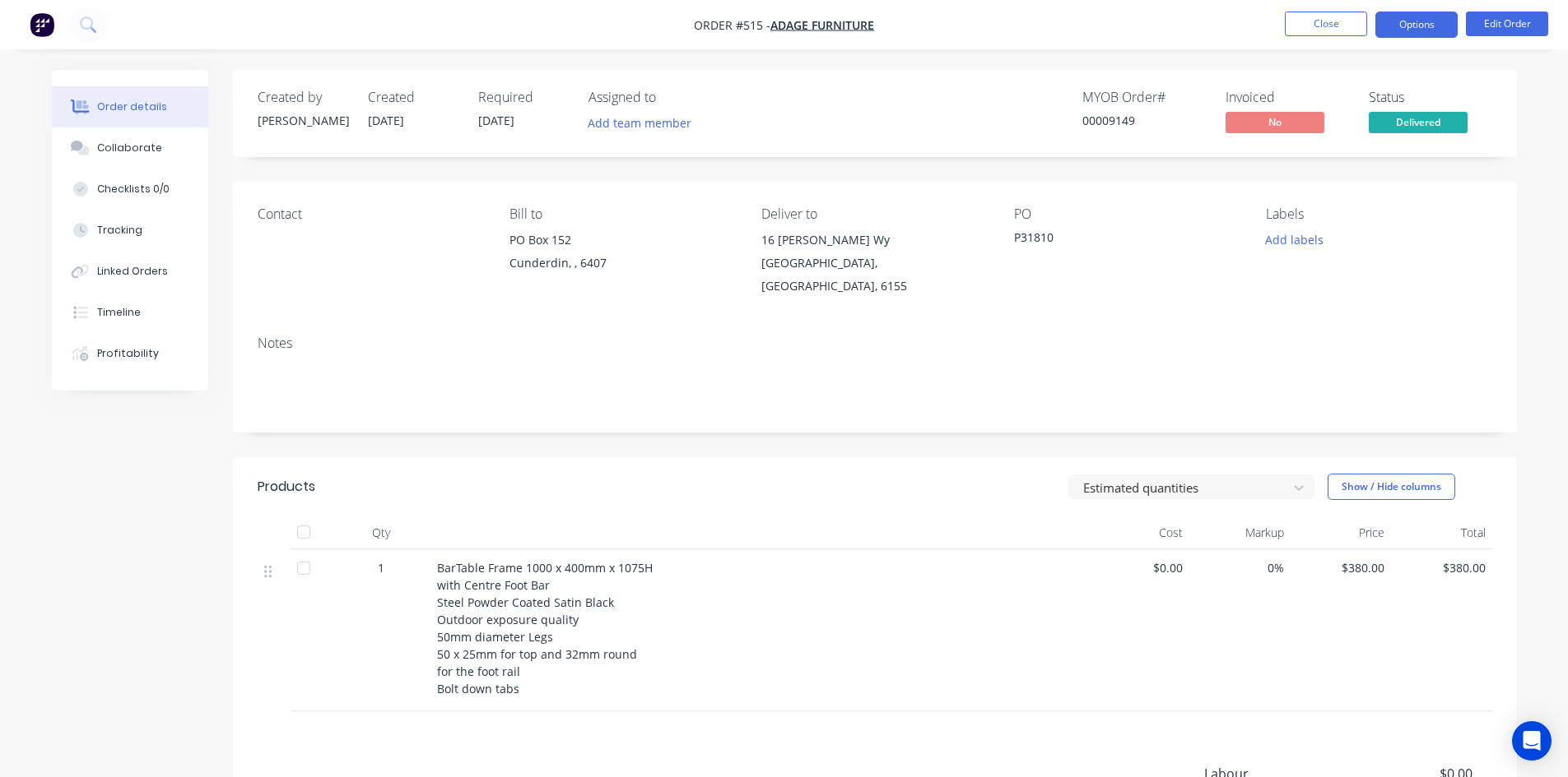
click at [1393, 26] on button "Options" at bounding box center [1416, 25] width 83 height 27
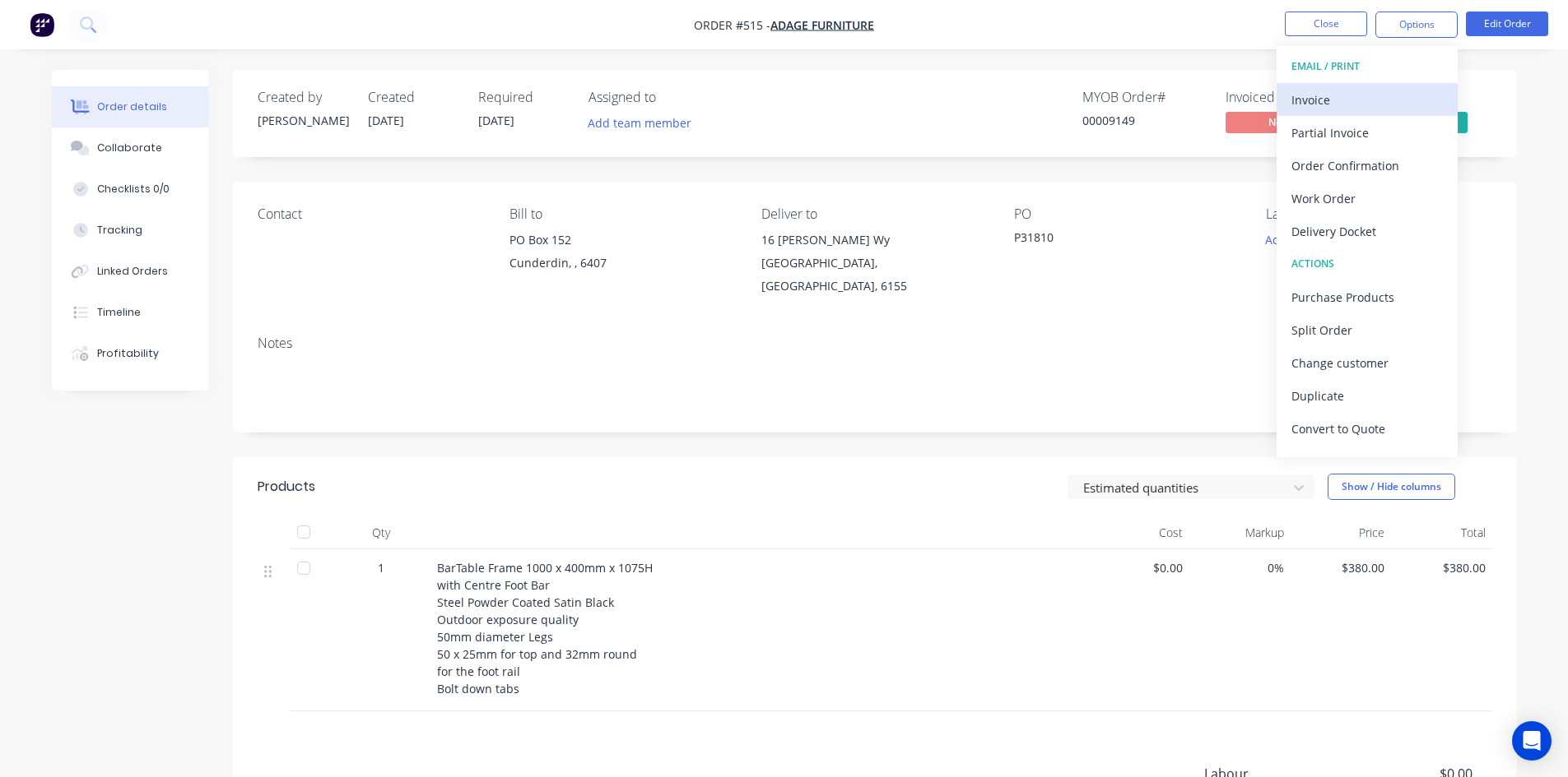
click at [1340, 103] on div "Invoice" at bounding box center [1366, 99] width 151 height 24
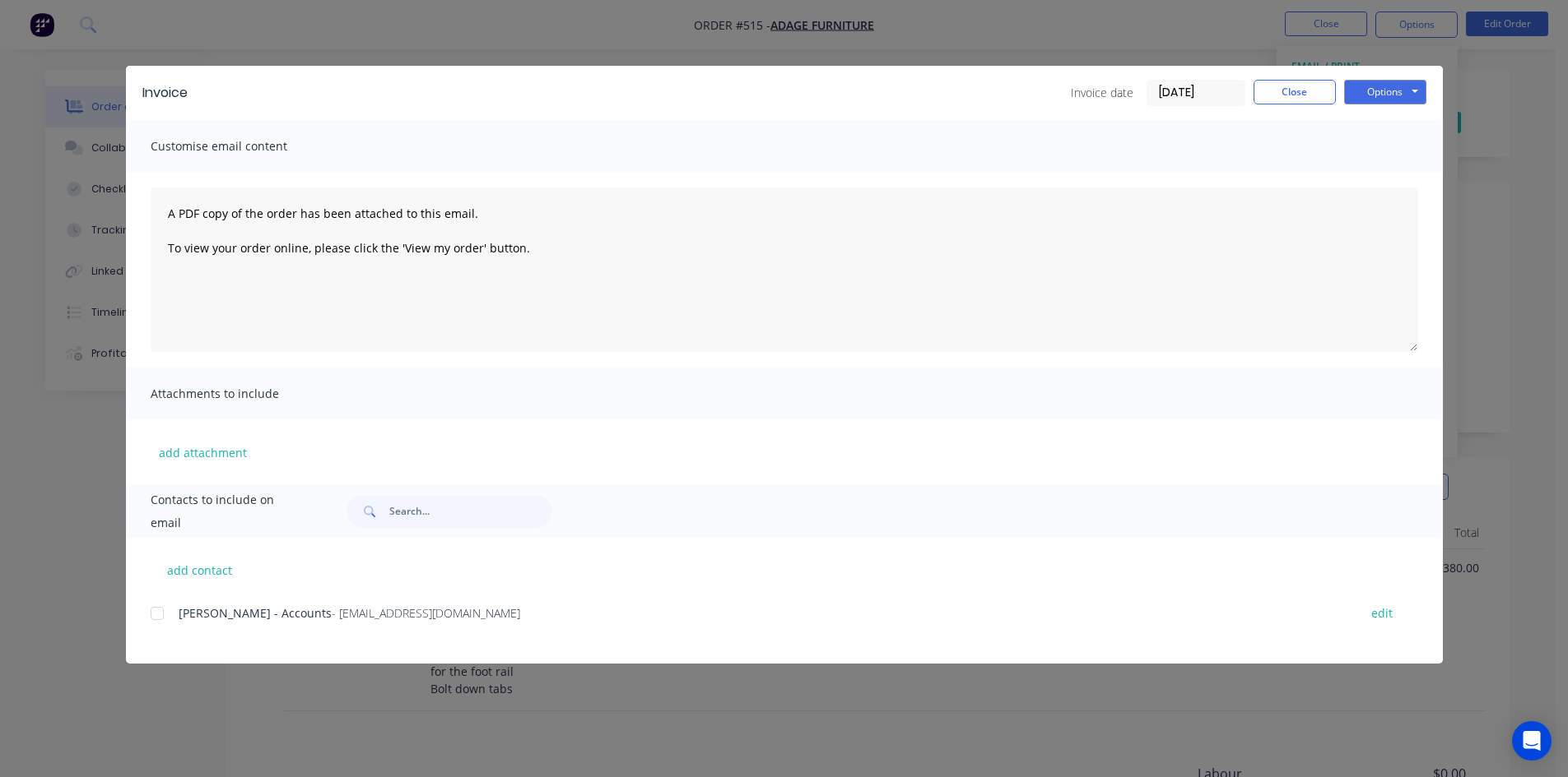
click at [154, 613] on div at bounding box center [157, 613] width 33 height 33
click at [1373, 86] on button "Options" at bounding box center [1385, 93] width 83 height 25
click at [1386, 180] on button "Email" at bounding box center [1397, 175] width 105 height 28
click at [1307, 94] on button "Close" at bounding box center [1294, 93] width 83 height 25
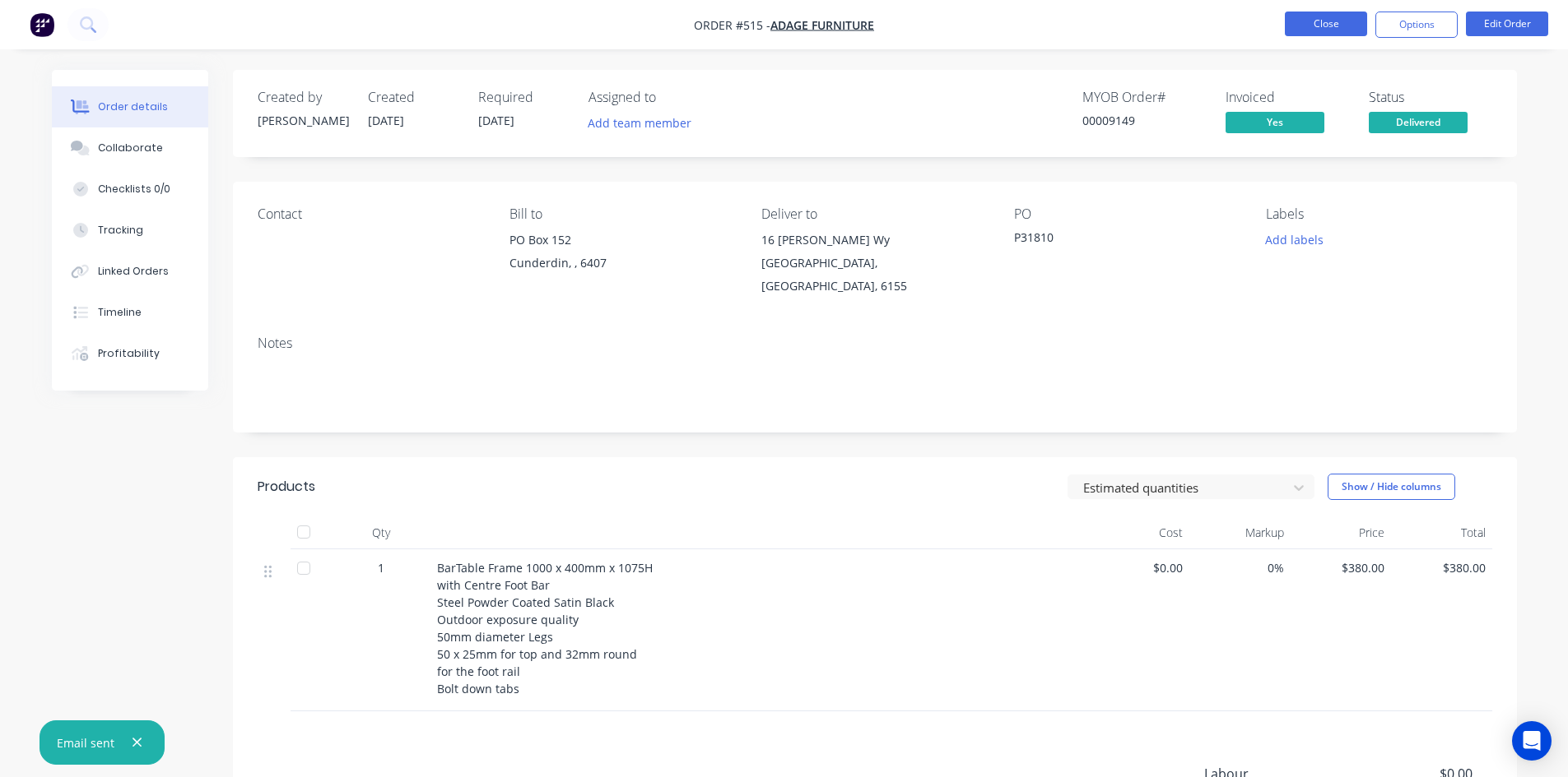
click at [1301, 23] on button "Close" at bounding box center [1326, 24] width 83 height 25
